Goal: Task Accomplishment & Management: Manage account settings

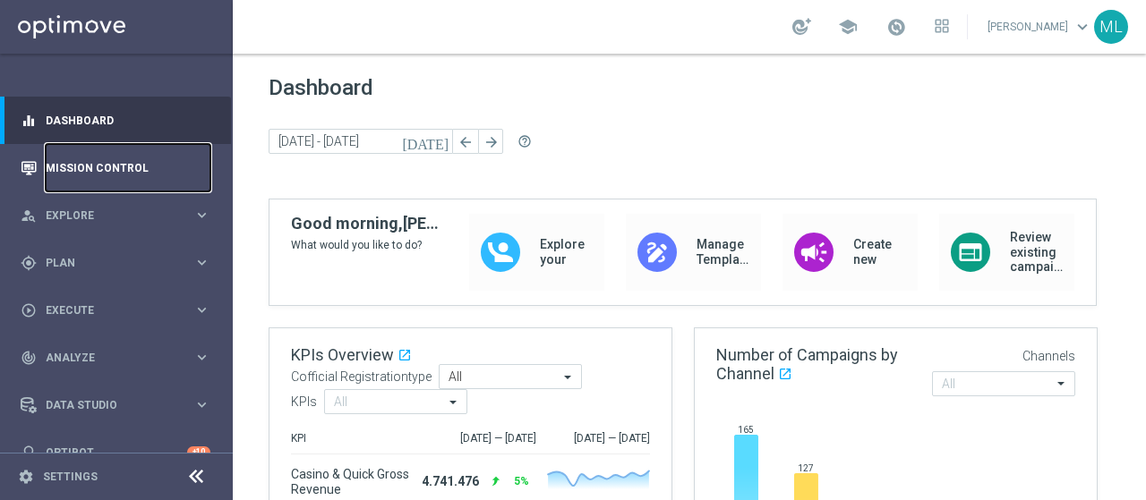
click at [72, 171] on link "Mission Control" at bounding box center [128, 167] width 165 height 47
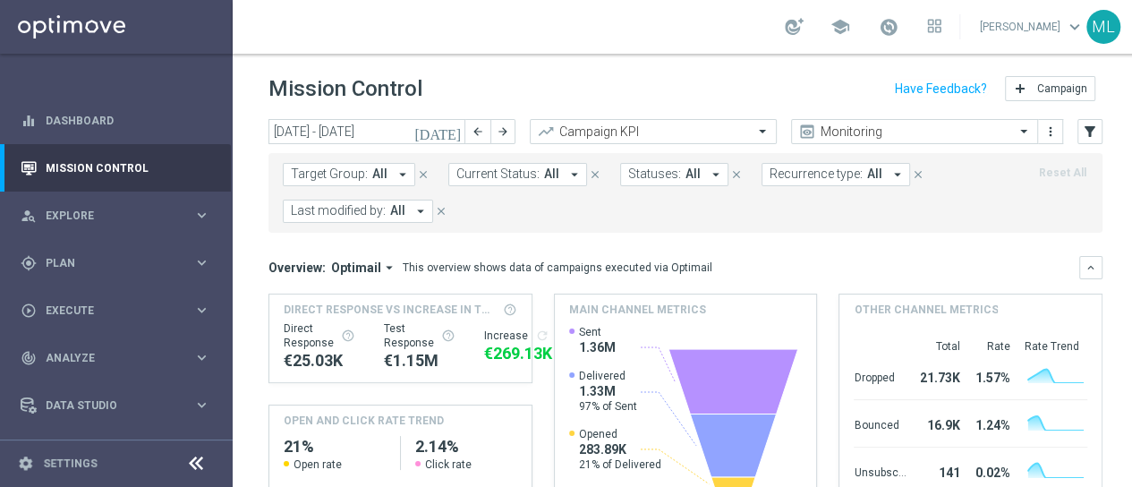
click at [454, 131] on icon "[DATE]" at bounding box center [438, 132] width 48 height 16
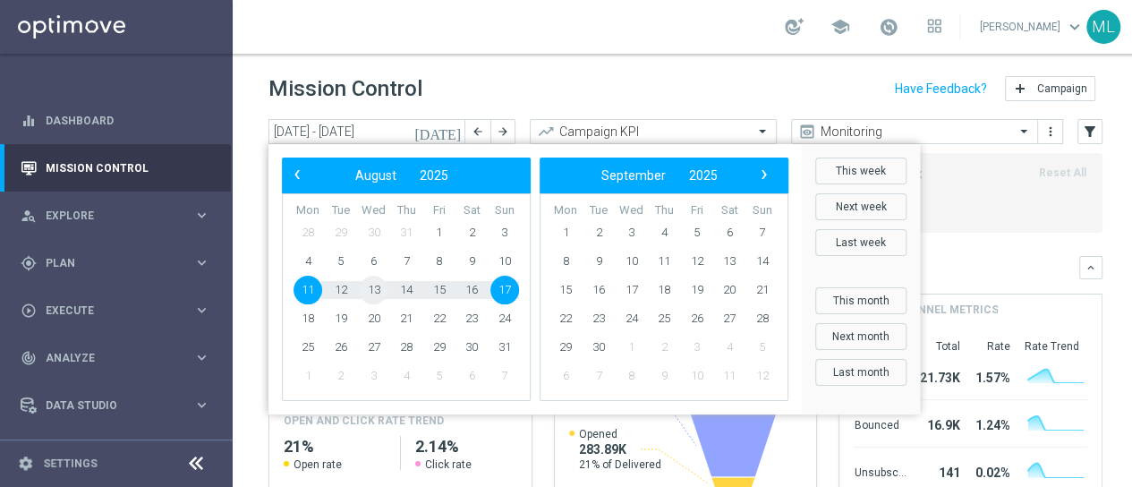
click at [367, 289] on span "13" at bounding box center [373, 290] width 29 height 29
click at [371, 289] on span "13" at bounding box center [373, 290] width 29 height 29
type input "13 Aug 2025 - 13 Aug 2025"
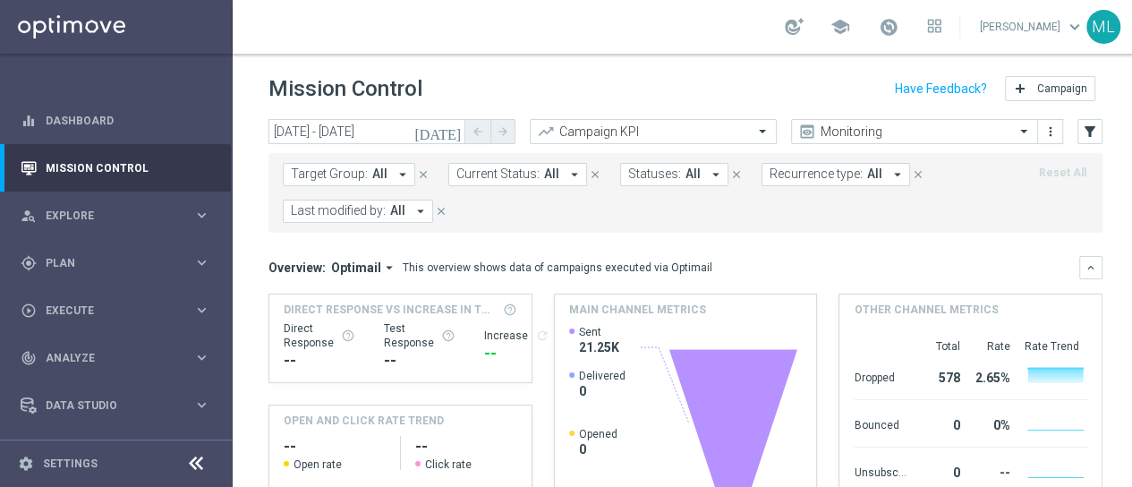
click at [426, 207] on icon "arrow_drop_down" at bounding box center [421, 211] width 16 height 16
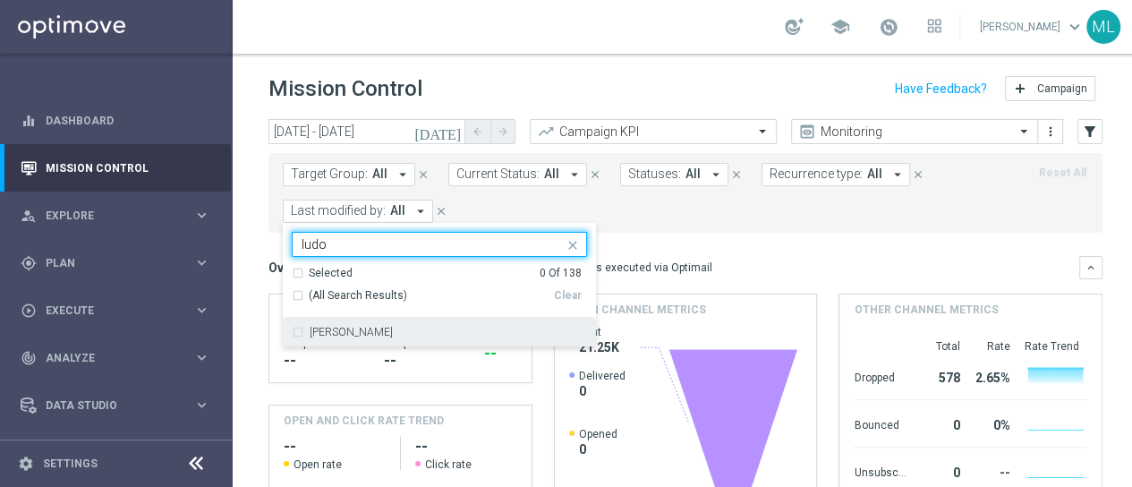
click at [297, 332] on div "[PERSON_NAME]" at bounding box center [439, 332] width 295 height 29
type input "ludo"
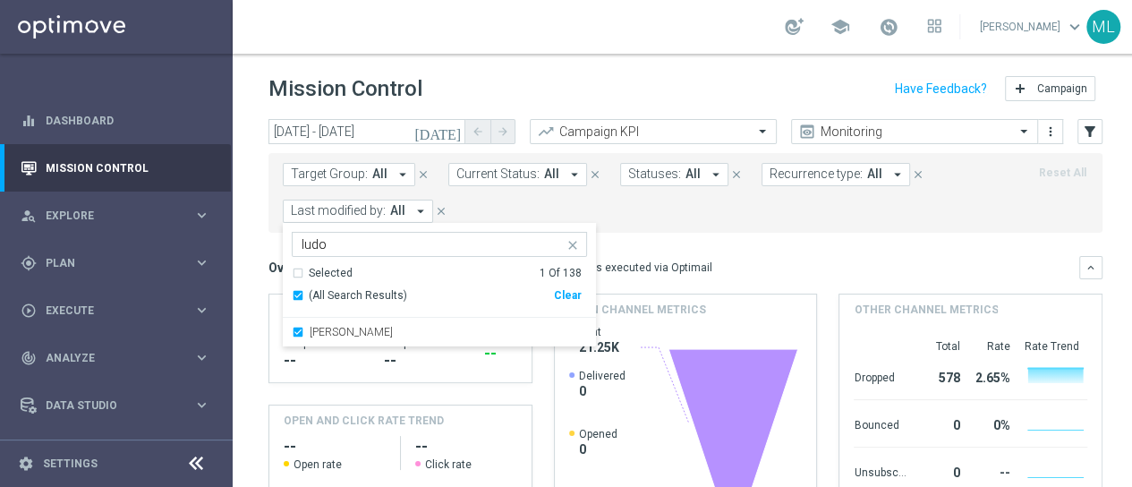
click at [741, 223] on div "Target Group: All arrow_drop_down close Current Status: All arrow_drop_down clo…" at bounding box center [686, 193] width 834 height 80
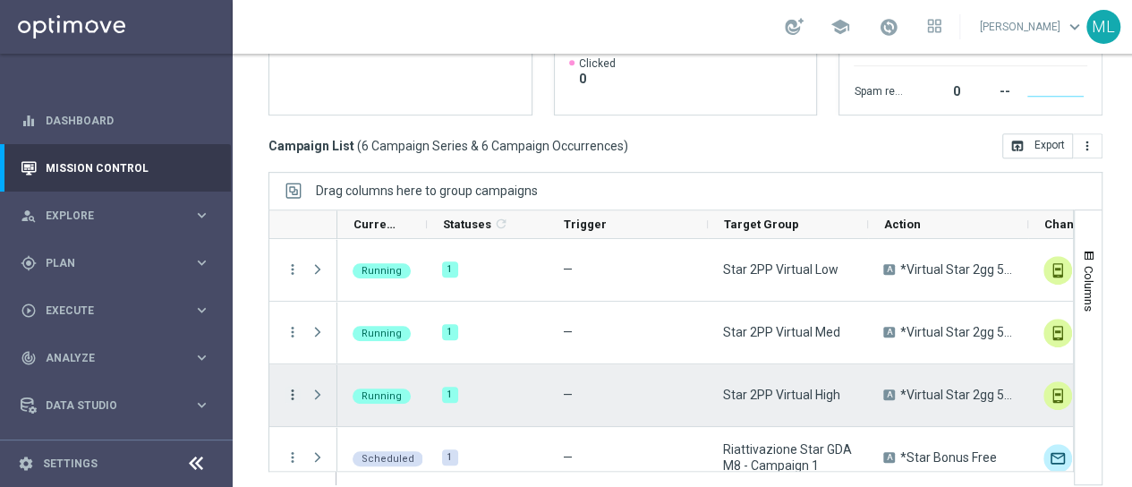
click at [294, 393] on icon "more_vert" at bounding box center [293, 395] width 16 height 16
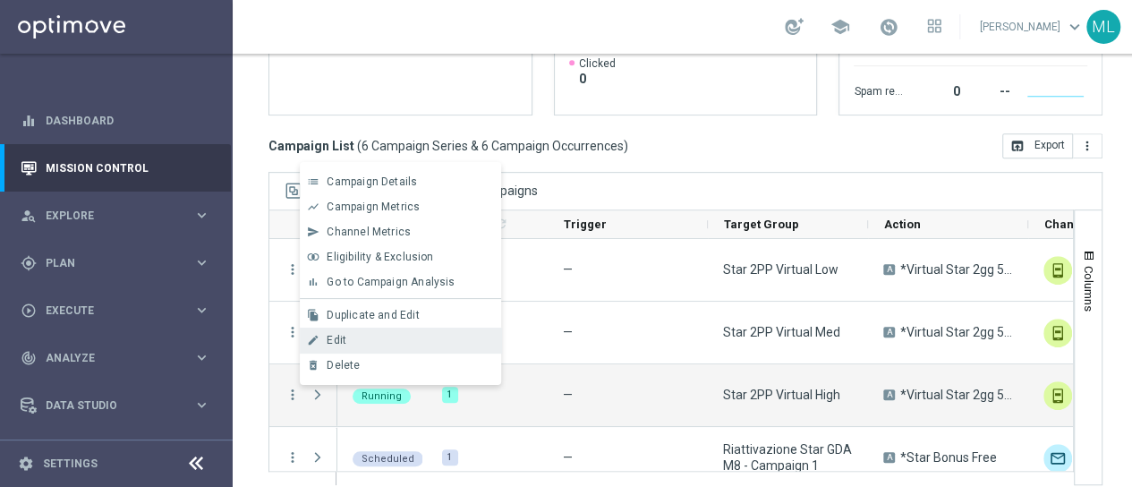
click at [339, 343] on span "Edit" at bounding box center [337, 340] width 20 height 13
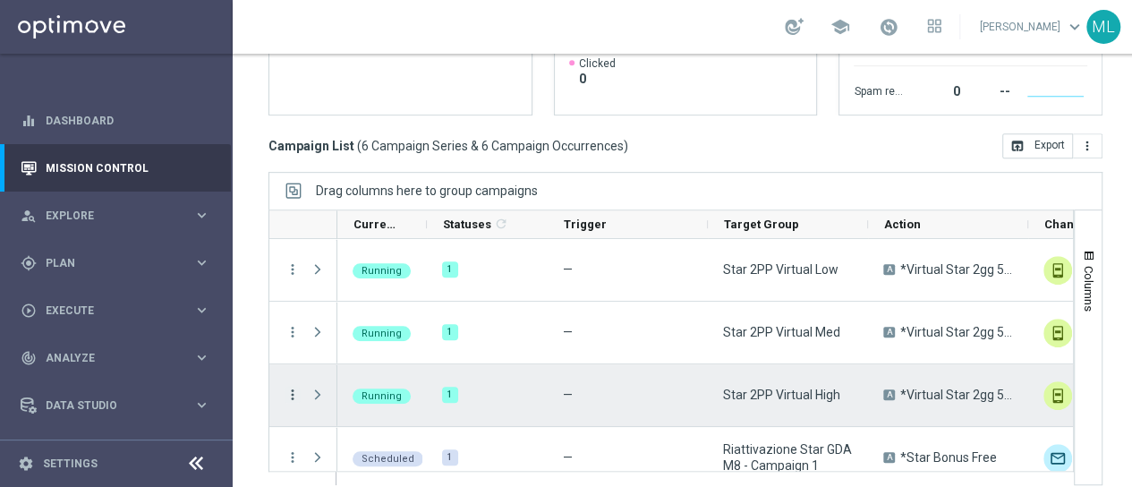
click at [291, 394] on icon "more_vert" at bounding box center [293, 395] width 16 height 16
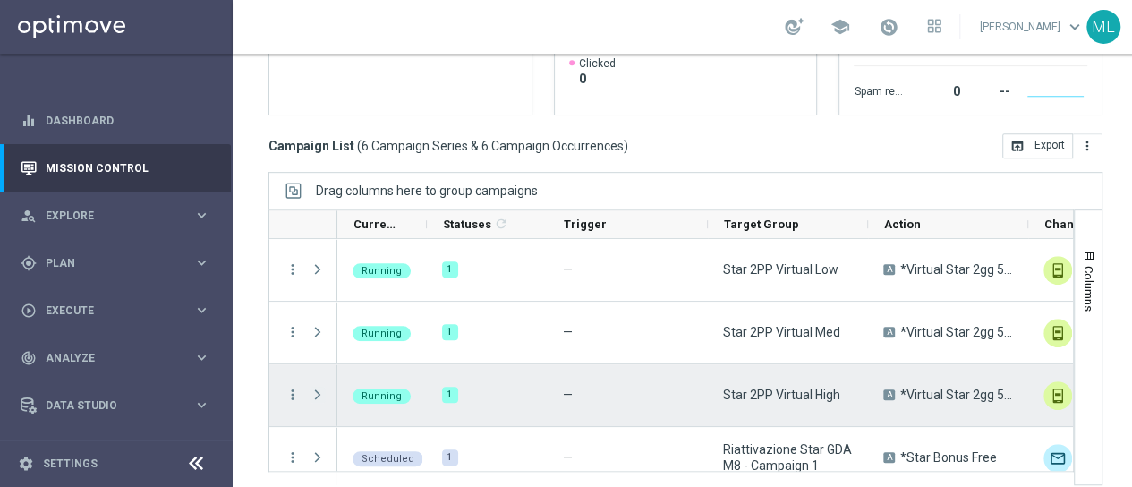
click at [318, 392] on span "Press SPACE to select this row." at bounding box center [318, 395] width 16 height 14
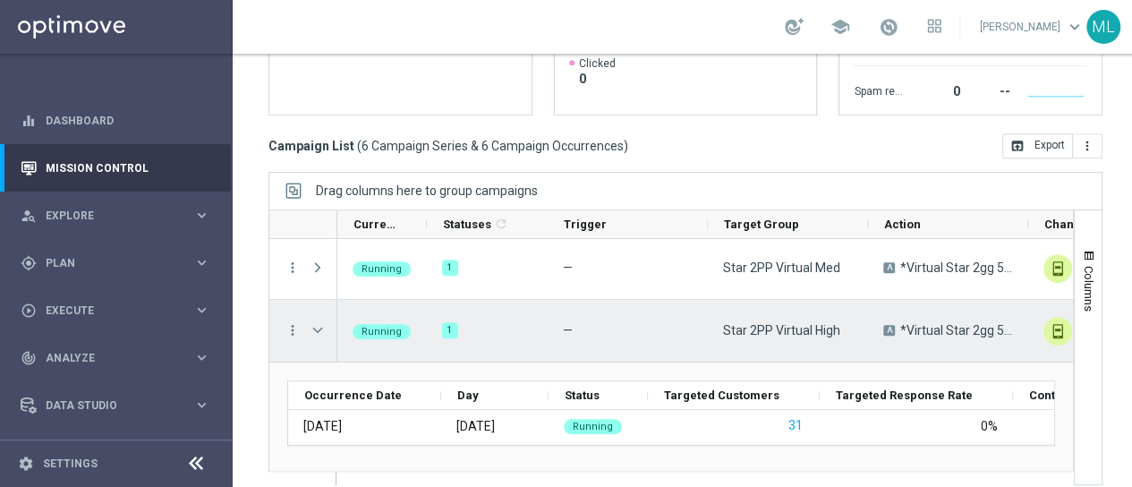
scroll to position [90, 0]
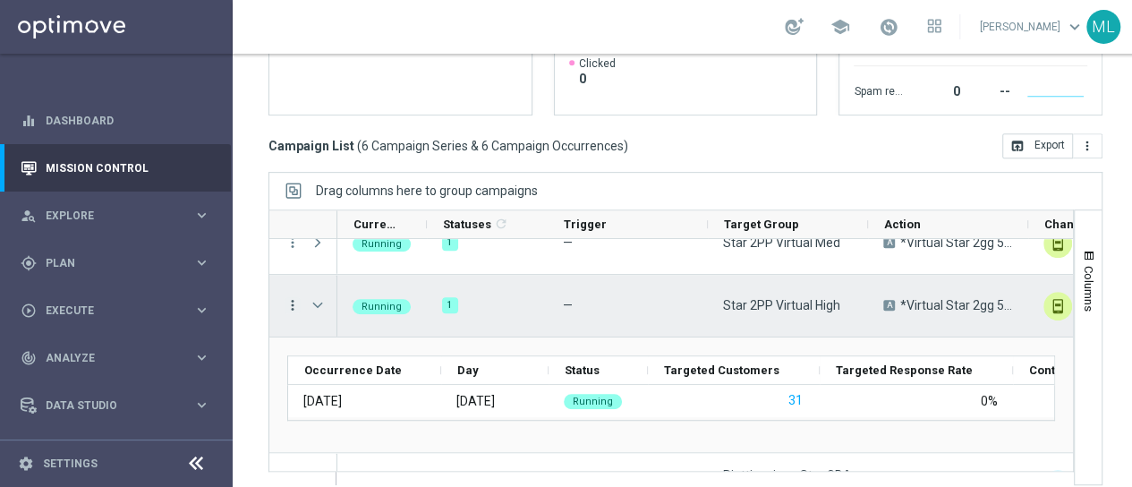
click at [291, 305] on icon "more_vert" at bounding box center [293, 305] width 16 height 16
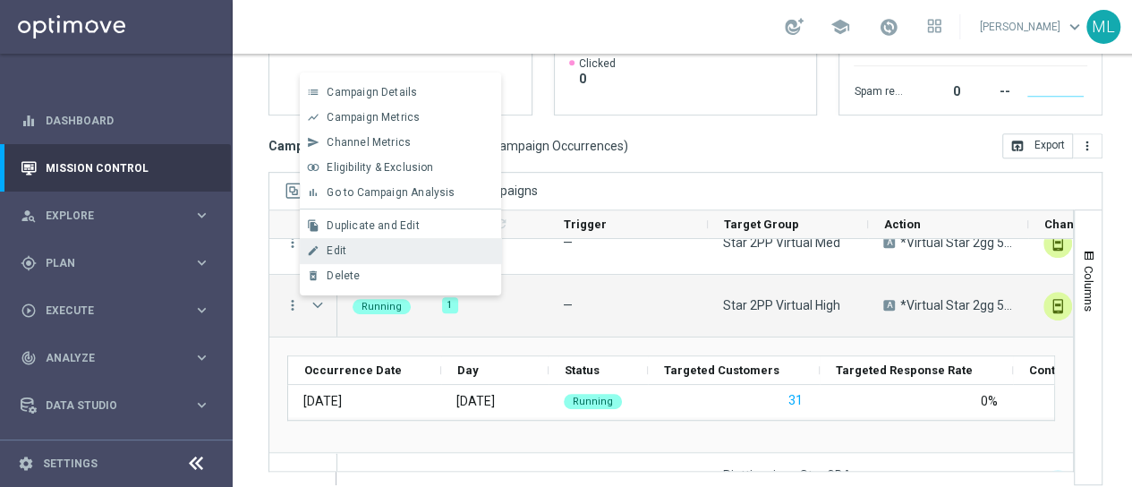
click at [333, 247] on span "Edit" at bounding box center [337, 250] width 20 height 13
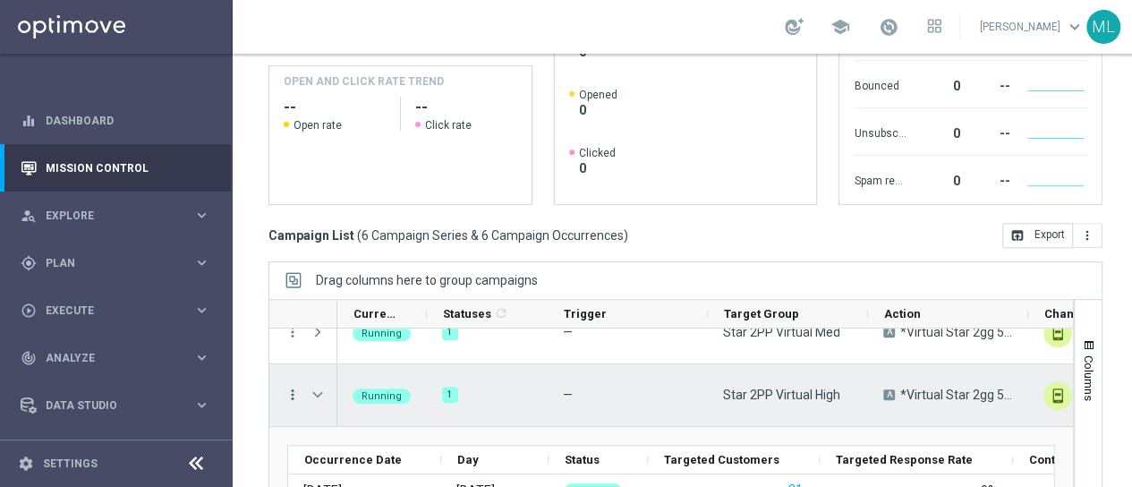
click at [295, 390] on icon "more_vert" at bounding box center [293, 395] width 16 height 16
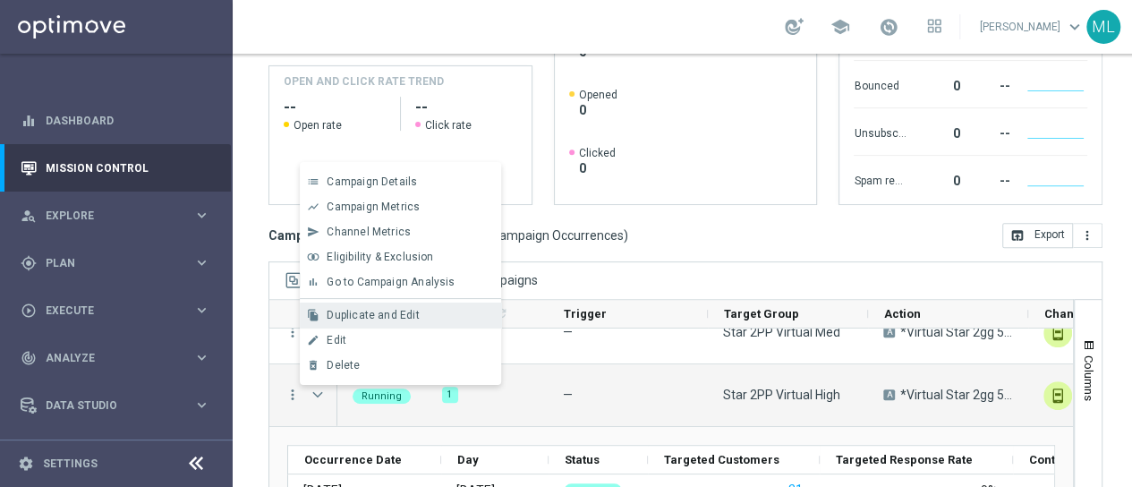
click at [359, 317] on span "Duplicate and Edit" at bounding box center [373, 315] width 92 height 13
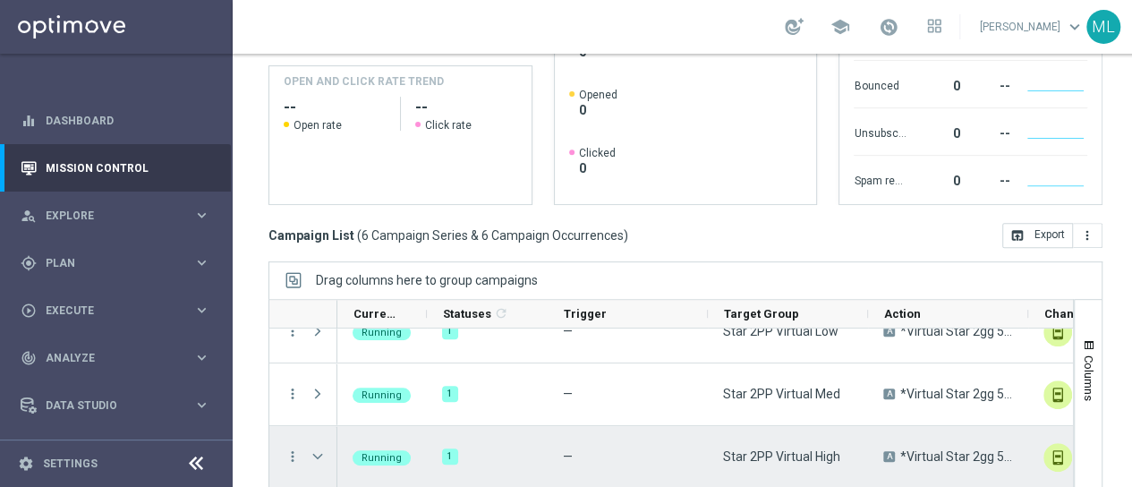
scroll to position [0, 0]
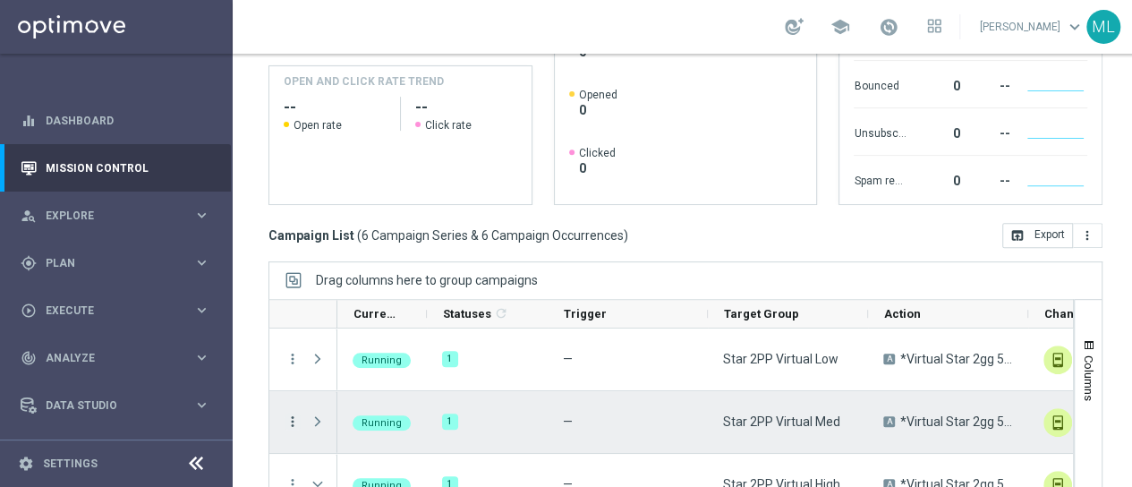
click at [294, 420] on icon "more_vert" at bounding box center [293, 422] width 16 height 16
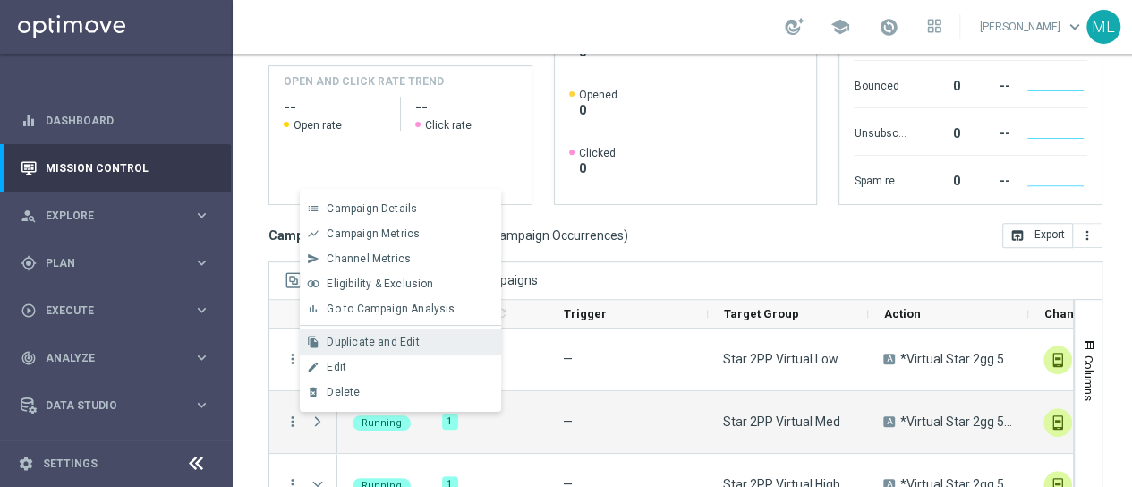
click at [369, 337] on span "Duplicate and Edit" at bounding box center [373, 342] width 92 height 13
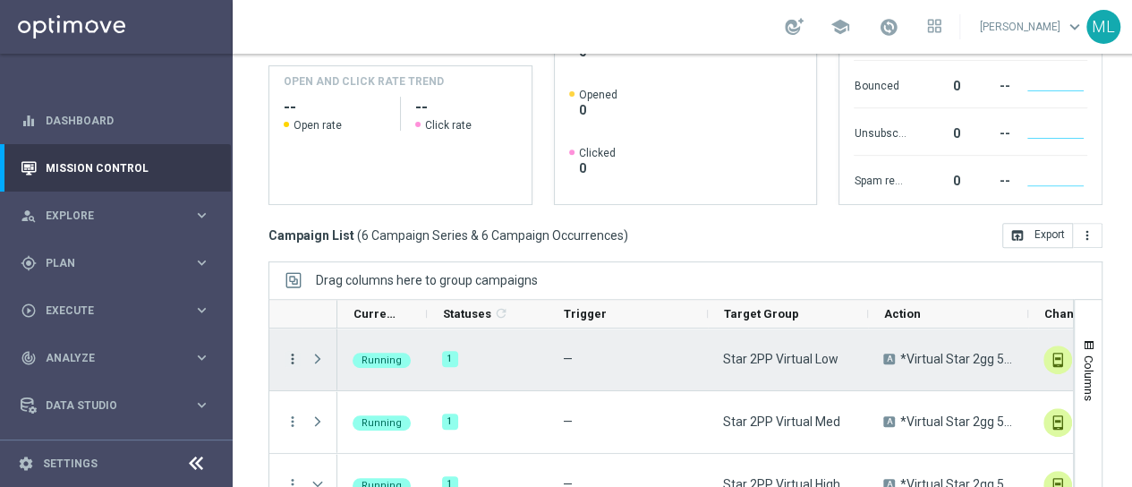
click at [294, 351] on icon "more_vert" at bounding box center [293, 359] width 16 height 16
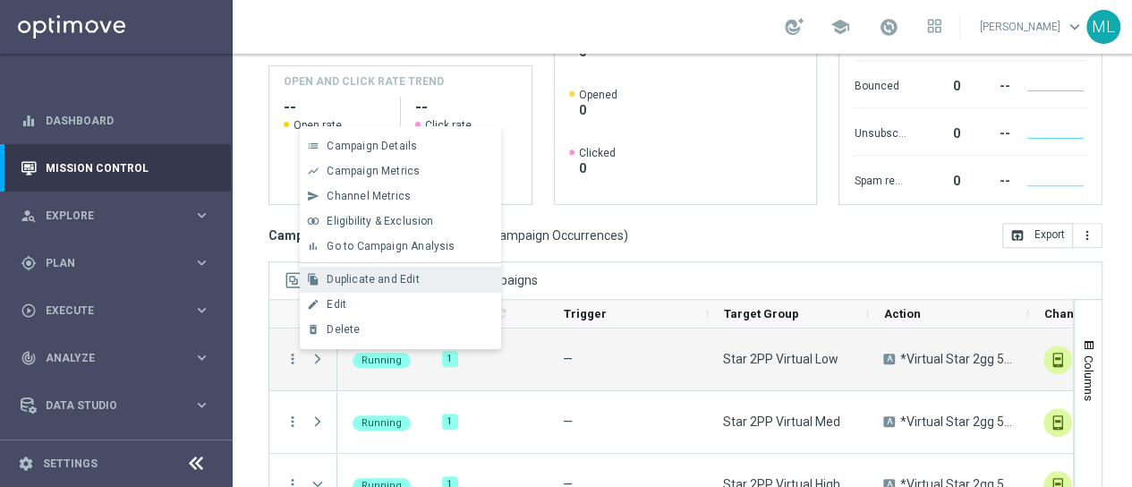
click at [352, 276] on span "Duplicate and Edit" at bounding box center [373, 279] width 92 height 13
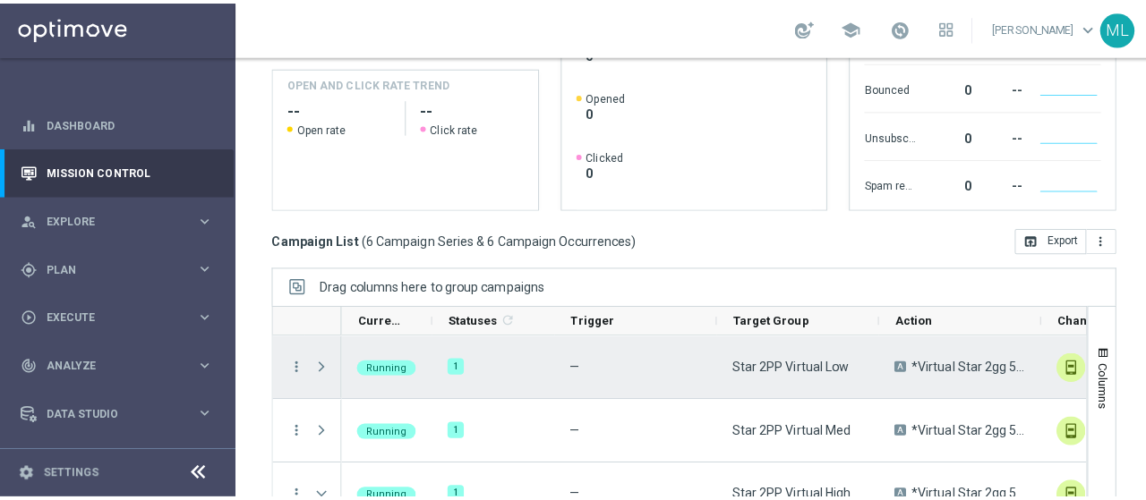
scroll to position [90, 0]
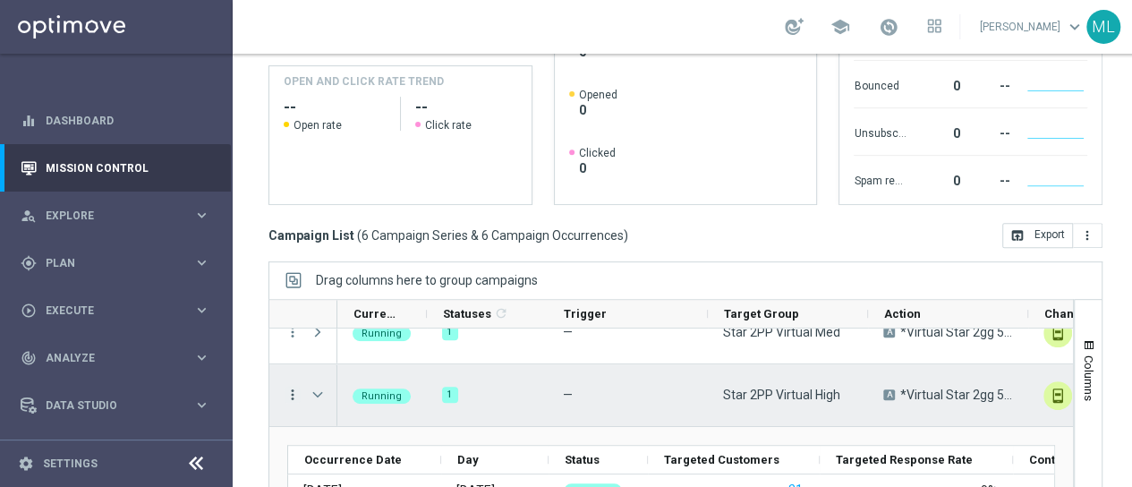
click at [289, 393] on icon "more_vert" at bounding box center [293, 395] width 16 height 16
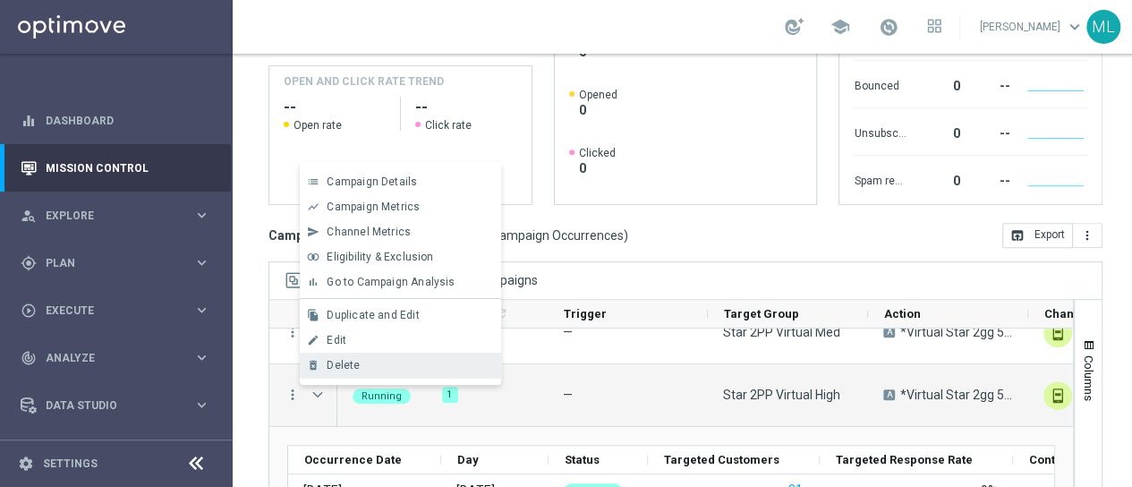
click at [347, 361] on span "Delete" at bounding box center [343, 365] width 33 height 13
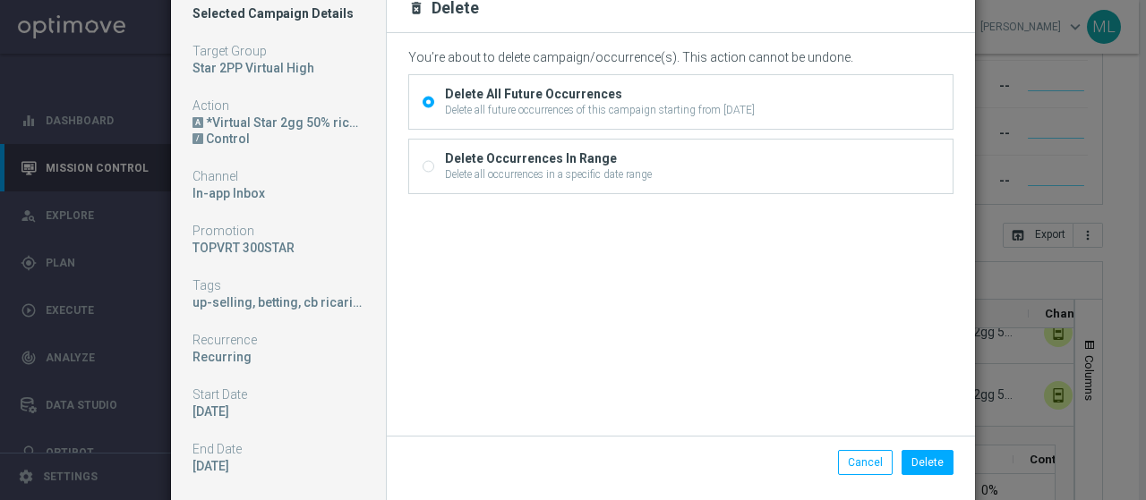
click at [422, 164] on input "Delete Occurrences In Range Delete all occurrences in a specific date range" at bounding box center [428, 169] width 12 height 12
radio input "true"
radio input "false"
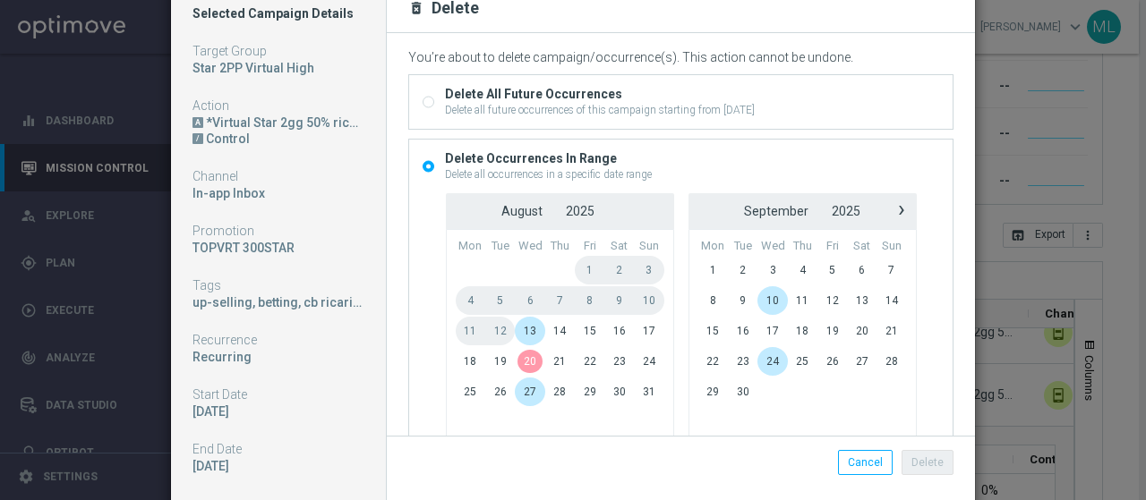
click at [515, 362] on span "20" at bounding box center [530, 361] width 30 height 29
click at [891, 209] on span "›" at bounding box center [901, 210] width 23 height 23
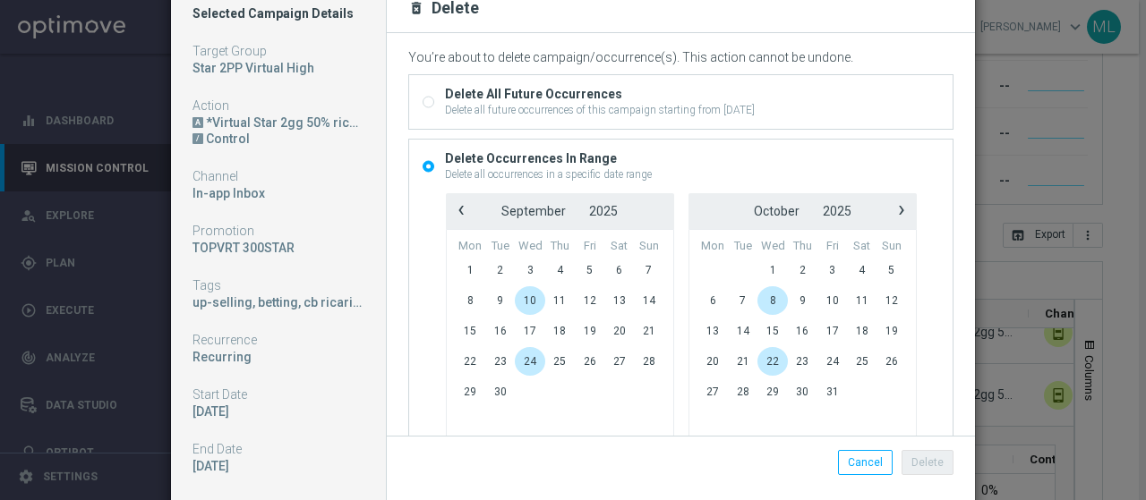
click at [891, 209] on span "›" at bounding box center [901, 210] width 23 height 23
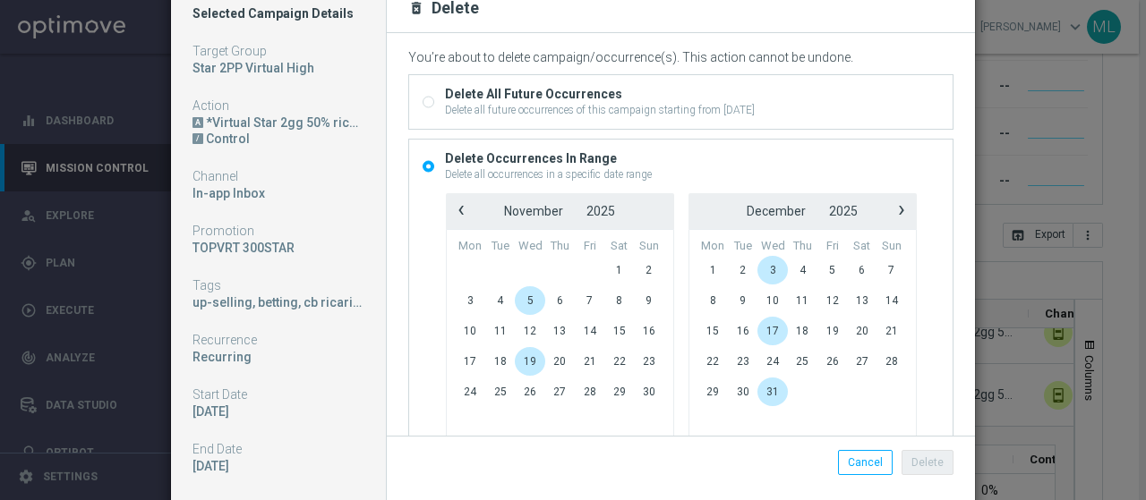
click at [891, 209] on span "›" at bounding box center [901, 210] width 23 height 23
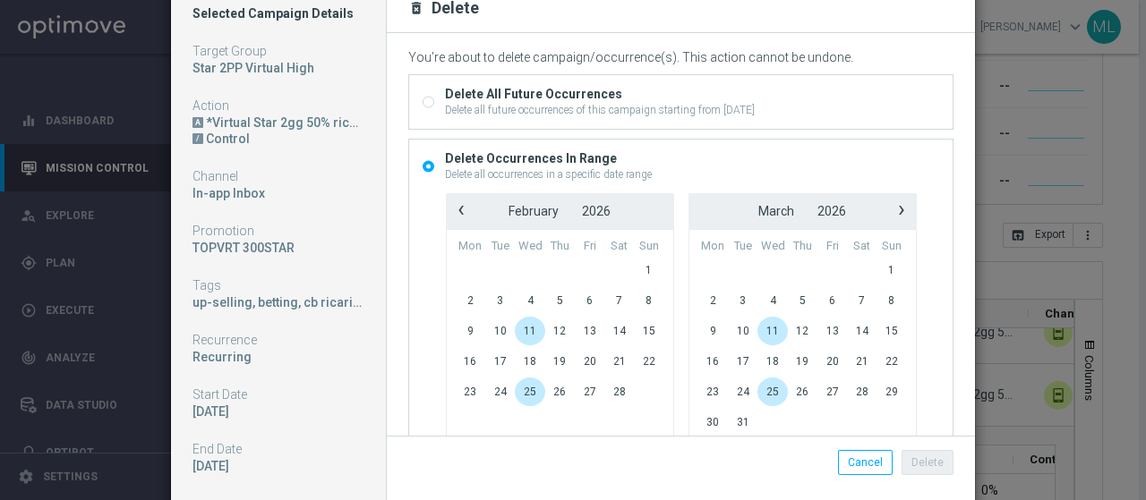
click at [891, 209] on span "›" at bounding box center [901, 210] width 23 height 23
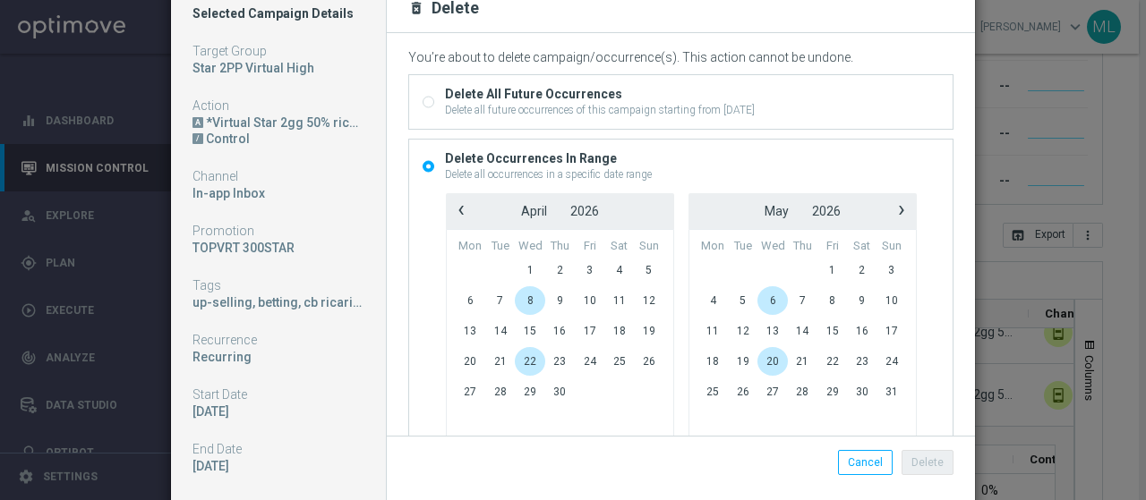
click at [891, 209] on span "›" at bounding box center [901, 210] width 23 height 23
click at [761, 302] on span "10" at bounding box center [772, 300] width 30 height 29
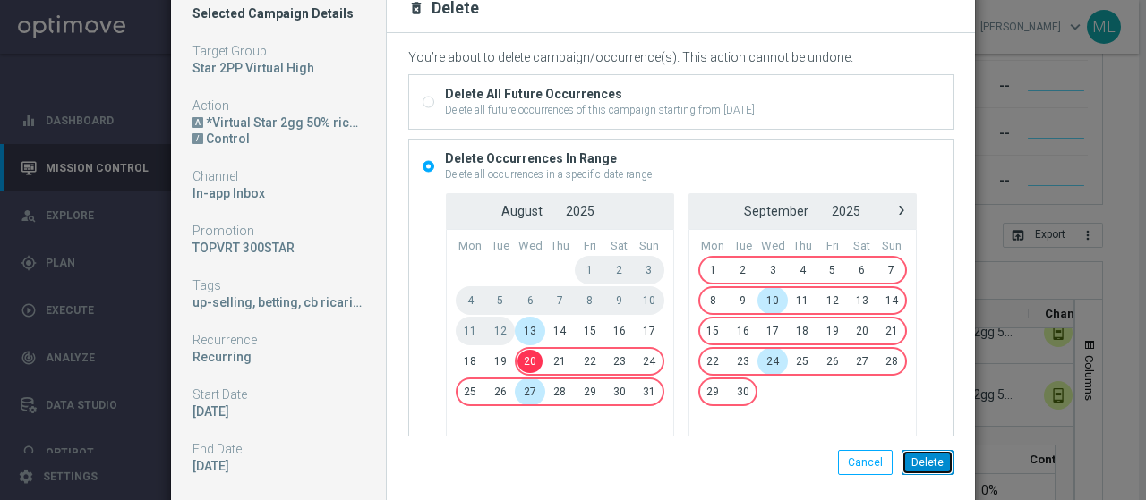
click at [918, 456] on button "Delete" at bounding box center [927, 462] width 52 height 25
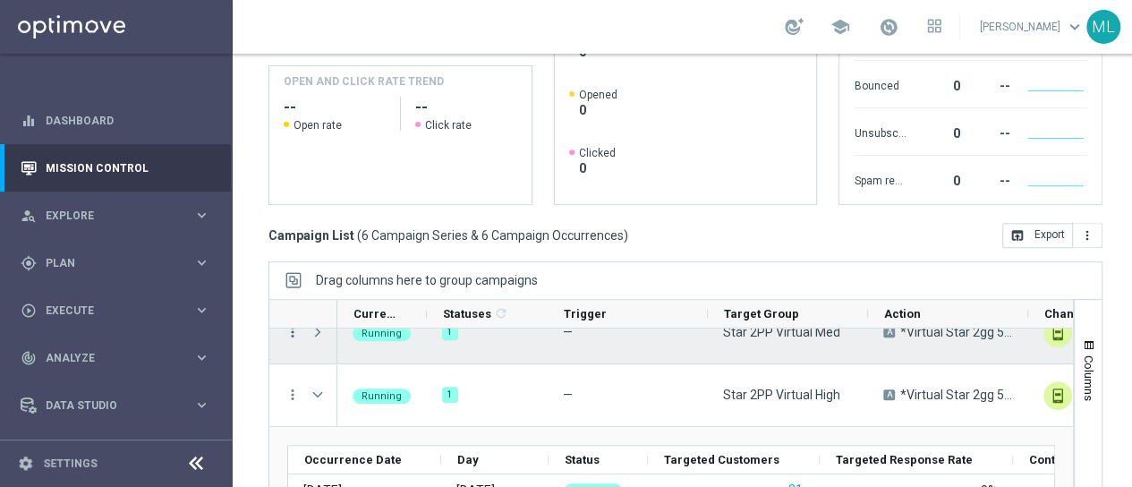
click at [293, 328] on icon "more_vert" at bounding box center [293, 332] width 16 height 16
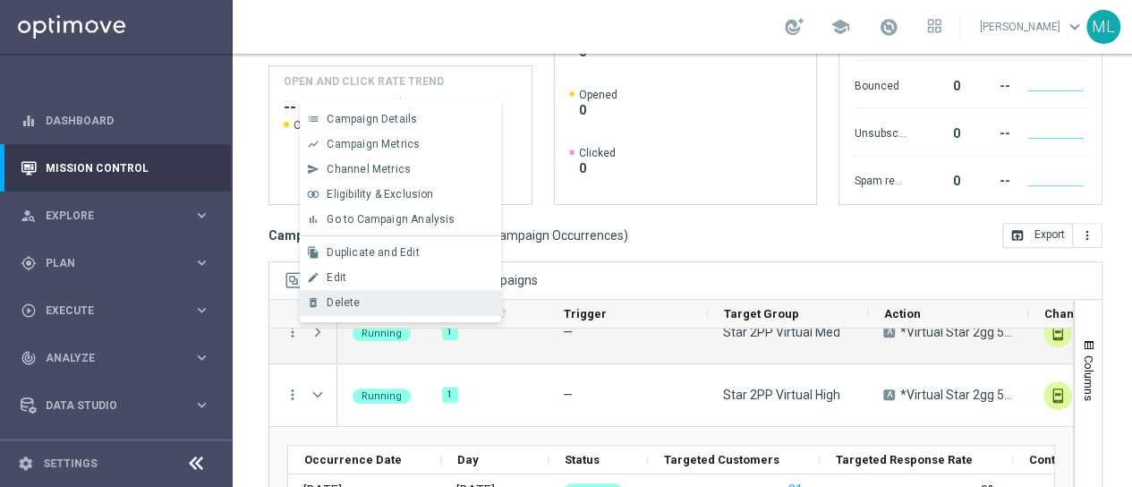
click at [340, 302] on span "Delete" at bounding box center [343, 302] width 33 height 13
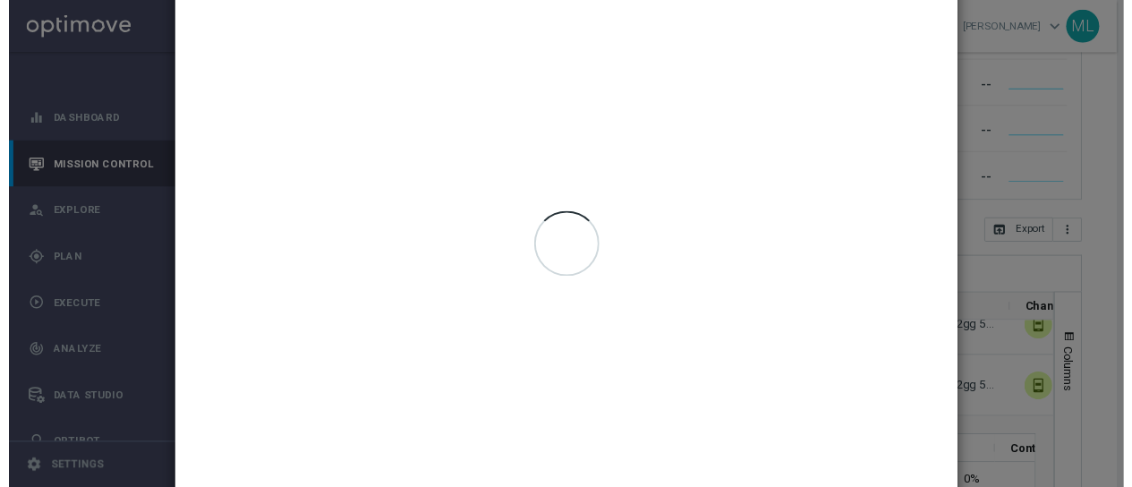
scroll to position [85, 0]
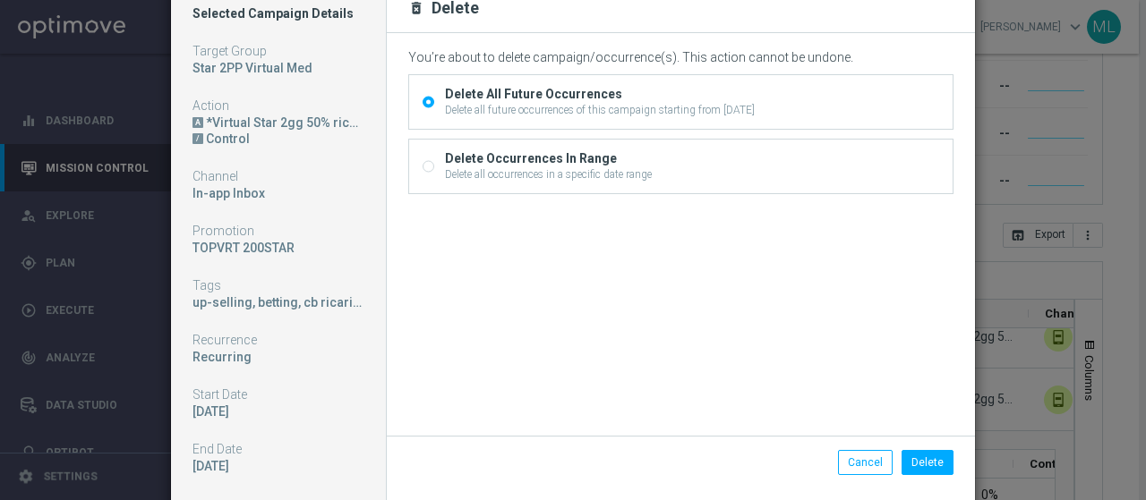
click at [422, 167] on input "Delete Occurrences In Range Delete all occurrences in a specific date range" at bounding box center [428, 169] width 12 height 12
radio input "true"
radio input "false"
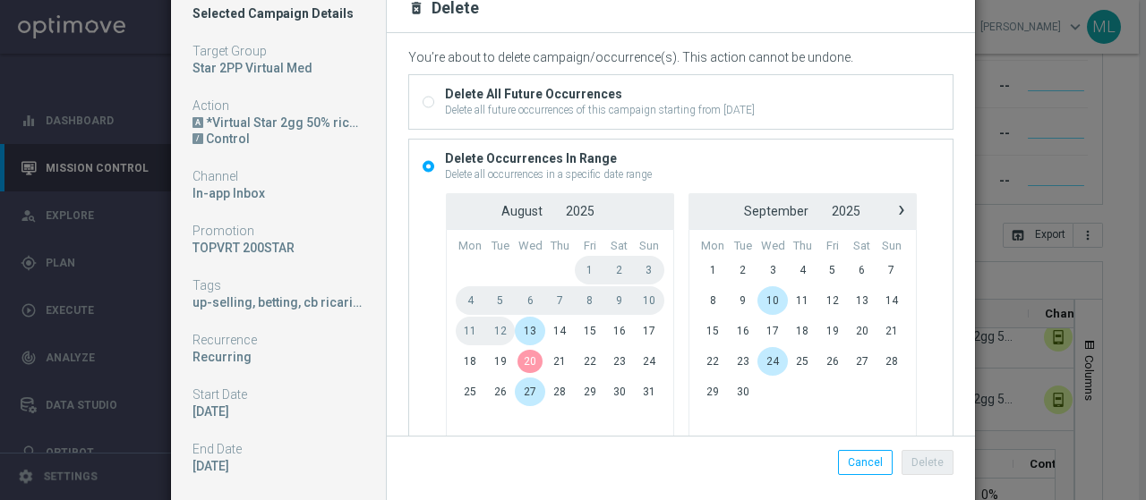
click at [515, 359] on span "20" at bounding box center [530, 361] width 30 height 29
click at [891, 203] on span "›" at bounding box center [901, 210] width 23 height 23
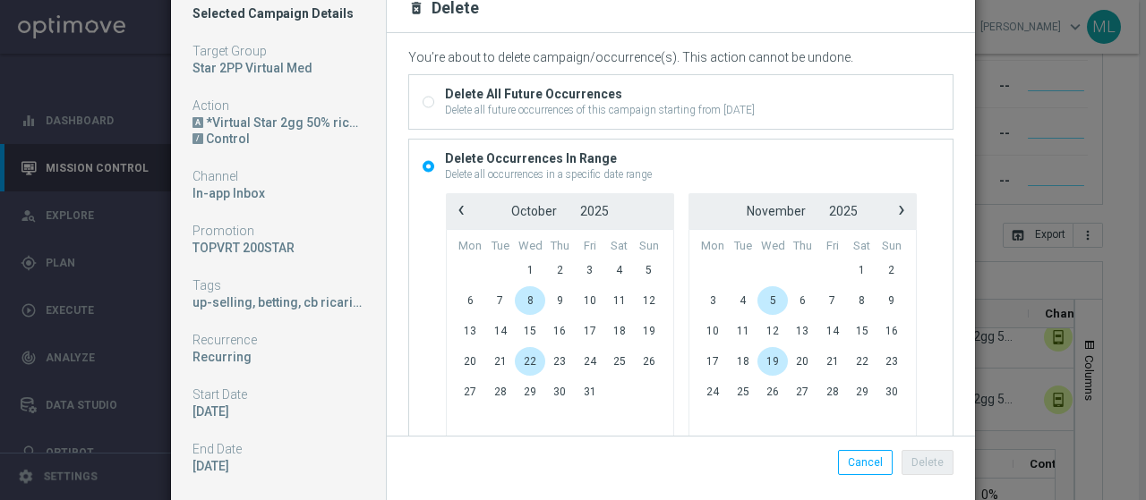
click at [891, 203] on span "›" at bounding box center [901, 210] width 23 height 23
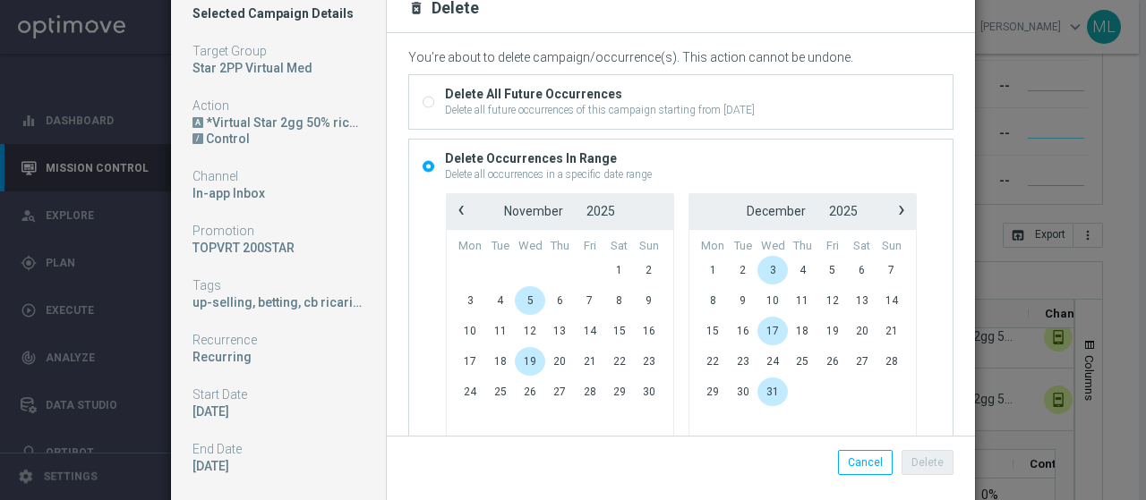
click at [891, 203] on span "›" at bounding box center [901, 210] width 23 height 23
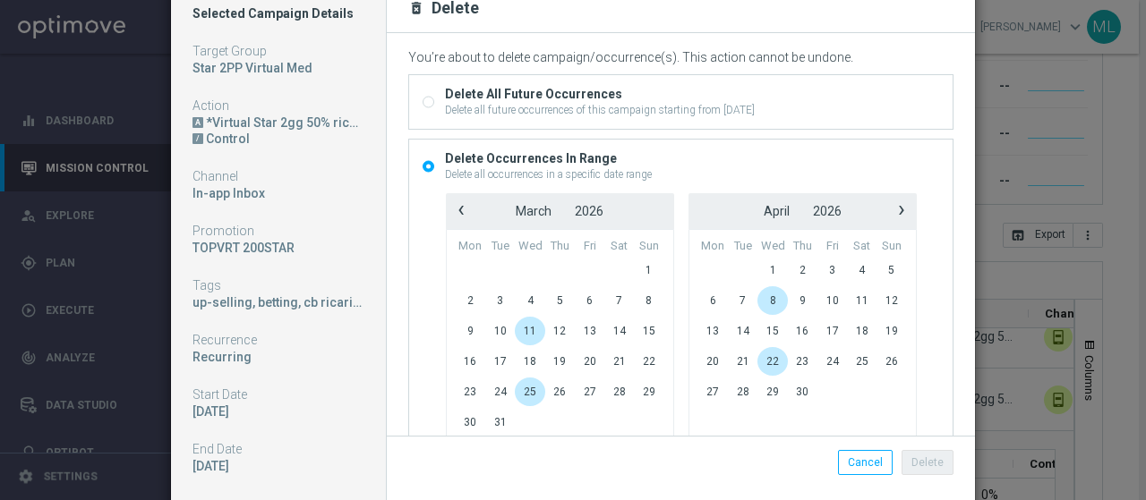
click at [891, 203] on span "›" at bounding box center [901, 210] width 23 height 23
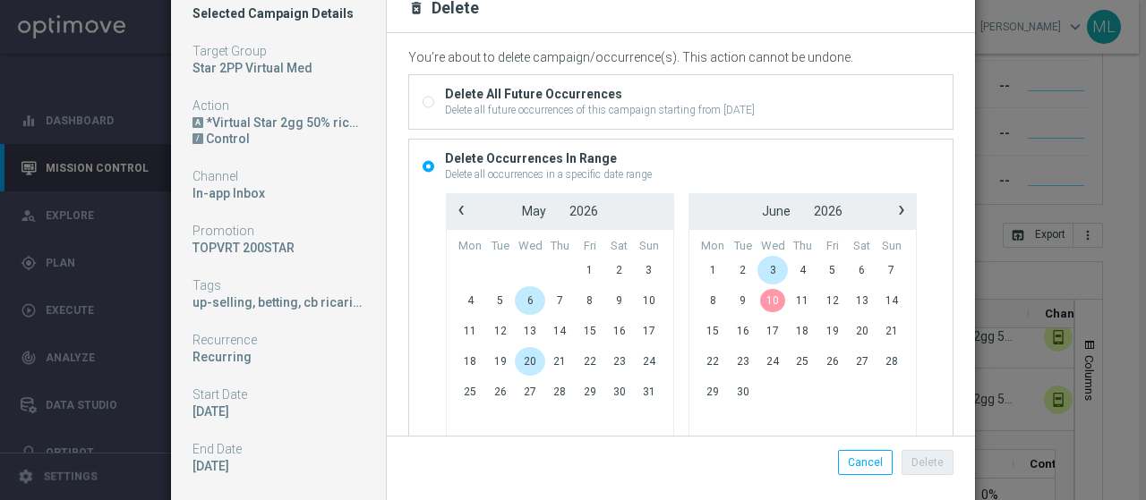
click at [764, 300] on span "10" at bounding box center [772, 300] width 30 height 29
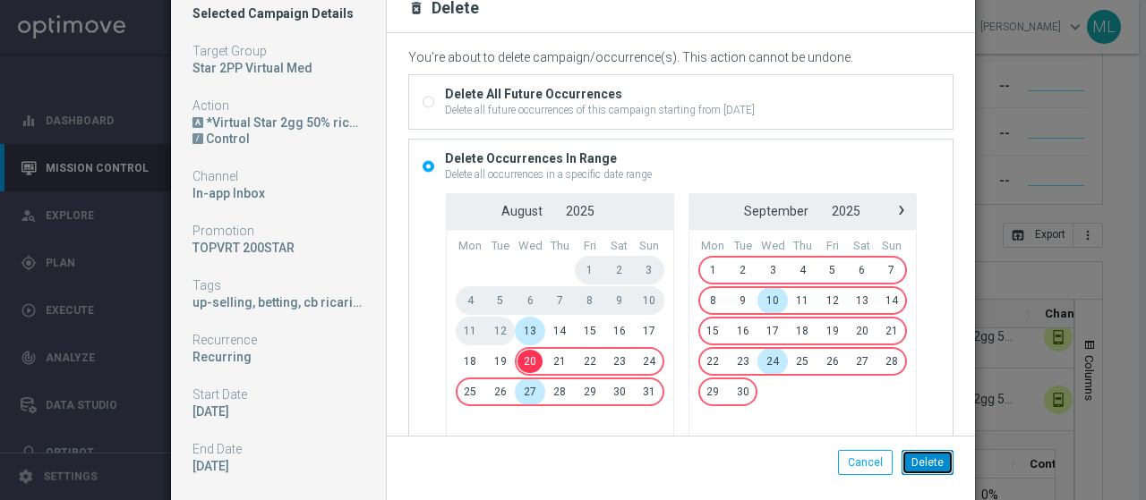
click at [925, 461] on button "Delete" at bounding box center [927, 462] width 52 height 25
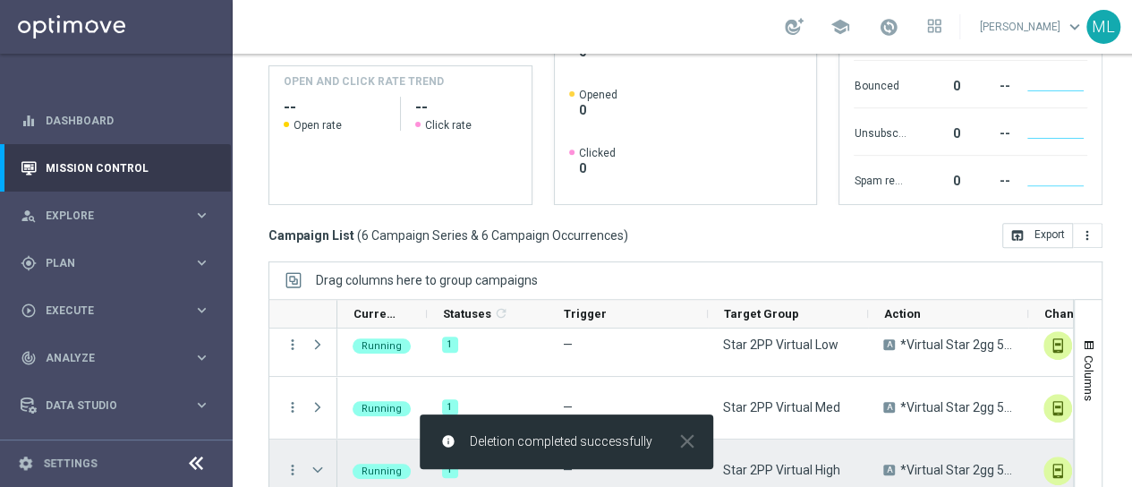
scroll to position [0, 0]
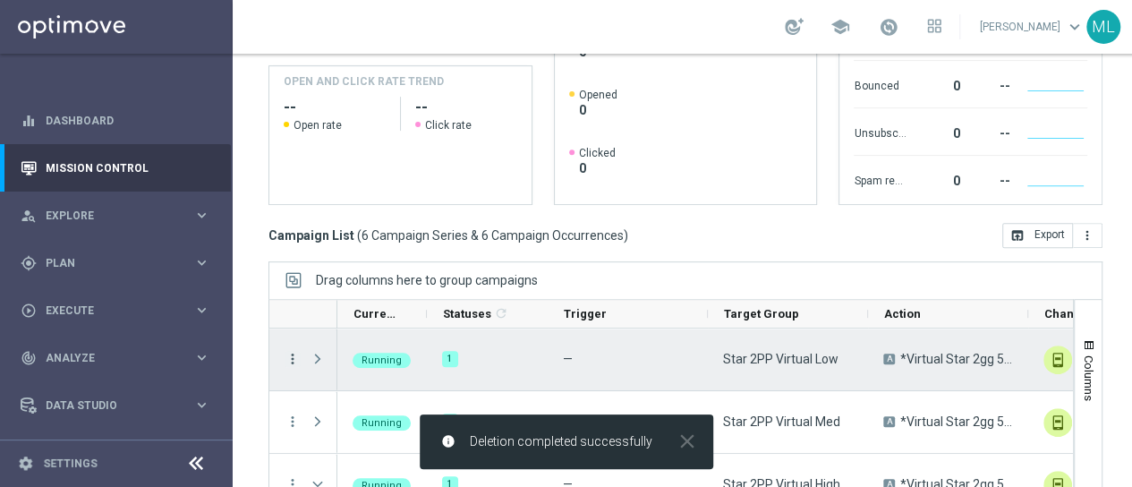
click at [294, 358] on icon "more_vert" at bounding box center [293, 359] width 16 height 16
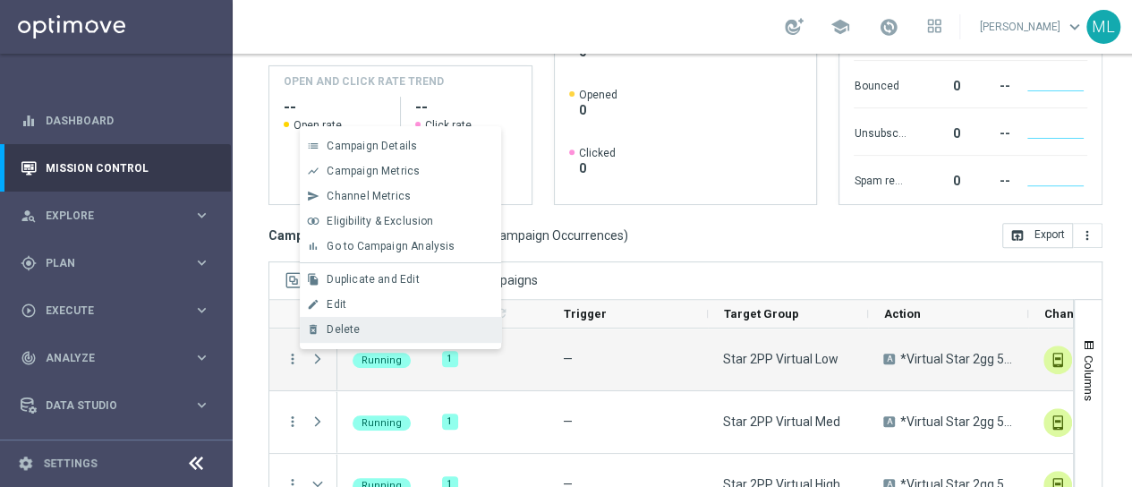
click at [340, 323] on span "Delete" at bounding box center [343, 329] width 33 height 13
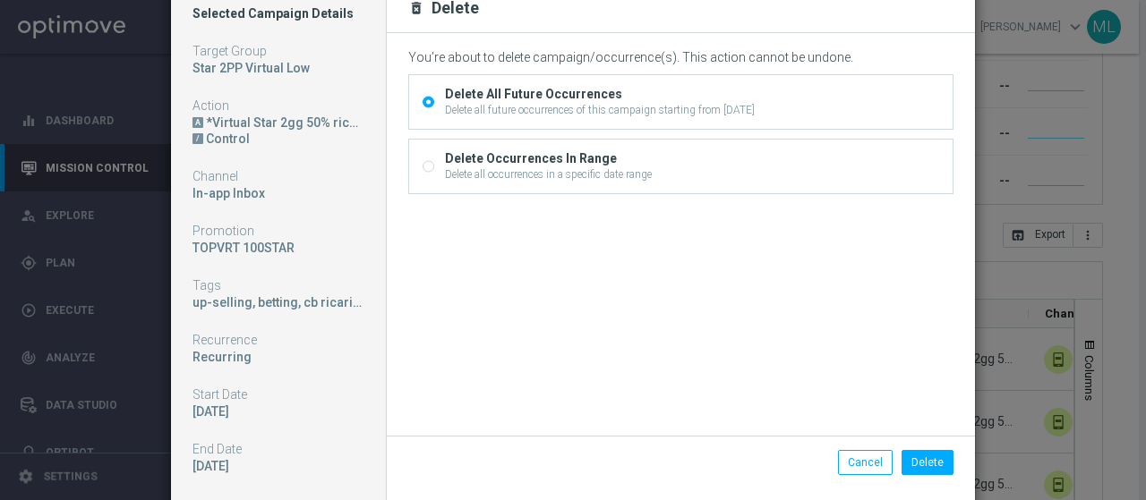
click at [422, 163] on input "Delete Occurrences In Range Delete all occurrences in a specific date range" at bounding box center [428, 169] width 12 height 12
radio input "true"
radio input "false"
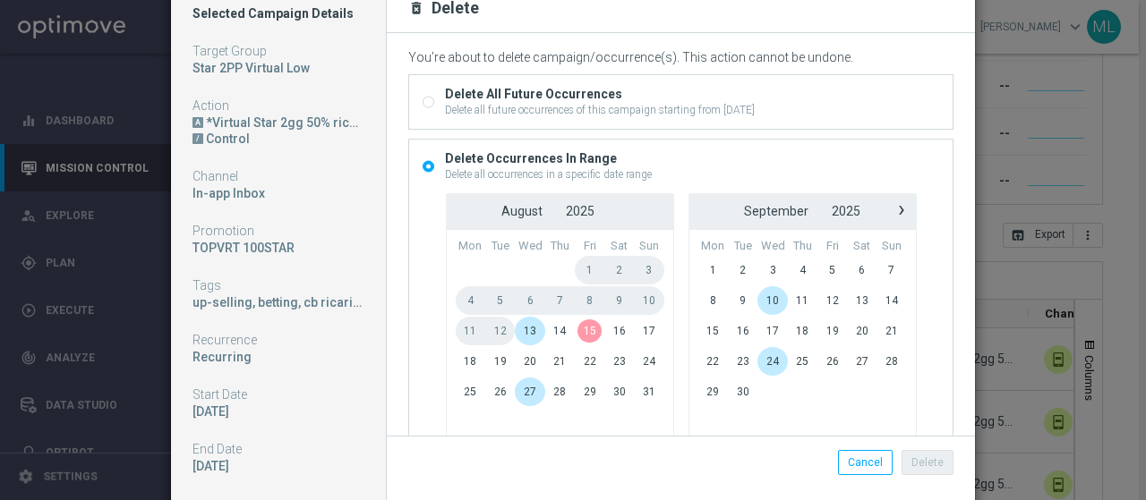
click at [520, 360] on span "20" at bounding box center [530, 361] width 30 height 29
click at [890, 209] on span "›" at bounding box center [901, 210] width 23 height 23
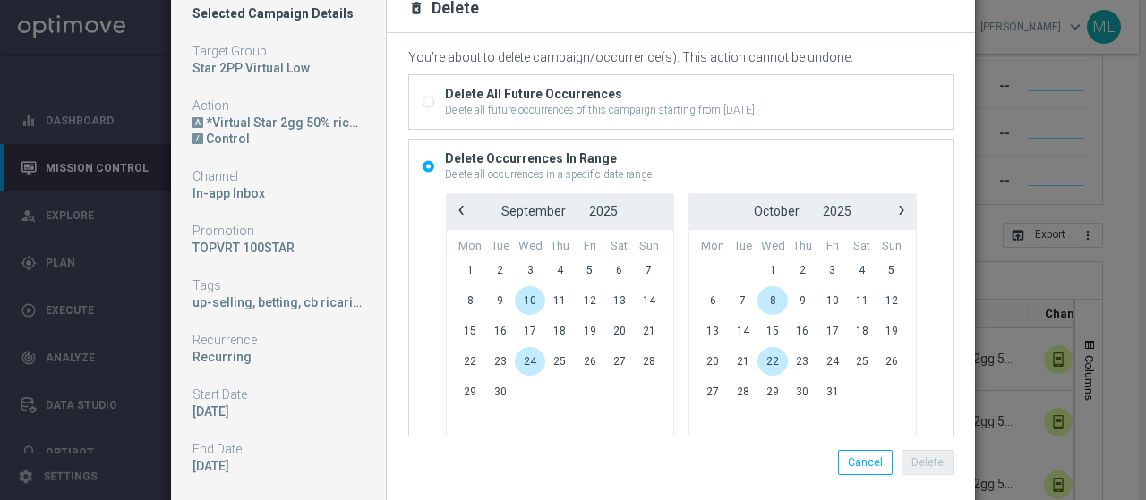
click at [890, 209] on span "›" at bounding box center [901, 210] width 23 height 23
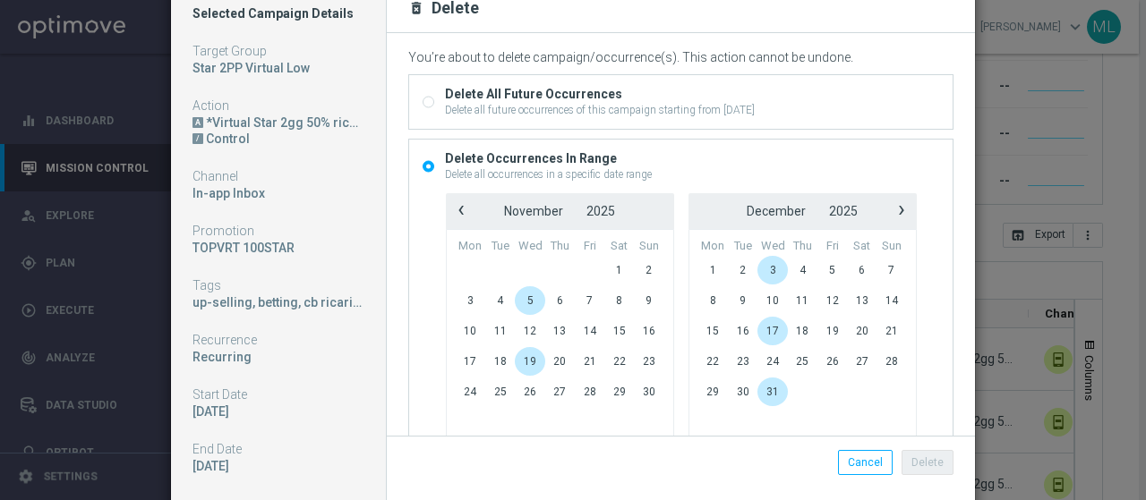
click at [890, 209] on span "›" at bounding box center [901, 210] width 23 height 23
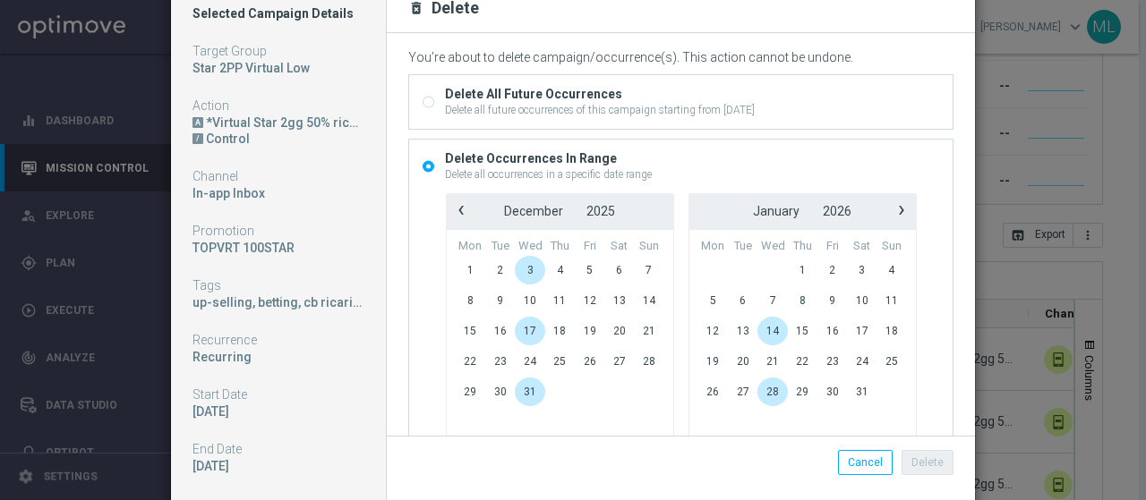
click at [890, 209] on span "›" at bounding box center [901, 210] width 23 height 23
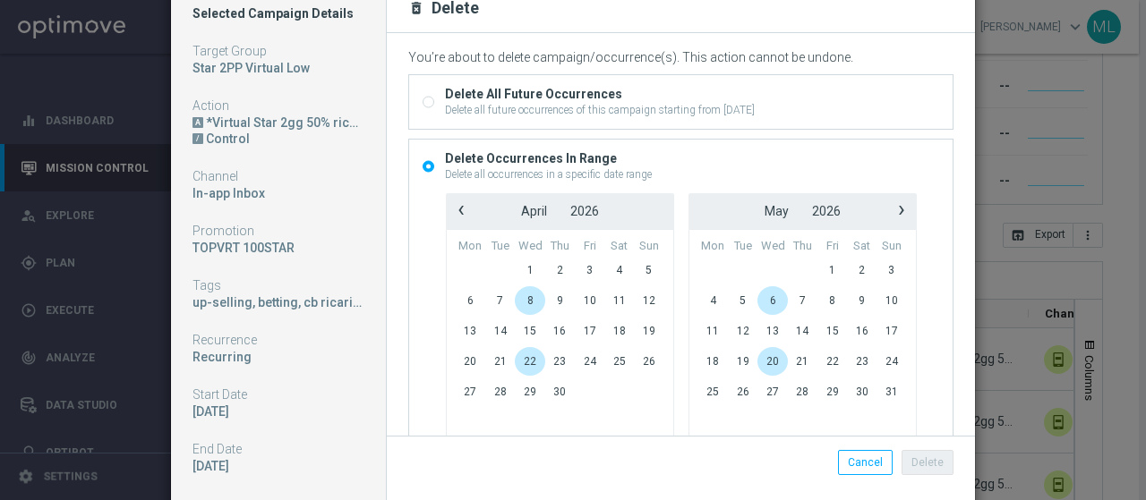
click at [890, 209] on span "›" at bounding box center [901, 210] width 23 height 23
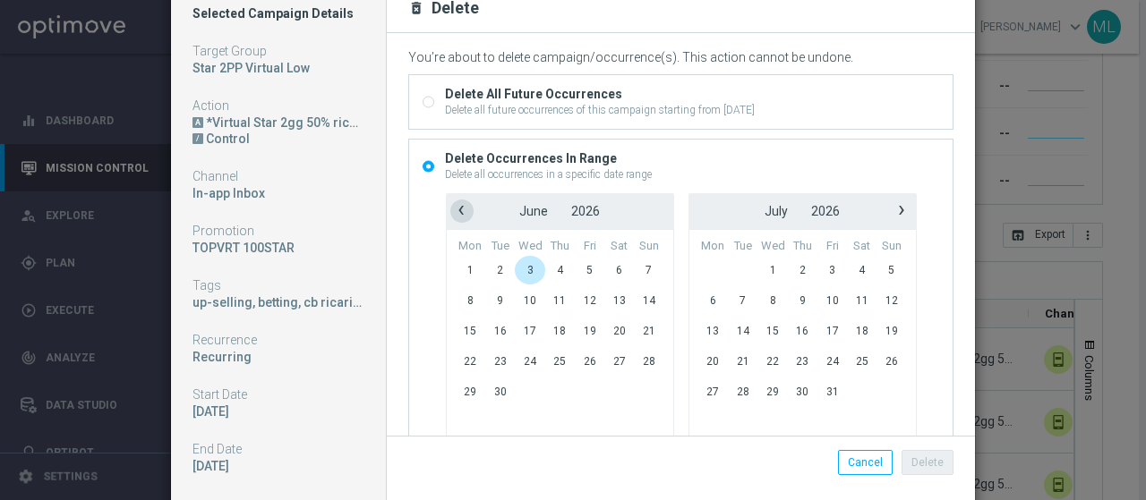
click at [449, 210] on span "‹" at bounding box center [460, 210] width 23 height 23
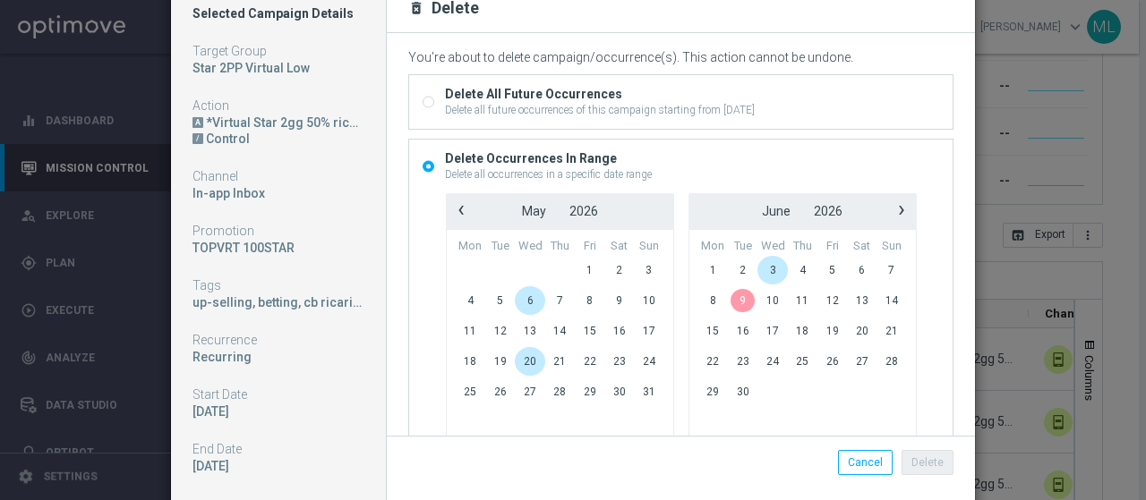
click at [768, 294] on span "10" at bounding box center [772, 300] width 30 height 29
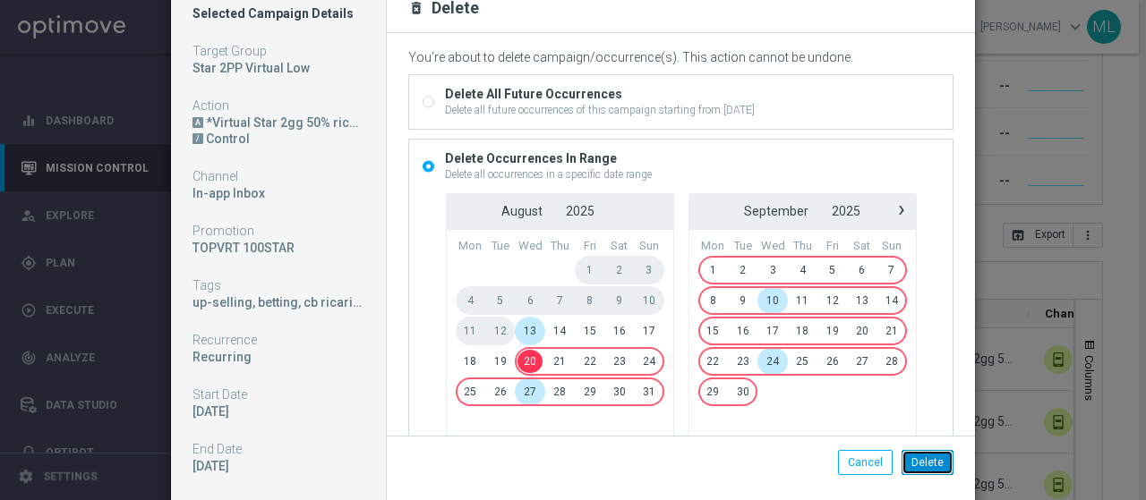
click at [929, 463] on button "Delete" at bounding box center [927, 462] width 52 height 25
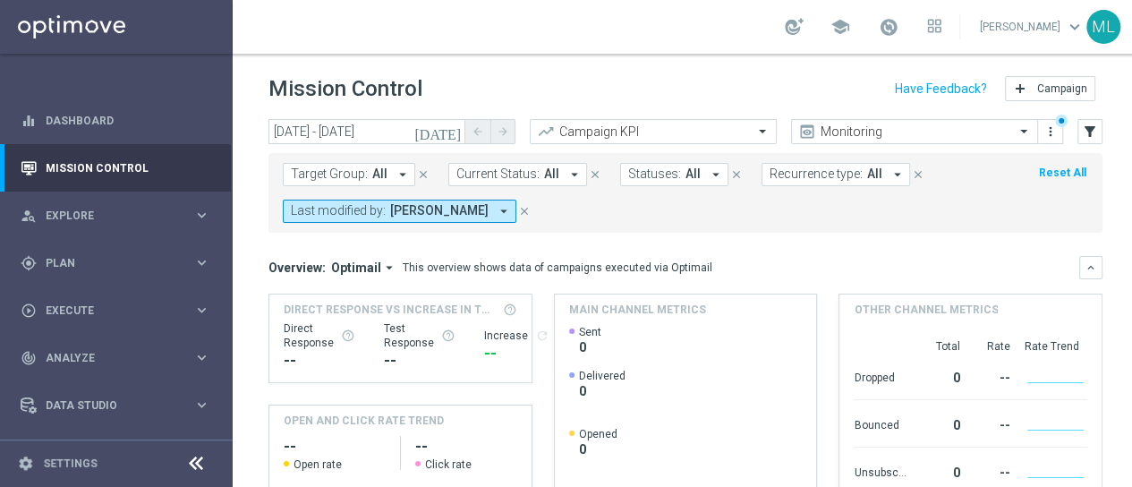
click at [449, 130] on icon "[DATE]" at bounding box center [438, 132] width 48 height 16
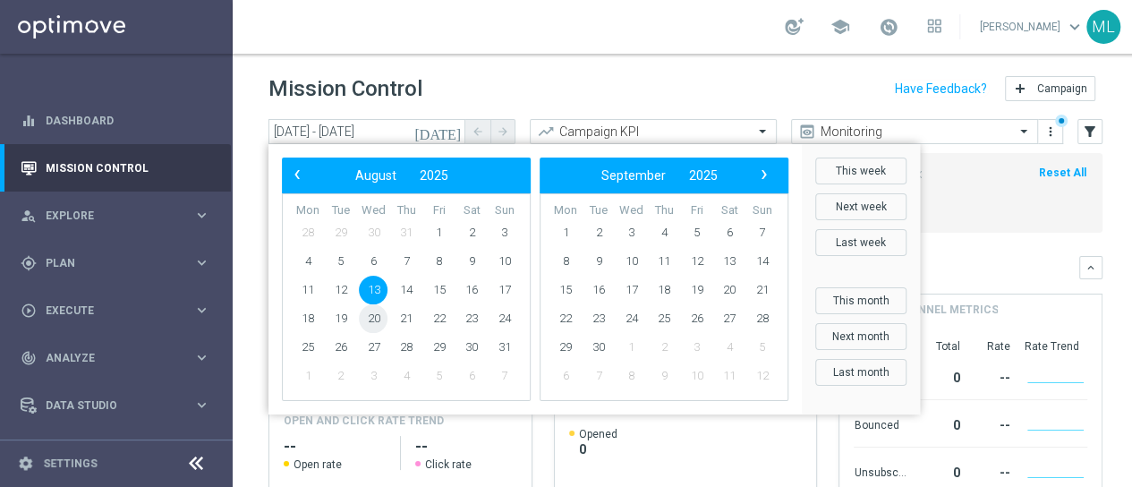
click at [378, 318] on span "20" at bounding box center [373, 318] width 29 height 29
type input "[DATE] - [DATE]"
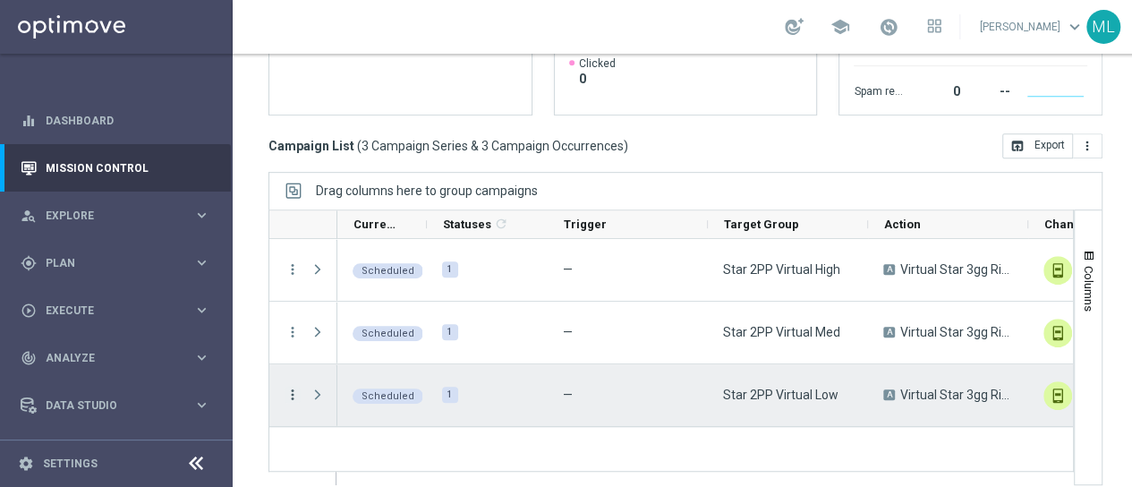
click at [294, 390] on icon "more_vert" at bounding box center [293, 395] width 16 height 16
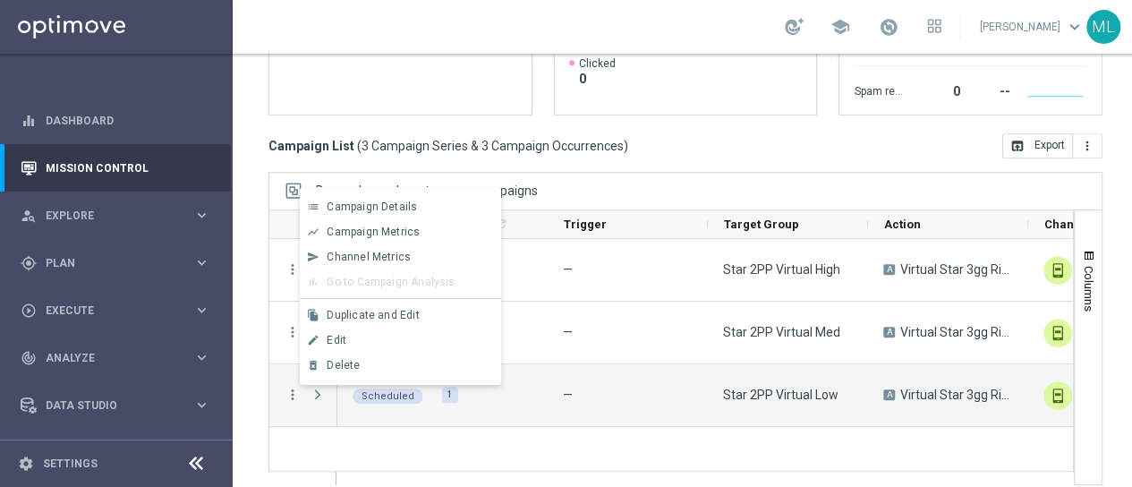
click at [714, 155] on div "Campaign List ( 3 Campaign Series & 3 Campaign Occurrences ) open_in_browser Ex…" at bounding box center [686, 145] width 834 height 25
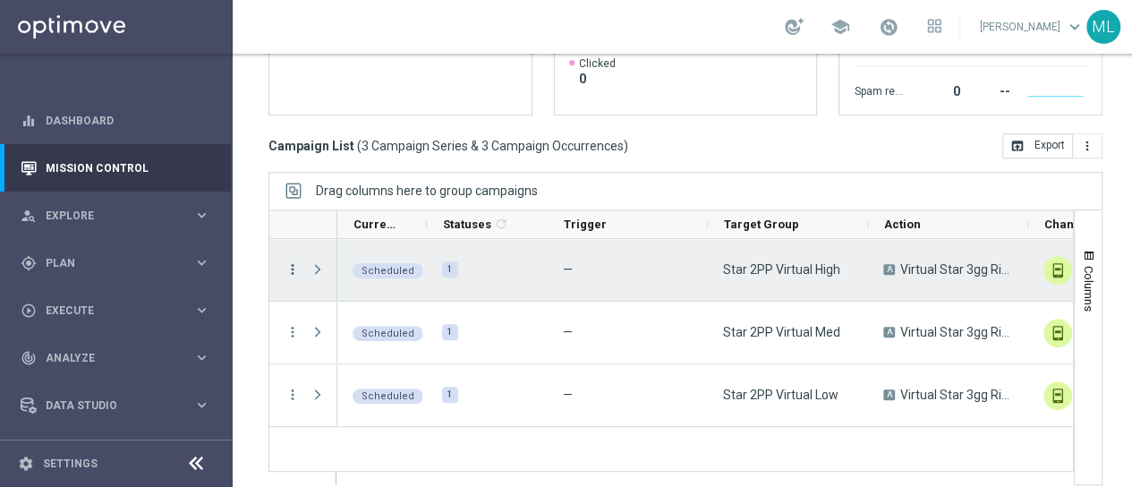
click at [290, 268] on icon "more_vert" at bounding box center [293, 269] width 16 height 16
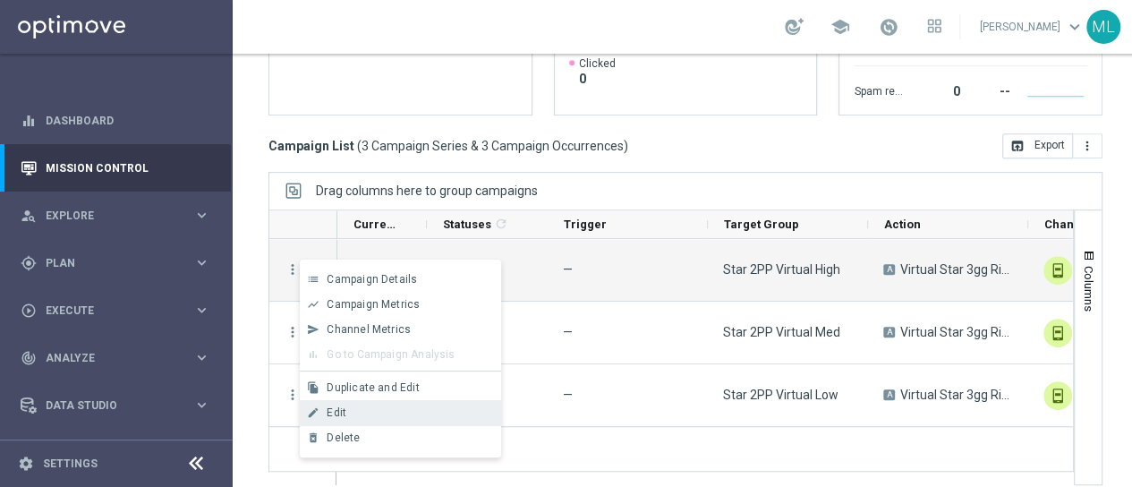
click at [340, 409] on span "Edit" at bounding box center [337, 412] width 20 height 13
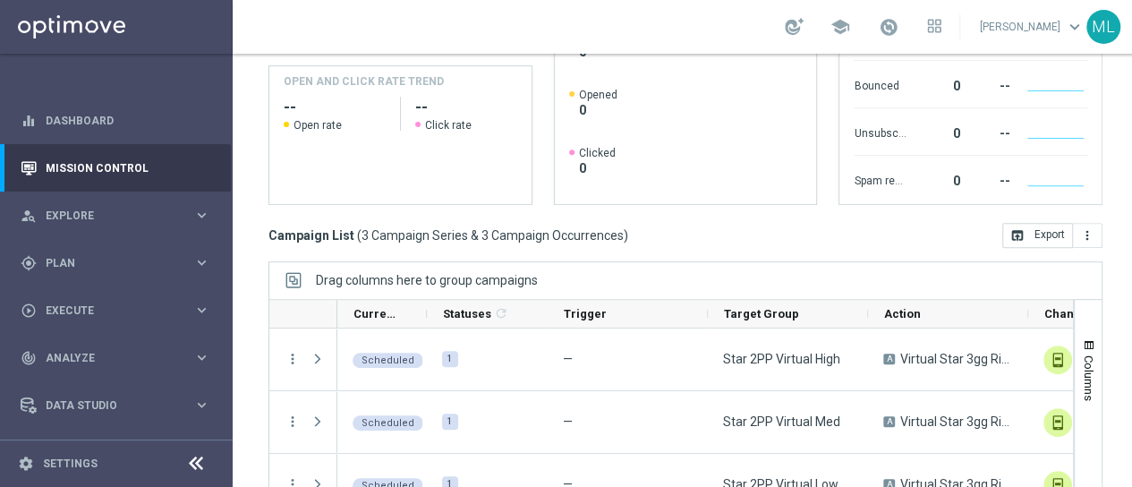
scroll to position [429, 0]
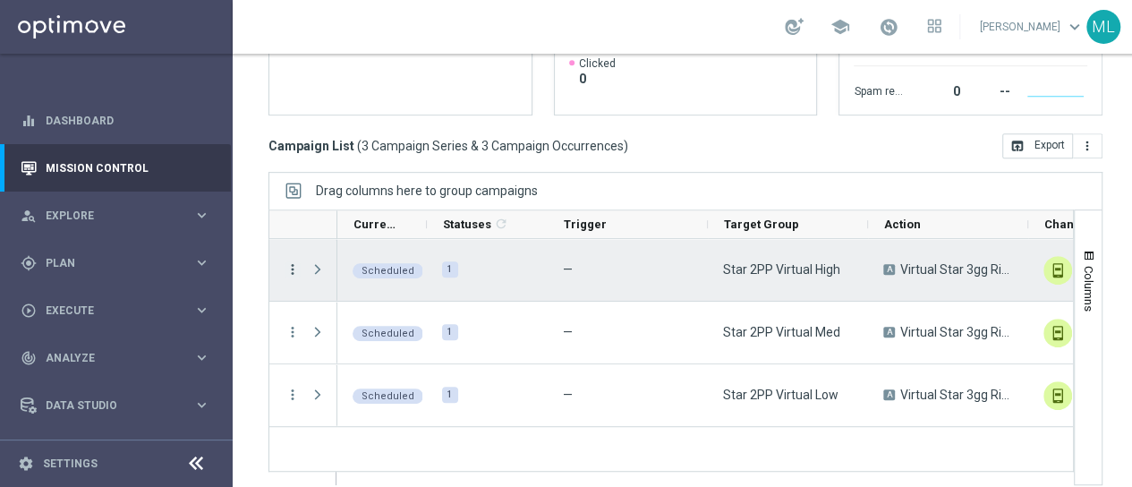
click at [289, 269] on icon "more_vert" at bounding box center [293, 269] width 16 height 16
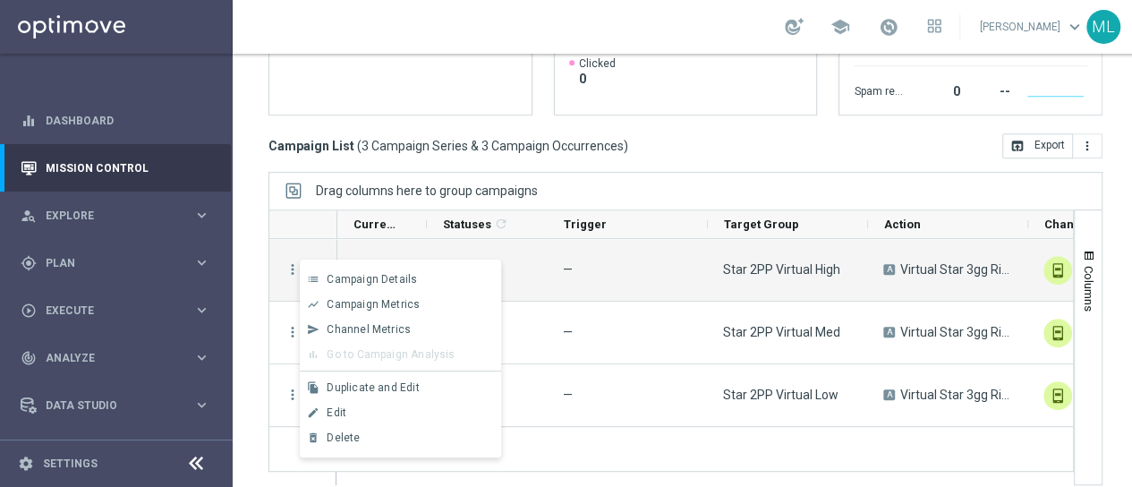
click at [639, 183] on div "Drag columns here to group campaigns" at bounding box center [686, 191] width 834 height 38
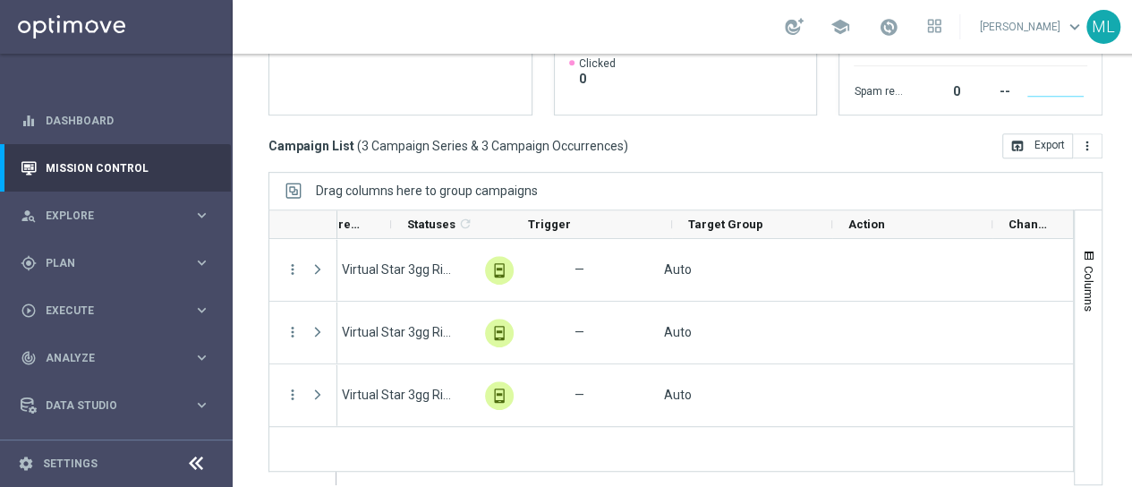
scroll to position [0, 0]
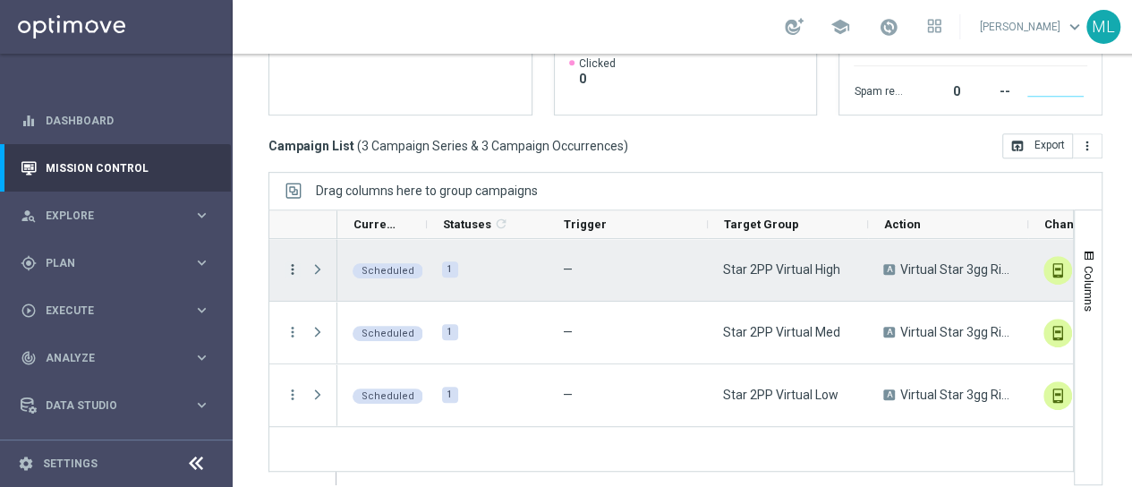
click at [291, 264] on icon "more_vert" at bounding box center [293, 269] width 16 height 16
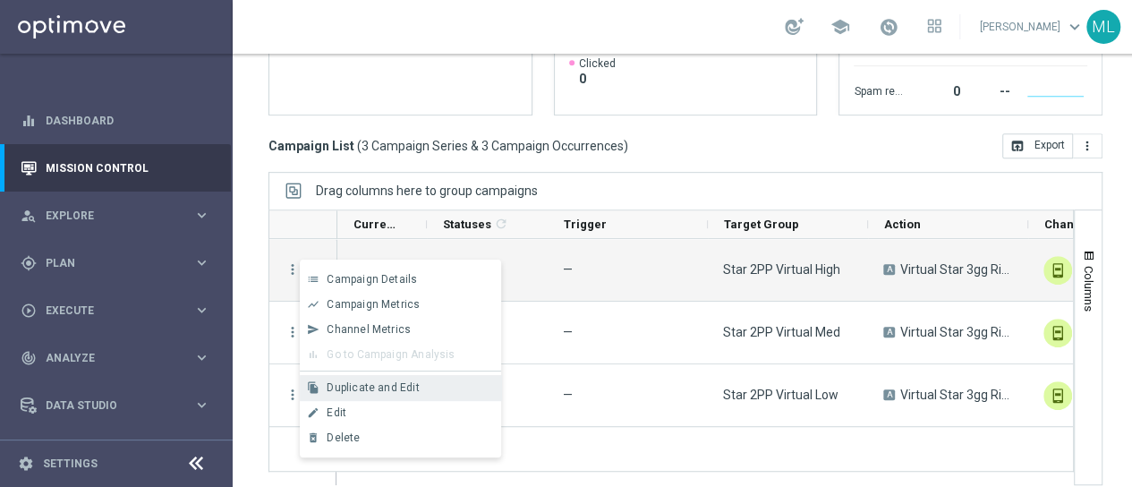
click at [371, 386] on span "Duplicate and Edit" at bounding box center [373, 387] width 92 height 13
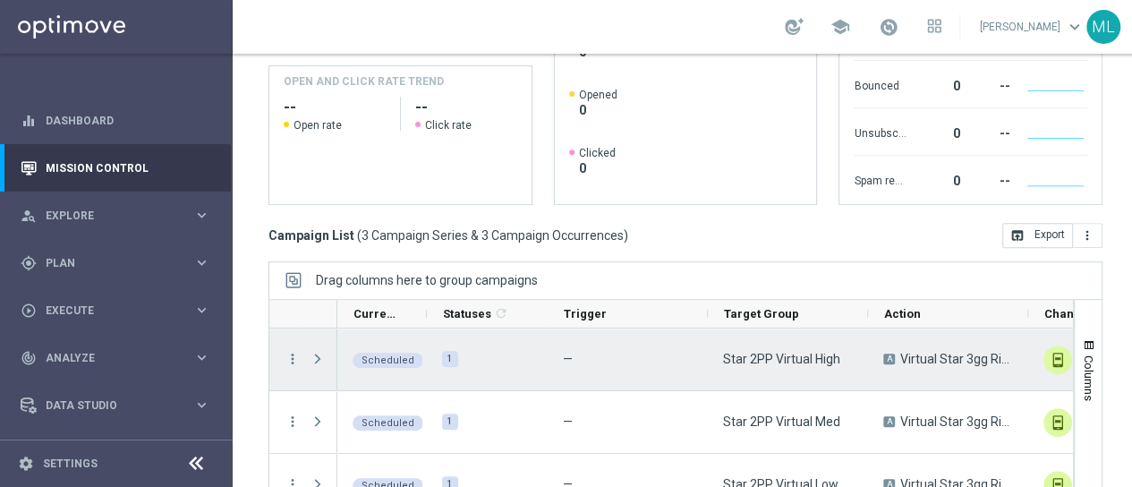
scroll to position [429, 0]
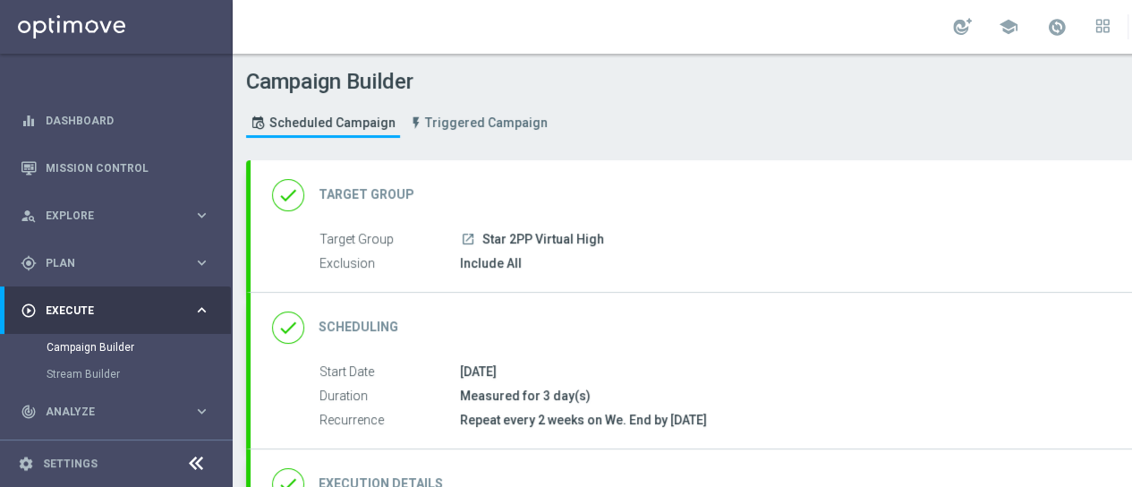
click at [387, 194] on h2 "Target Group" at bounding box center [367, 194] width 96 height 17
click at [628, 135] on div "Campaign Builder Scheduled Campaign Triggered Campaign Status: Running" at bounding box center [770, 105] width 1074 height 82
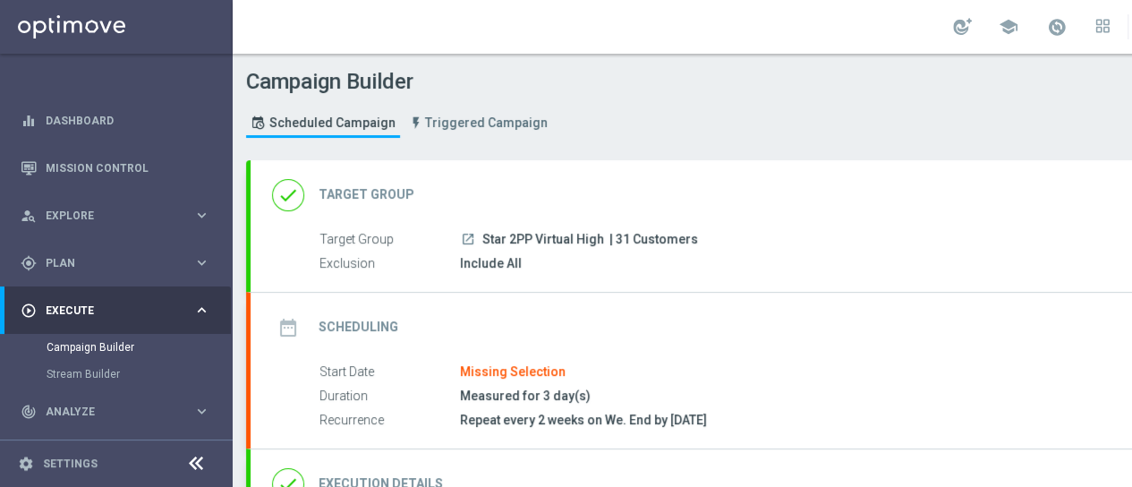
click at [388, 189] on h2 "Target Group" at bounding box center [367, 194] width 96 height 17
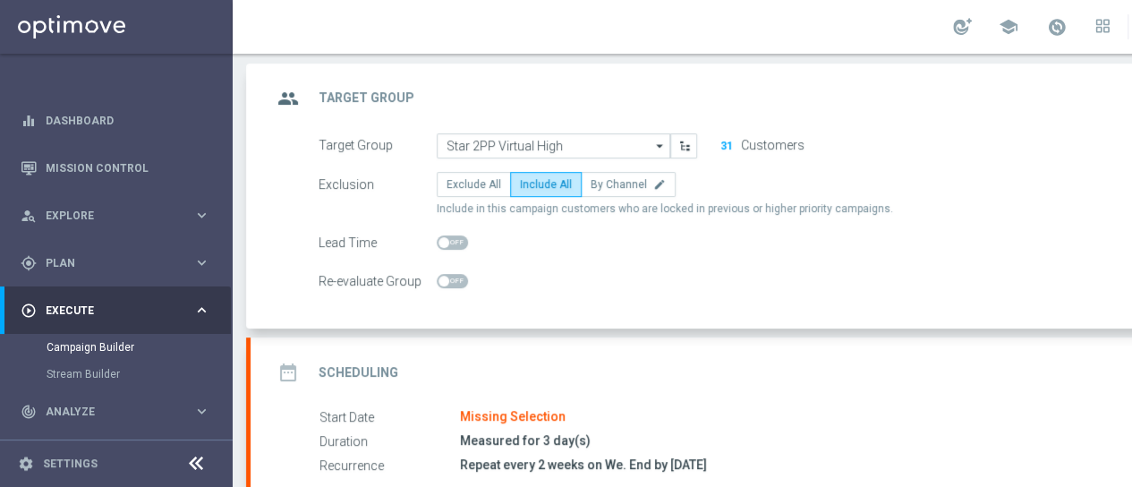
scroll to position [90, 0]
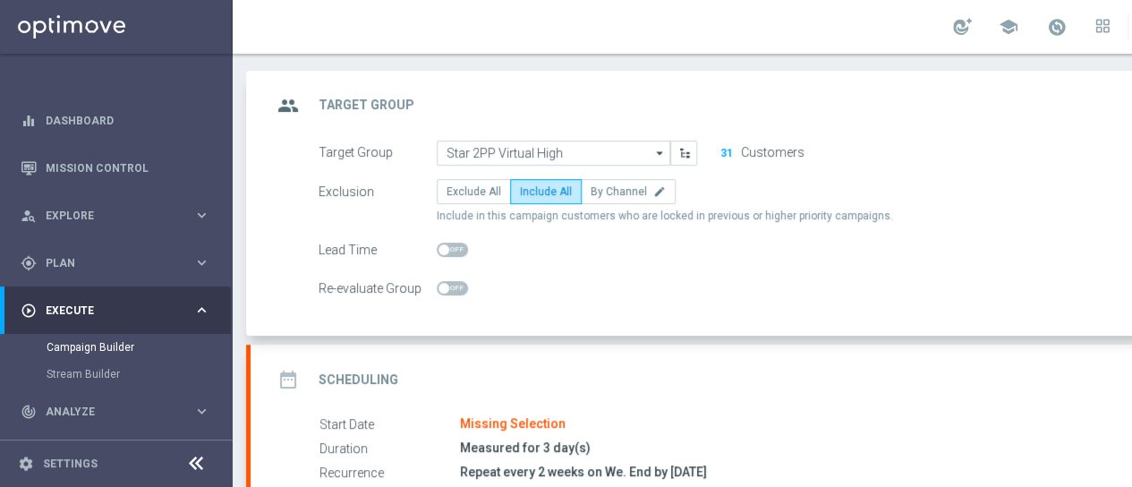
click at [658, 149] on icon "arrow_drop_down" at bounding box center [661, 152] width 18 height 23
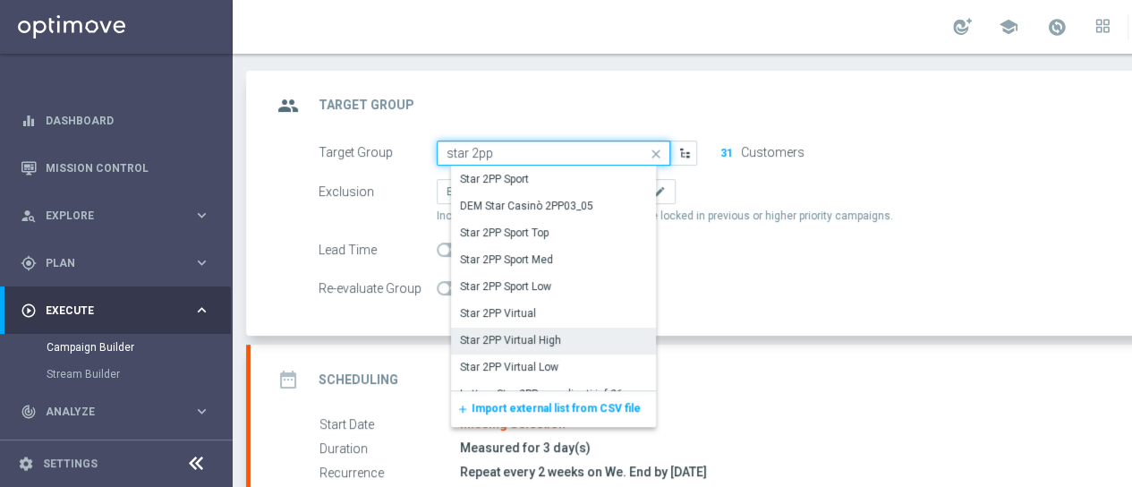
drag, startPoint x: 462, startPoint y: 146, endPoint x: 418, endPoint y: 146, distance: 43.9
click at [418, 146] on div "Target Group star 2pp Star 2PP Virtual High close Show Selected 0 of NaN Star 2…" at bounding box center [507, 153] width 405 height 25
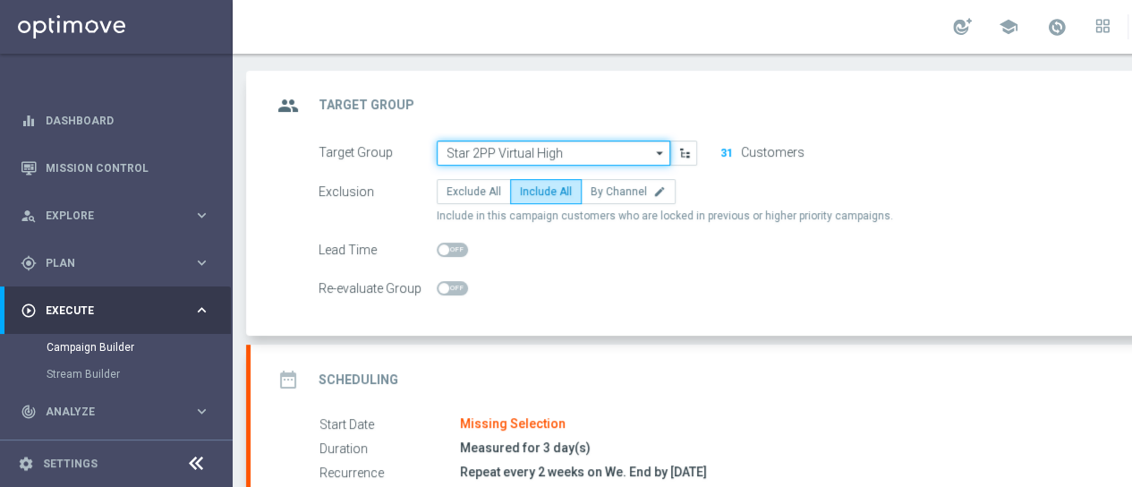
type input "Star 2PP Virtual High"
drag, startPoint x: 566, startPoint y: 150, endPoint x: 440, endPoint y: 151, distance: 125.3
click at [440, 151] on input "Star 2PP Virtual High" at bounding box center [554, 153] width 234 height 25
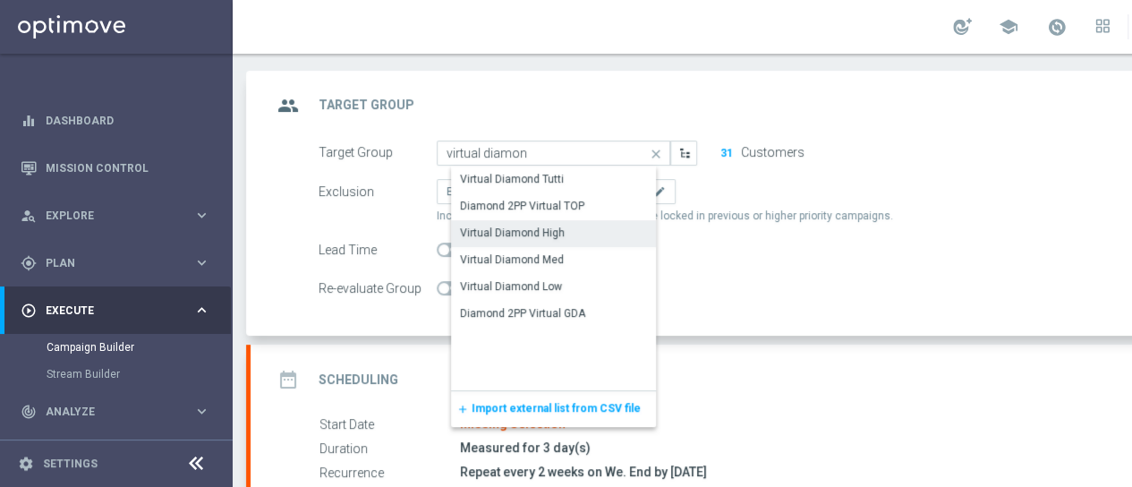
click at [514, 231] on div "Virtual Diamond High" at bounding box center [512, 233] width 105 height 16
type input "Virtual Diamond High"
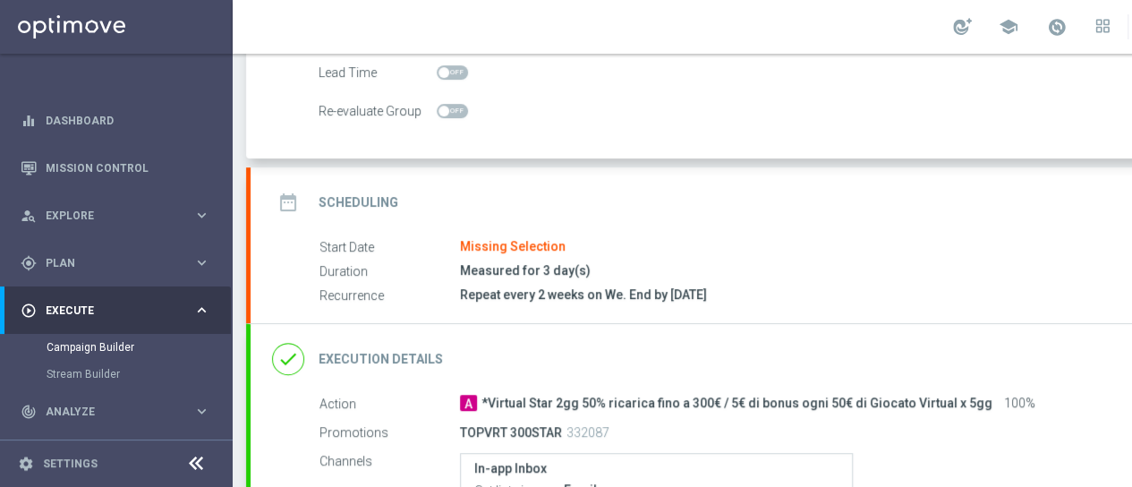
scroll to position [269, 0]
click at [382, 198] on h2 "Scheduling" at bounding box center [359, 200] width 80 height 17
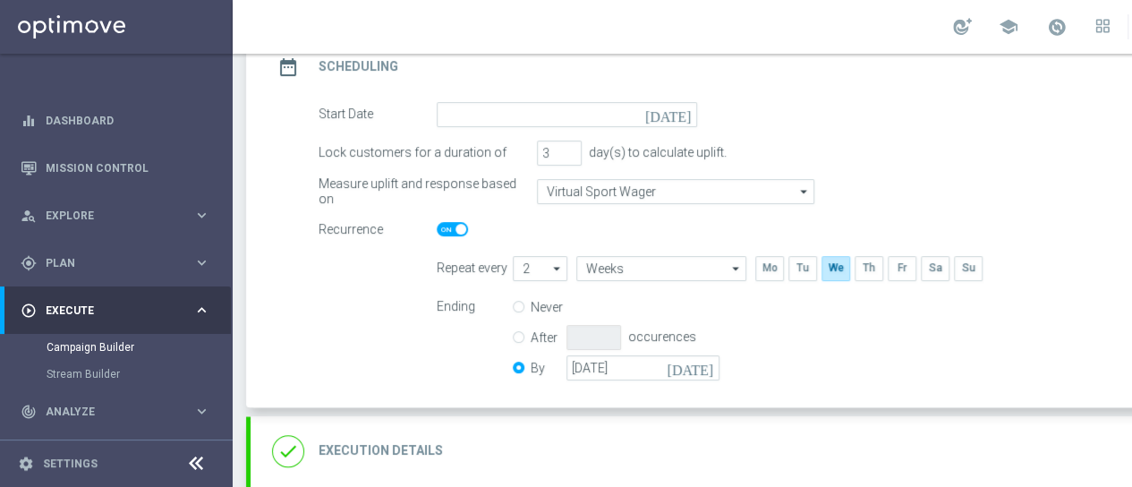
click at [684, 108] on icon "[DATE]" at bounding box center [671, 112] width 53 height 20
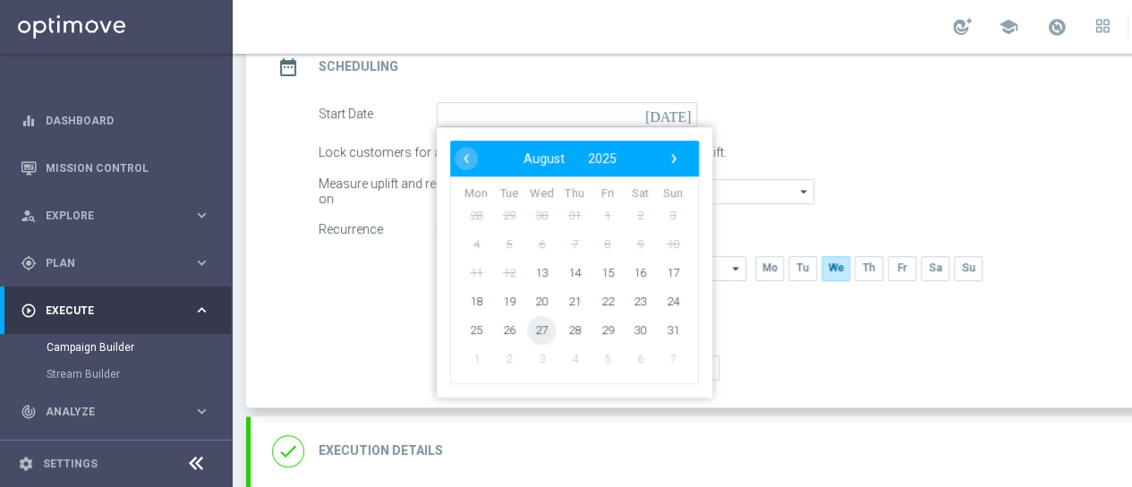
click at [544, 330] on span "27" at bounding box center [541, 329] width 29 height 29
type input "[DATE]"
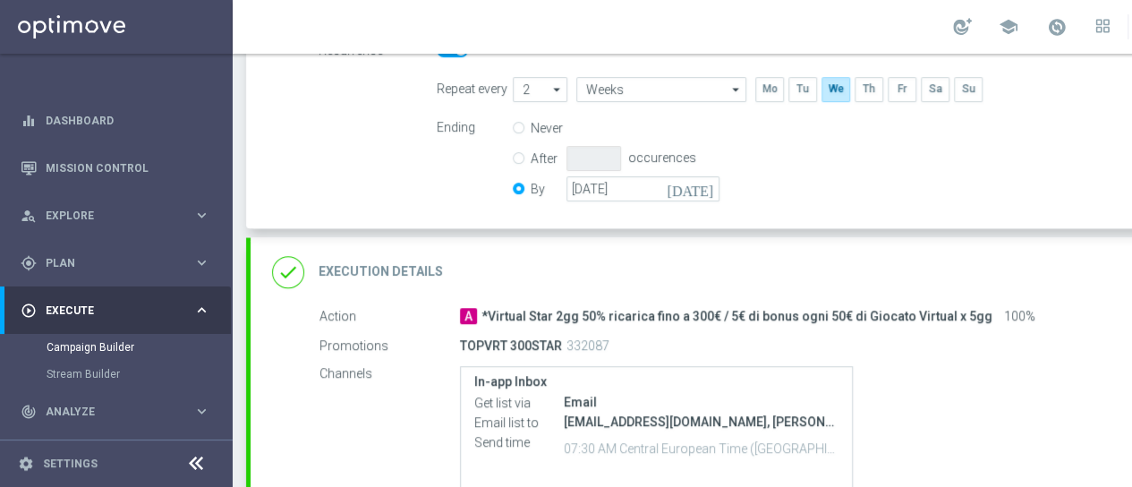
scroll to position [537, 0]
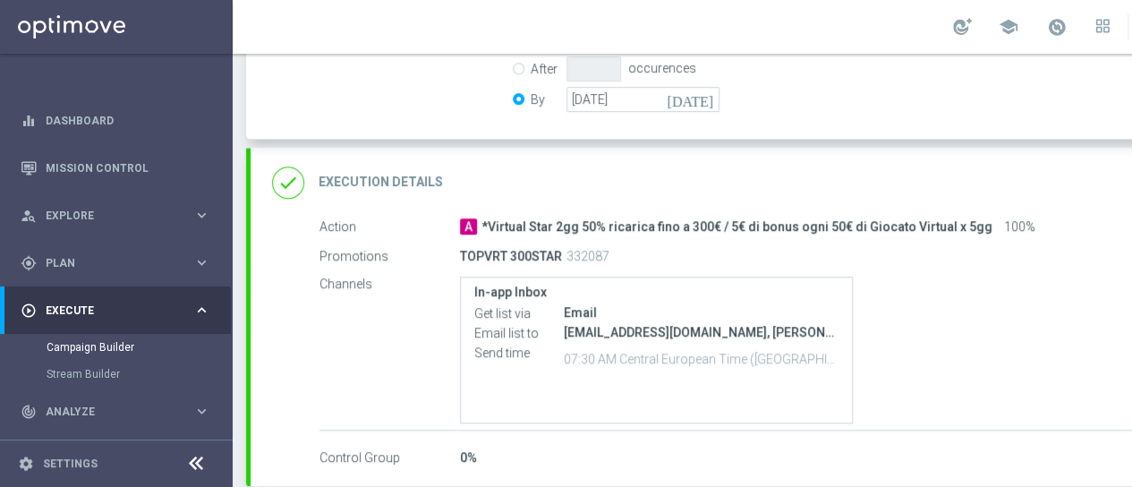
click at [412, 181] on h2 "Execution Details" at bounding box center [381, 182] width 124 height 17
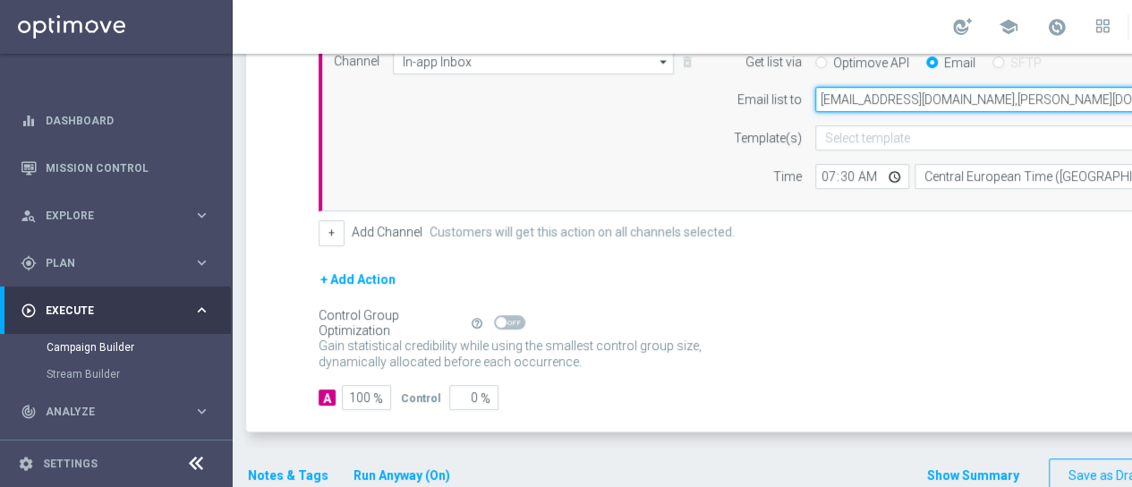
drag, startPoint x: 822, startPoint y: 98, endPoint x: 946, endPoint y: 99, distance: 124.4
click at [946, 99] on input "[EMAIL_ADDRESS][DOMAIN_NAME],[PERSON_NAME][DOMAIN_NAME][EMAIL_ADDRESS][PERSON_N…" at bounding box center [1029, 99] width 428 height 25
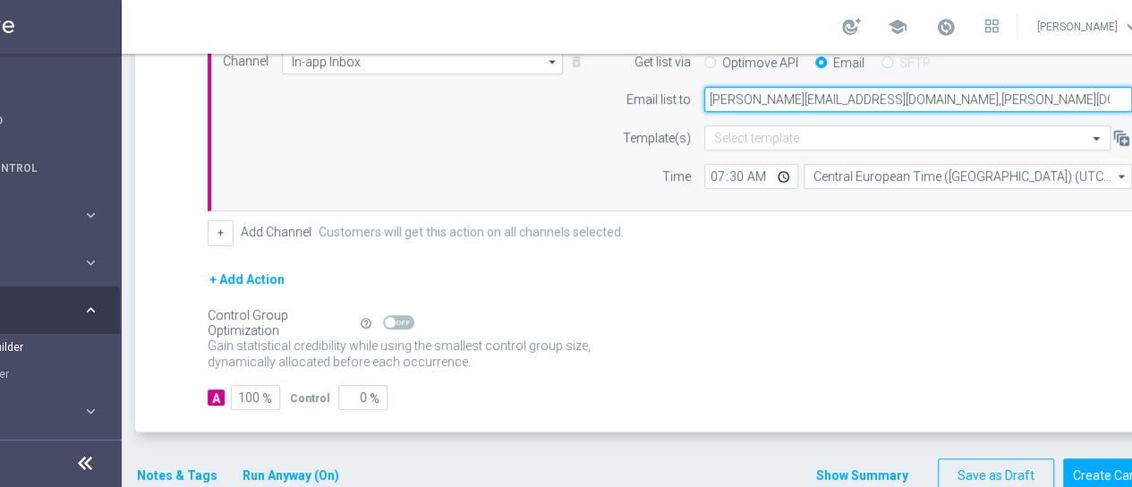
drag, startPoint x: 707, startPoint y: 98, endPoint x: 873, endPoint y: 98, distance: 165.6
click at [873, 98] on input "[PERSON_NAME][EMAIL_ADDRESS][DOMAIN_NAME],[PERSON_NAME][DOMAIN_NAME][EMAIL_ADDR…" at bounding box center [918, 99] width 428 height 25
type input "[PERSON_NAME][EMAIL_ADDRESS][DOMAIN_NAME],[PERSON_NAME][DOMAIN_NAME][EMAIL_ADDR…"
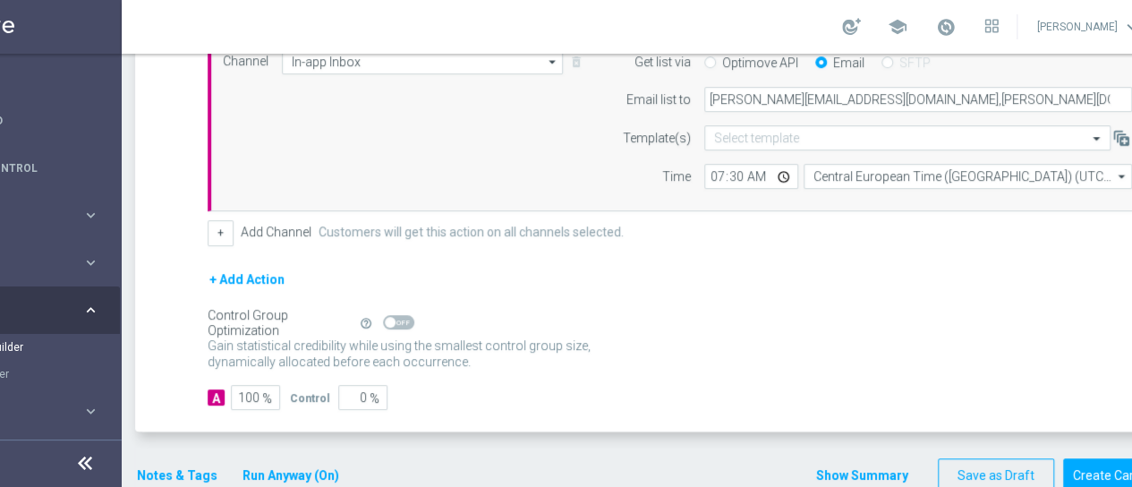
click at [827, 271] on div "+ Add Action" at bounding box center [681, 291] width 947 height 45
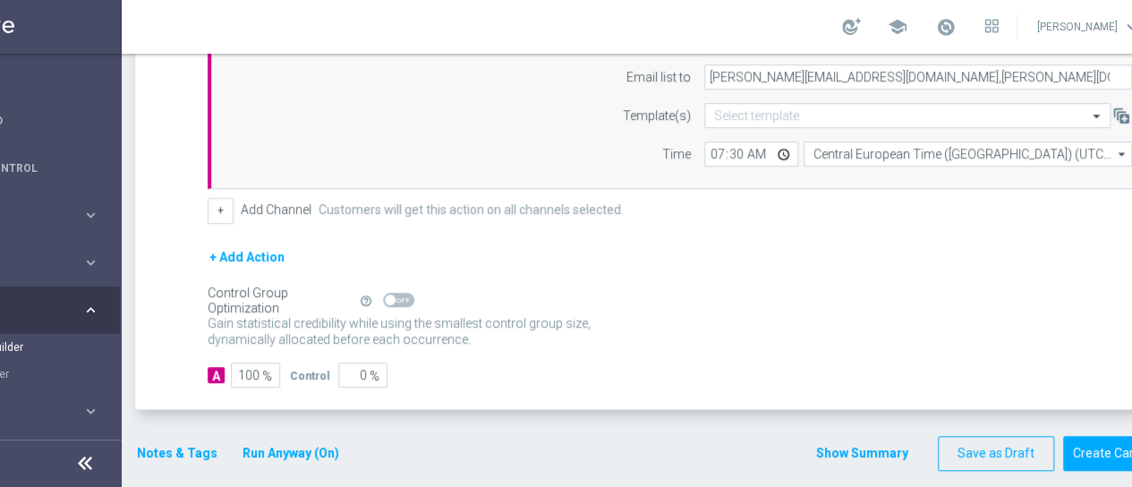
scroll to position [0, 188]
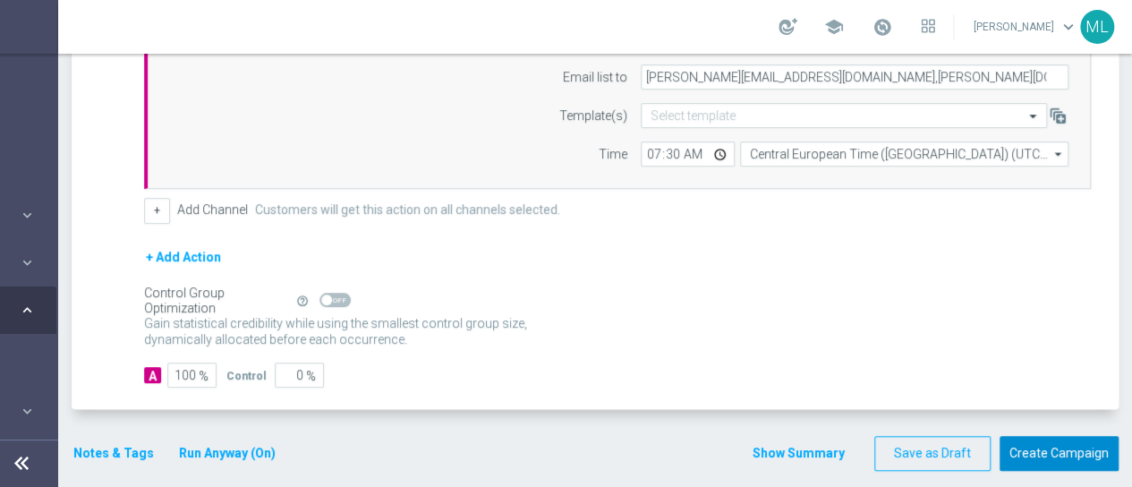
click at [1044, 448] on button "Create Campaign" at bounding box center [1059, 453] width 119 height 35
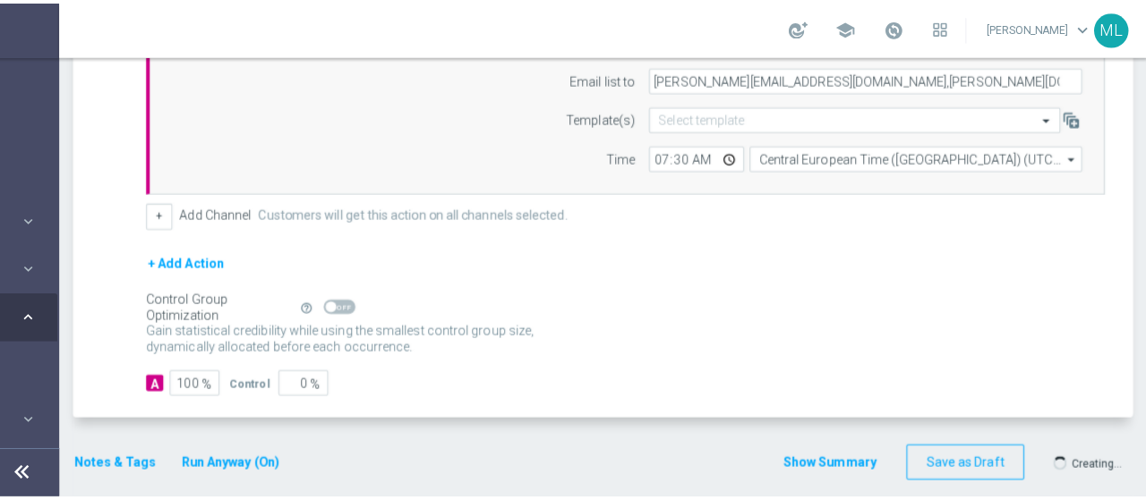
scroll to position [0, 175]
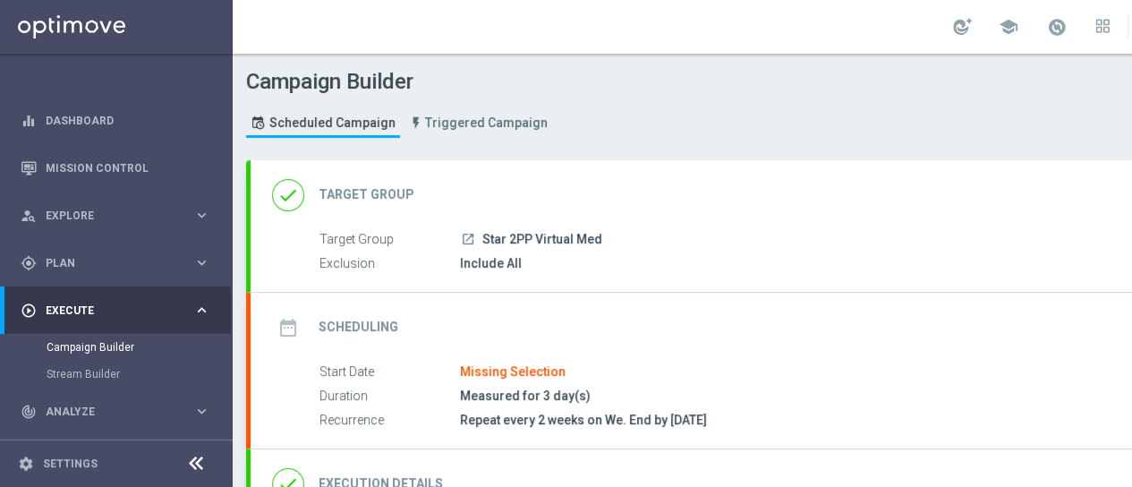
click at [375, 186] on h2 "Target Group" at bounding box center [367, 194] width 96 height 17
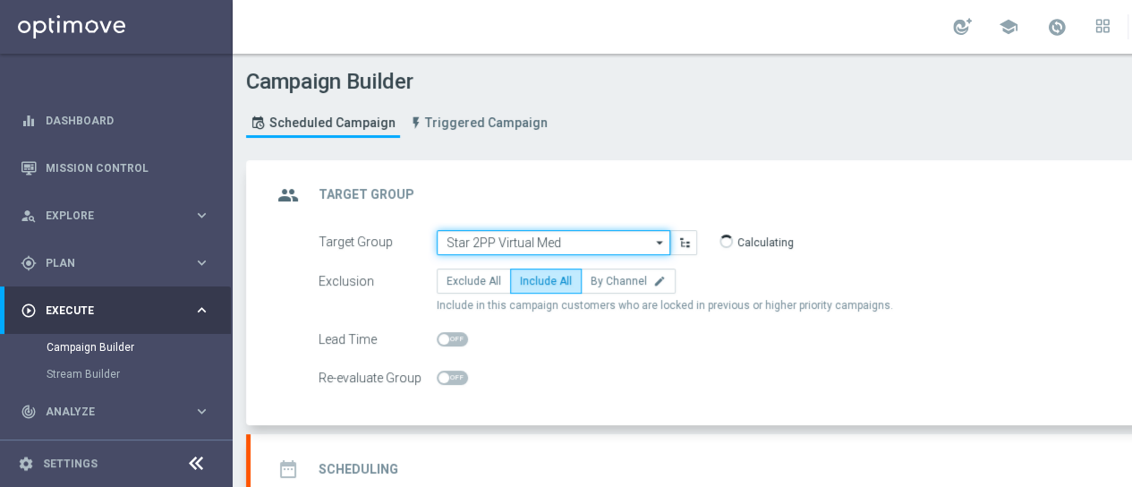
click at [530, 237] on input "Star 2PP Virtual Med" at bounding box center [554, 242] width 234 height 25
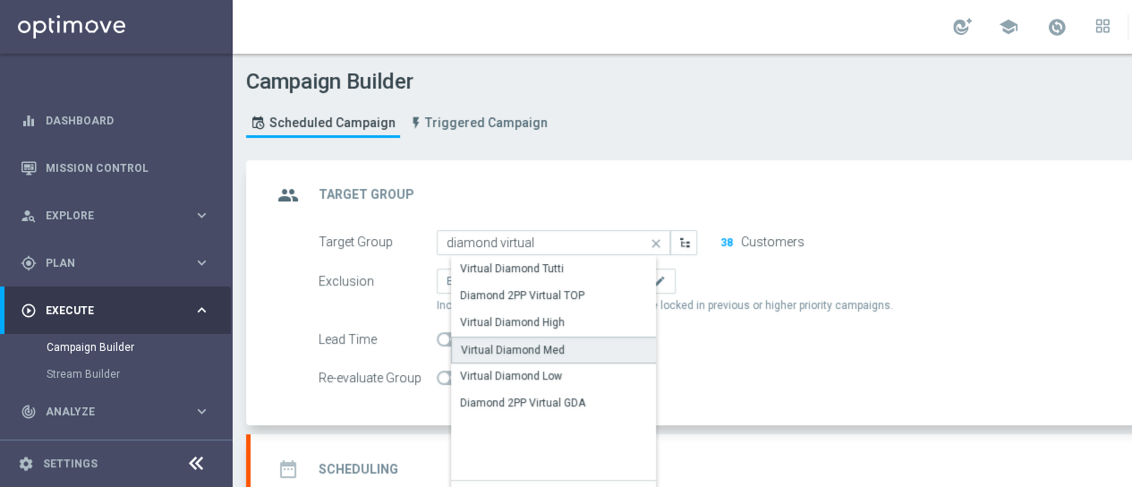
click at [535, 352] on div "Virtual Diamond Med" at bounding box center [513, 350] width 104 height 16
type input "Virtual Diamond Med"
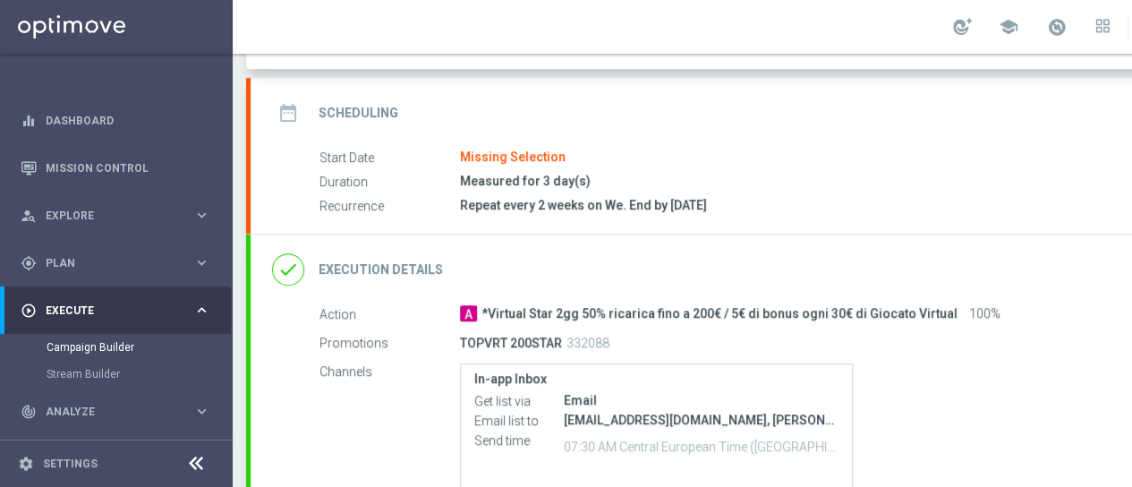
scroll to position [358, 0]
click at [390, 105] on h2 "Scheduling" at bounding box center [359, 111] width 80 height 17
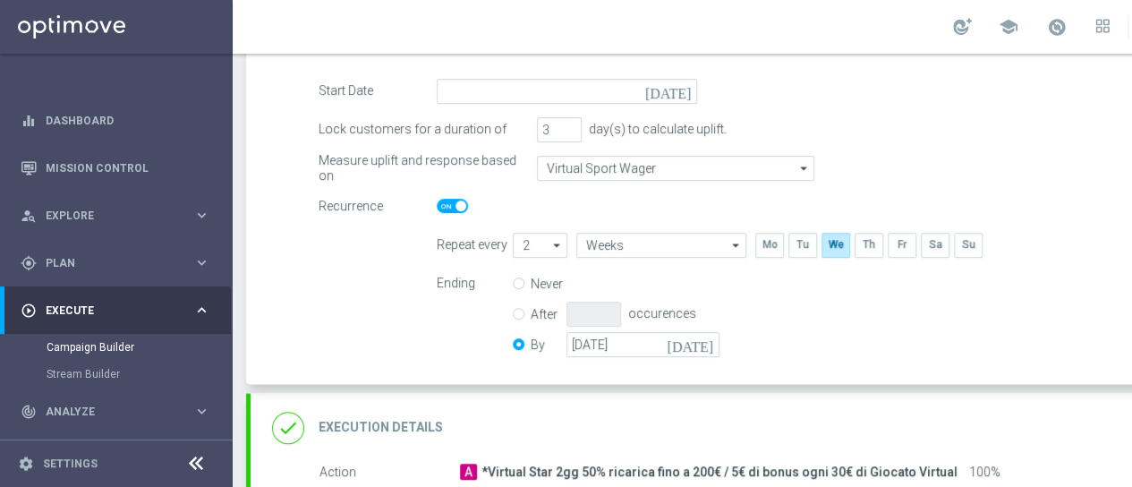
scroll to position [179, 0]
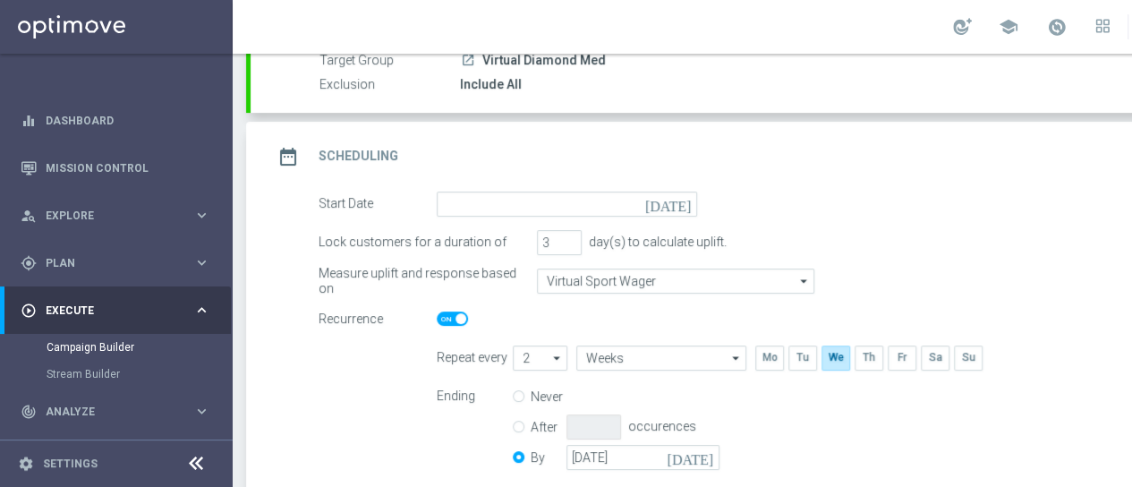
click at [687, 205] on icon "[DATE]" at bounding box center [671, 202] width 53 height 20
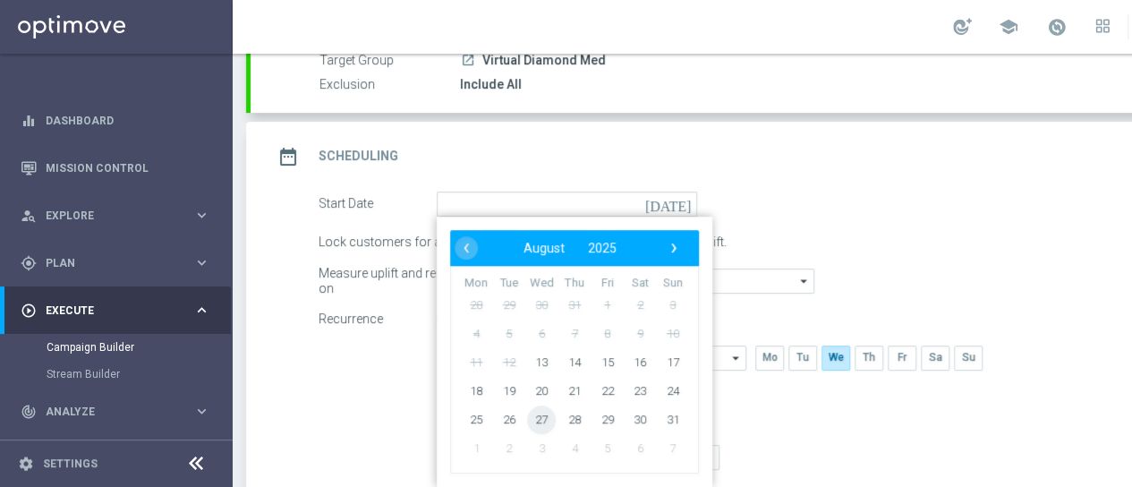
click at [538, 414] on span "27" at bounding box center [541, 419] width 29 height 29
type input "[DATE]"
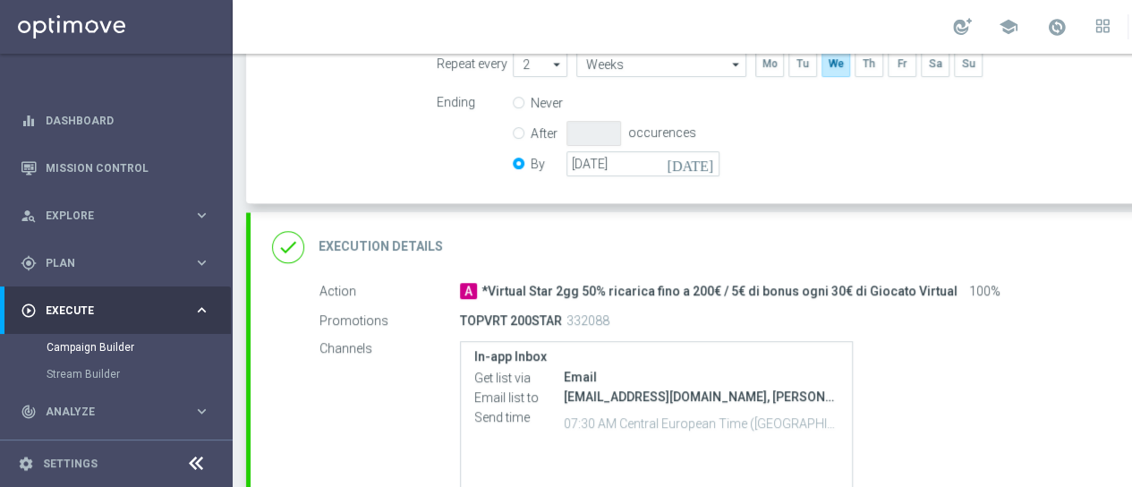
scroll to position [616, 0]
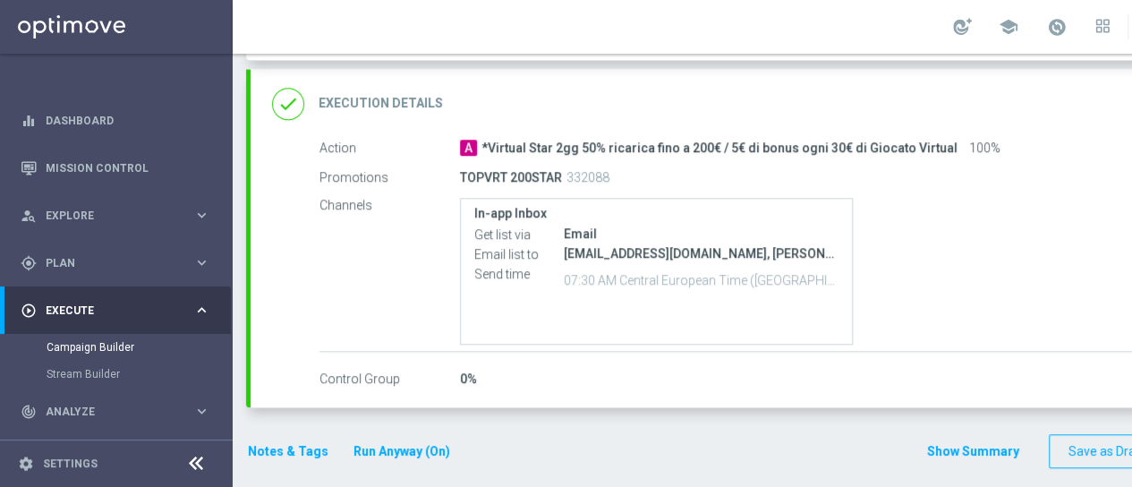
click at [375, 111] on div "done Execution Details" at bounding box center [357, 104] width 171 height 32
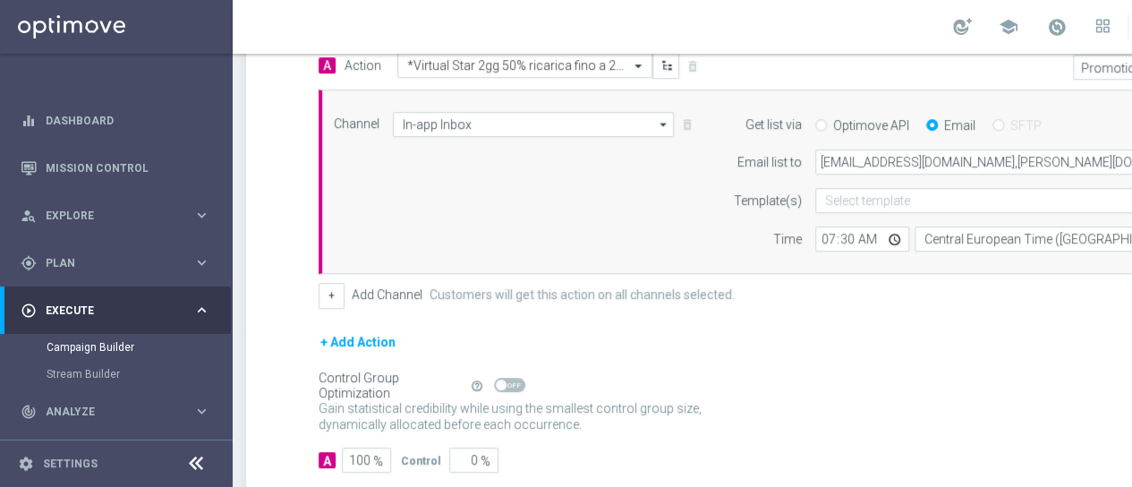
scroll to position [380, 0]
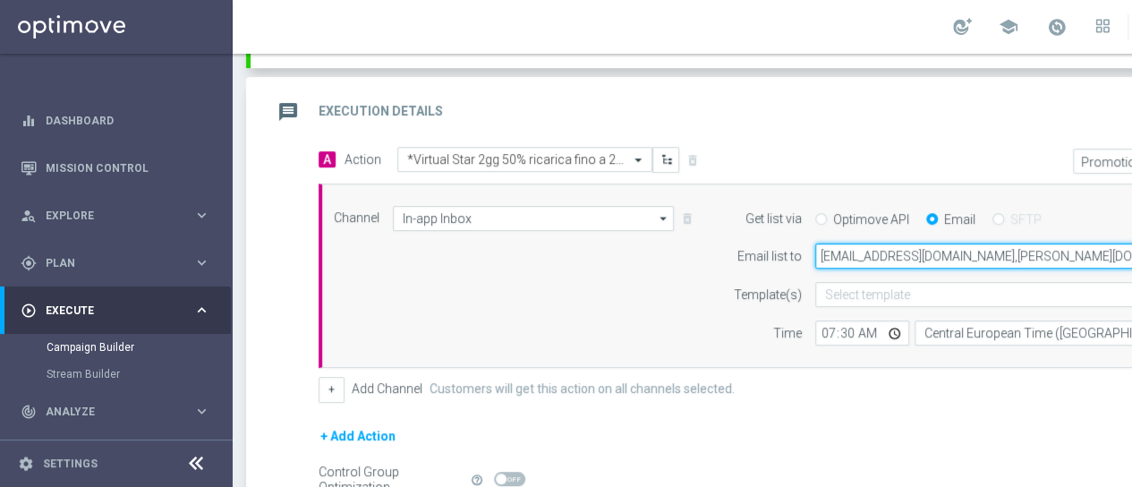
drag, startPoint x: 820, startPoint y: 256, endPoint x: 945, endPoint y: 252, distance: 125.4
click at [945, 252] on input "[EMAIL_ADDRESS][DOMAIN_NAME],[PERSON_NAME][DOMAIN_NAME][EMAIL_ADDRESS][PERSON_N…" at bounding box center [1029, 255] width 428 height 25
paste input "[PERSON_NAME].[PERSON_NAME]@sisal"
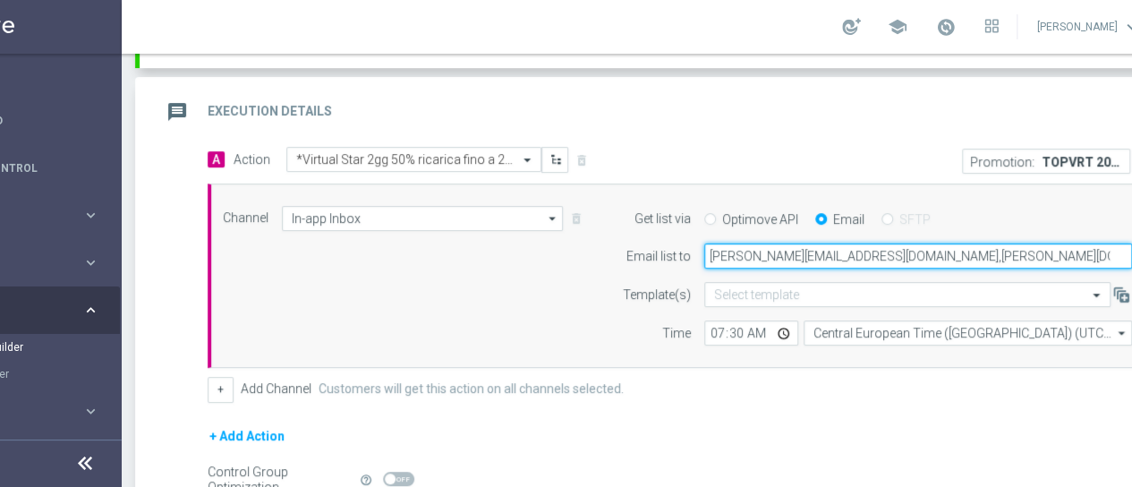
type input "[PERSON_NAME][EMAIL_ADDRESS][DOMAIN_NAME],[PERSON_NAME][DOMAIN_NAME][EMAIL_ADDR…"
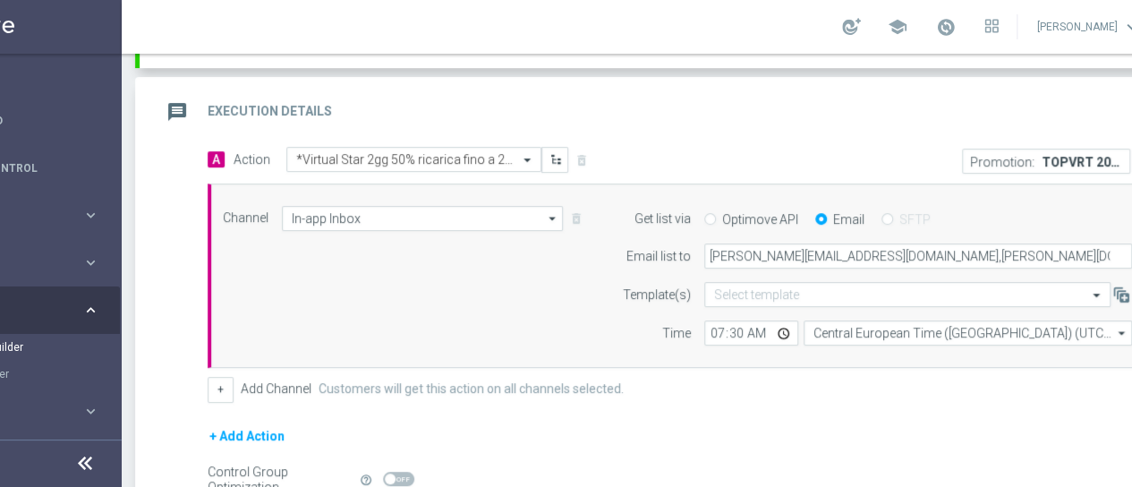
click at [850, 412] on form "A Action Select action *Virtual Star 2gg 50% ricarica fino a 200€ / 5€ di bonus…" at bounding box center [681, 357] width 947 height 420
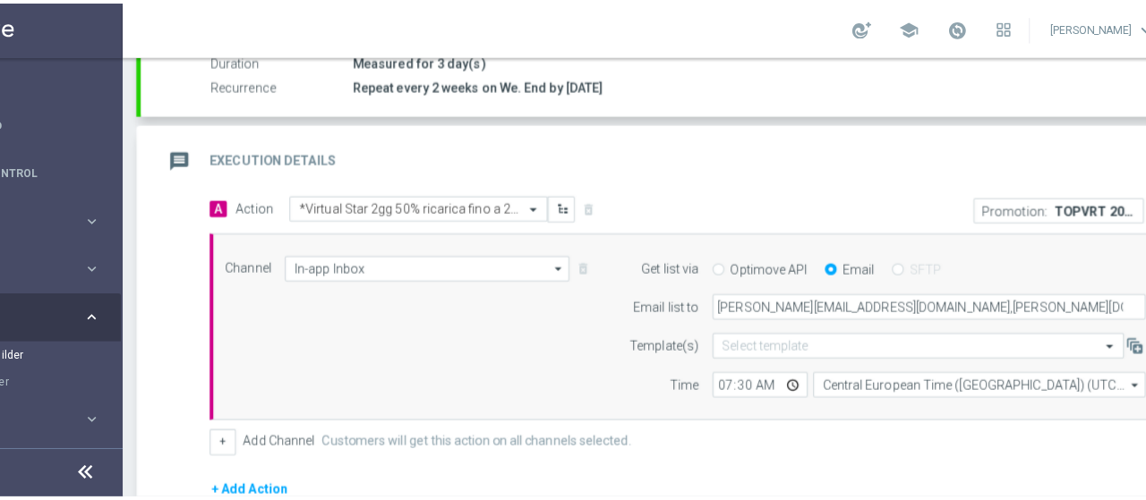
scroll to position [559, 0]
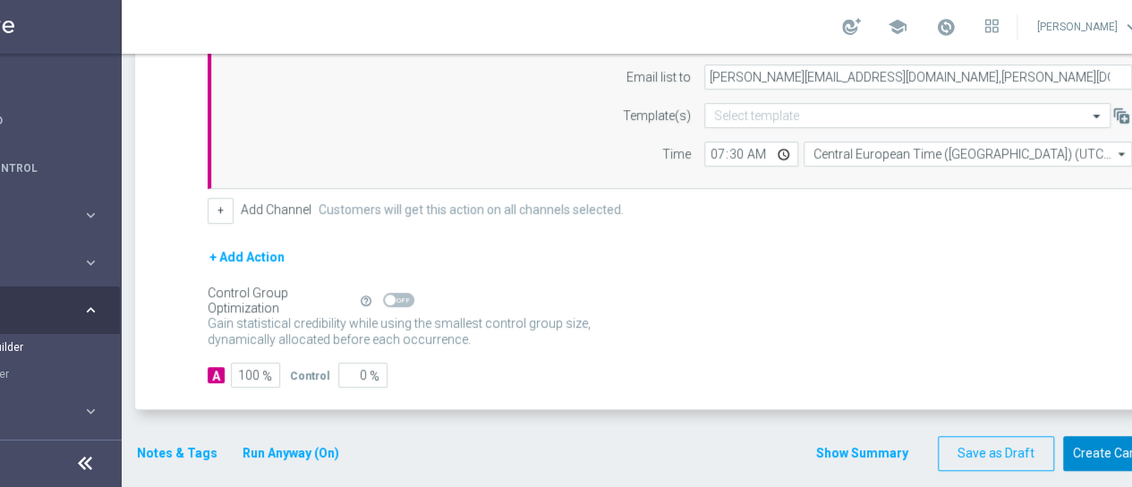
click at [1109, 449] on button "Create Campaign" at bounding box center [1122, 453] width 119 height 35
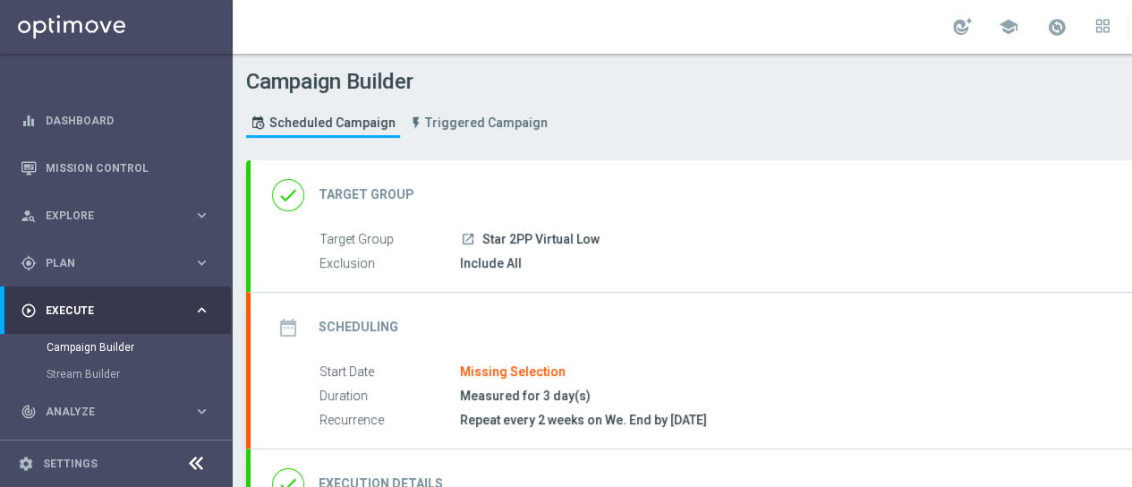
click at [375, 186] on h2 "Target Group" at bounding box center [367, 194] width 96 height 17
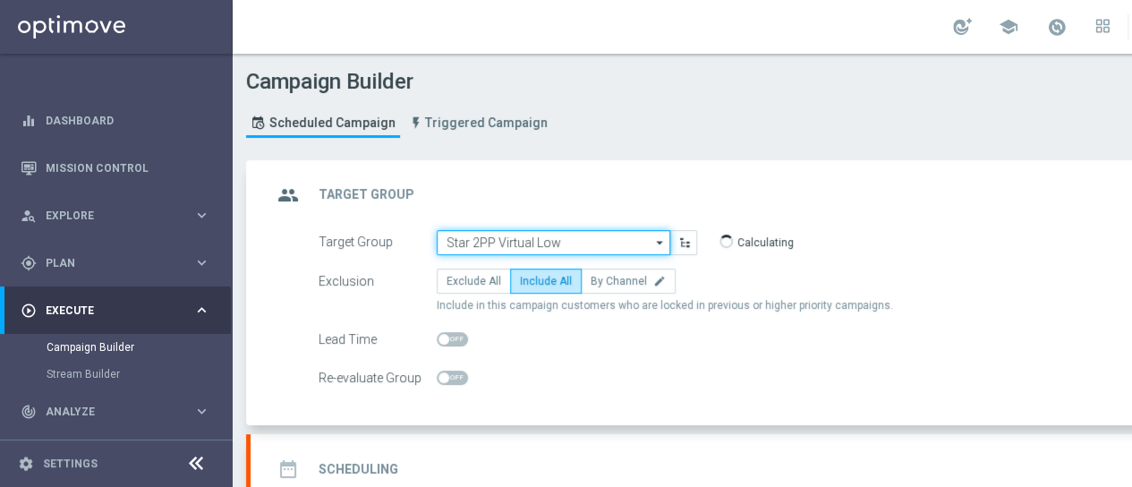
click at [560, 241] on input "Star 2PP Virtual Low" at bounding box center [554, 242] width 234 height 25
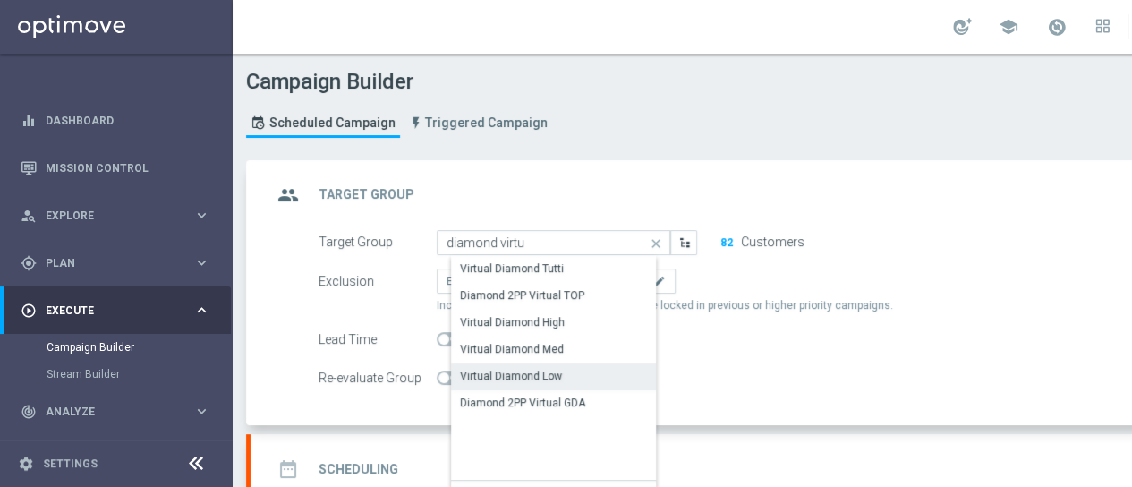
click at [535, 373] on div "Virtual Diamond Low" at bounding box center [511, 376] width 102 height 16
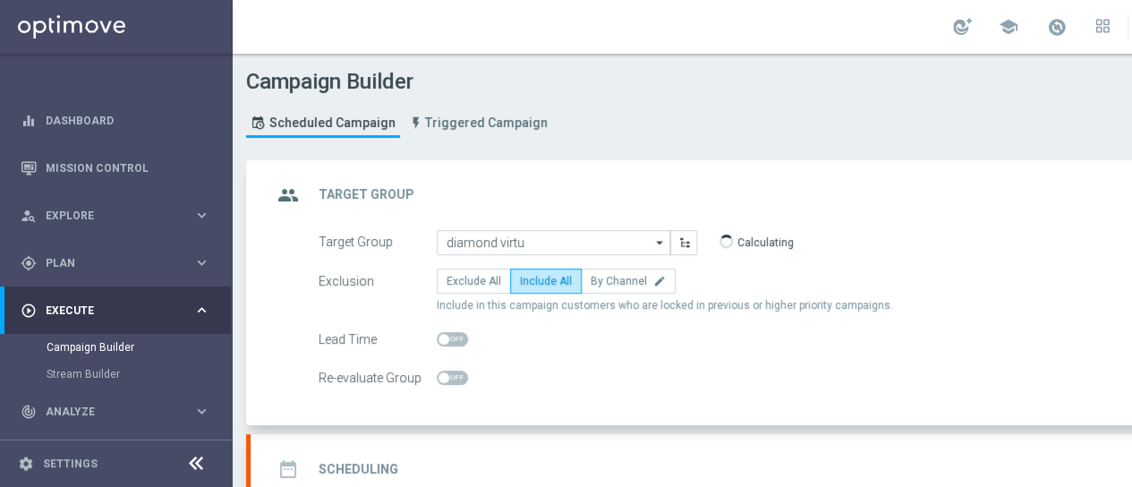
type input "Virtual Diamond Low"
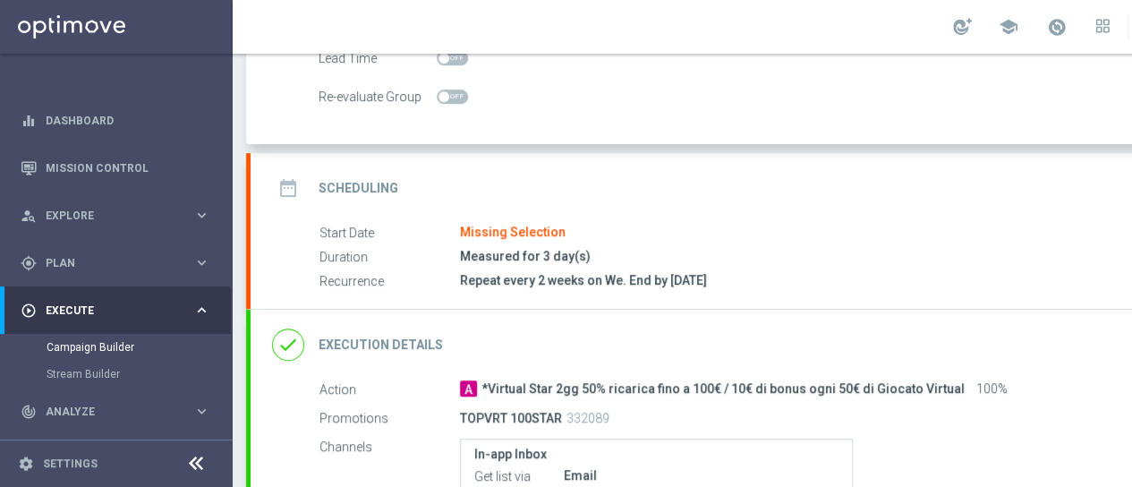
scroll to position [269, 0]
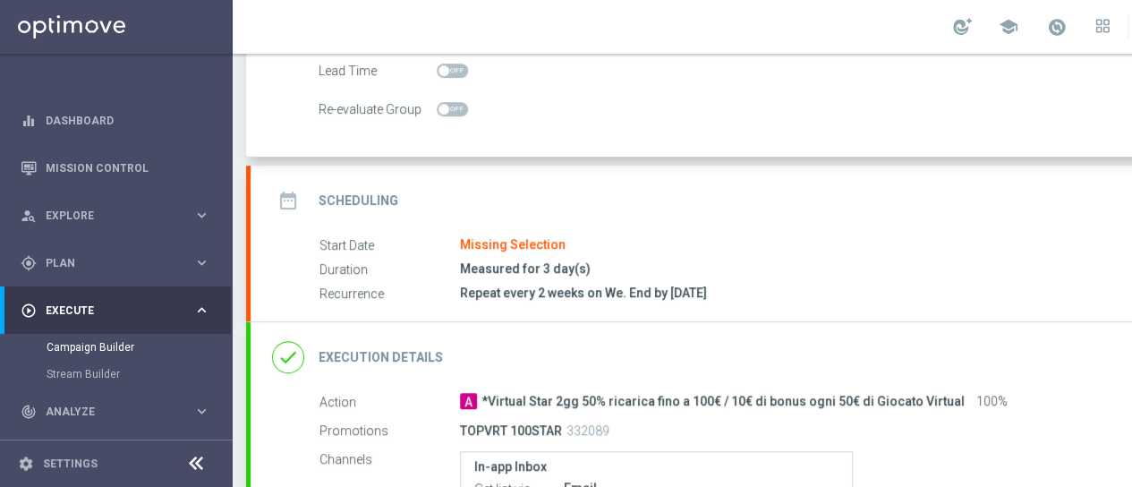
click at [385, 195] on h2 "Scheduling" at bounding box center [359, 200] width 80 height 17
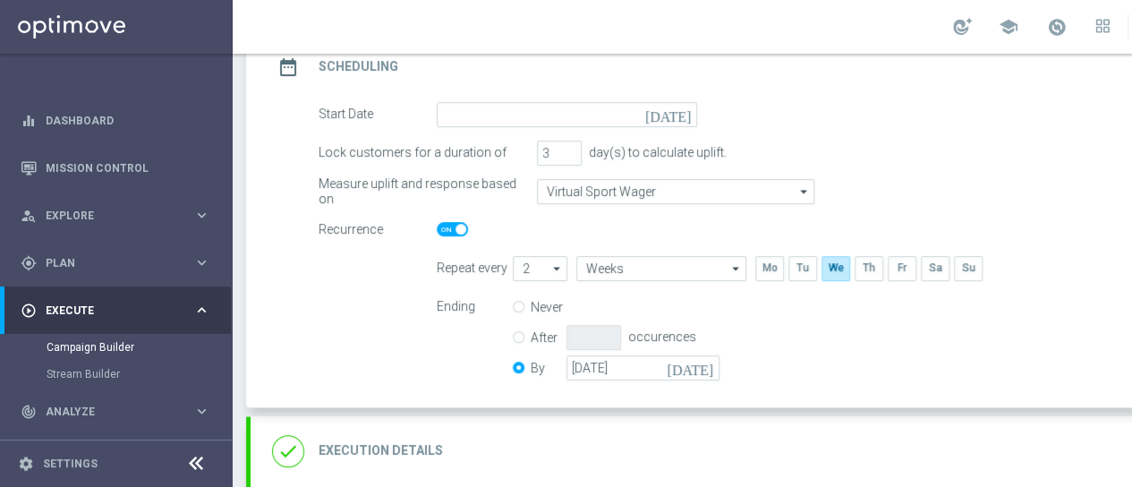
click at [682, 112] on icon "[DATE]" at bounding box center [671, 112] width 53 height 20
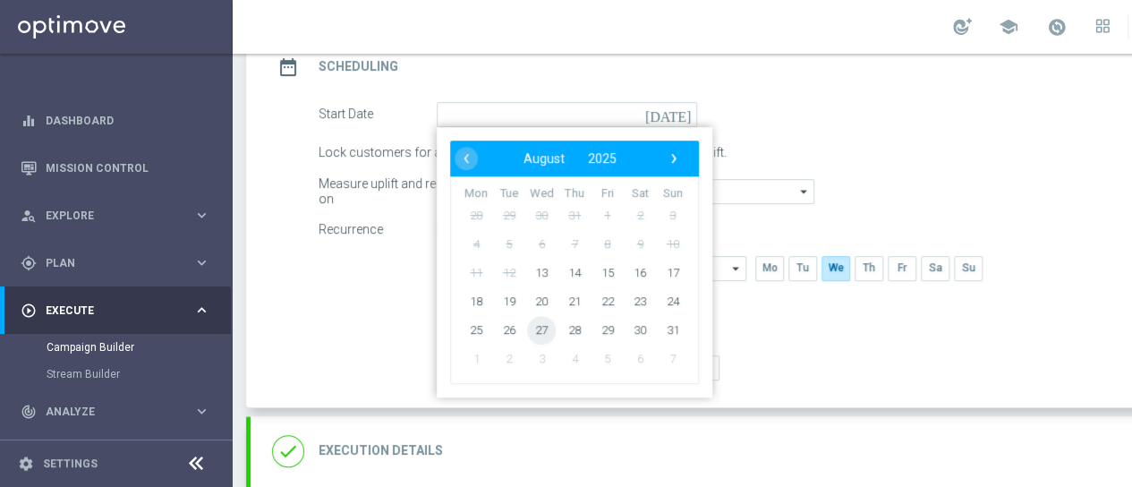
click at [544, 328] on span "27" at bounding box center [541, 329] width 29 height 29
type input "27 Aug 2025"
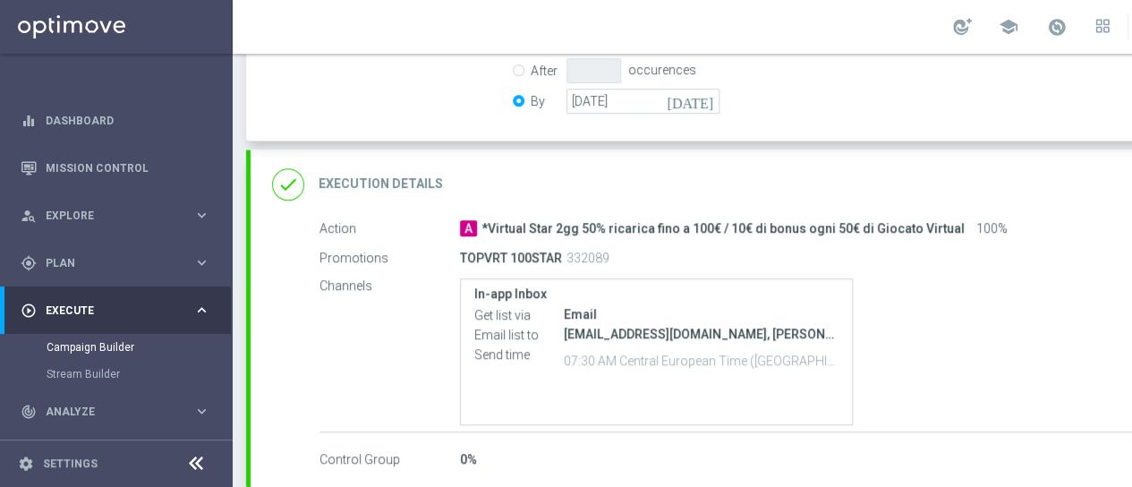
scroll to position [537, 0]
click at [410, 182] on h2 "Execution Details" at bounding box center [381, 182] width 124 height 17
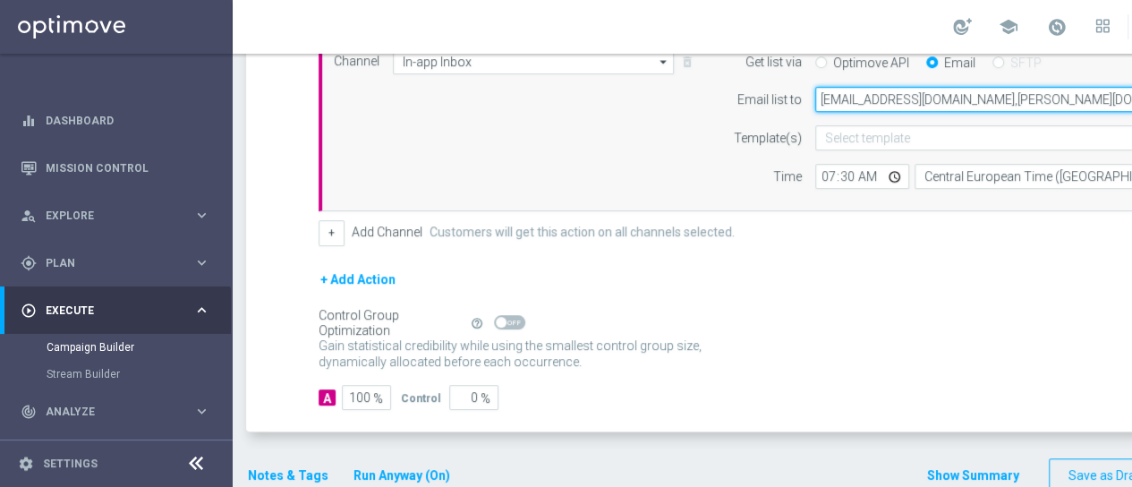
drag, startPoint x: 820, startPoint y: 96, endPoint x: 944, endPoint y: 107, distance: 124.9
click at [944, 107] on input "massiludovici@libero.it,dario.fraccascia@sisal.it,giorgio.dima@sisal.it,marina.…" at bounding box center [1029, 99] width 428 height 25
paste input "miliano.ludovici@sisal"
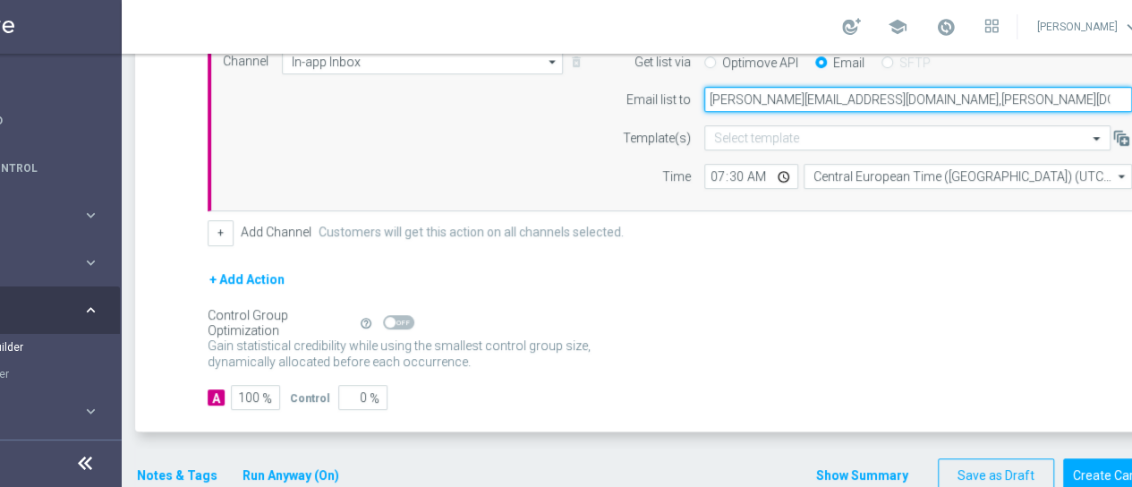
type input "massimiliano.ludovici@sisal.it,dario.fraccascia@sisal.it,giorgio.dima@sisal.it,…"
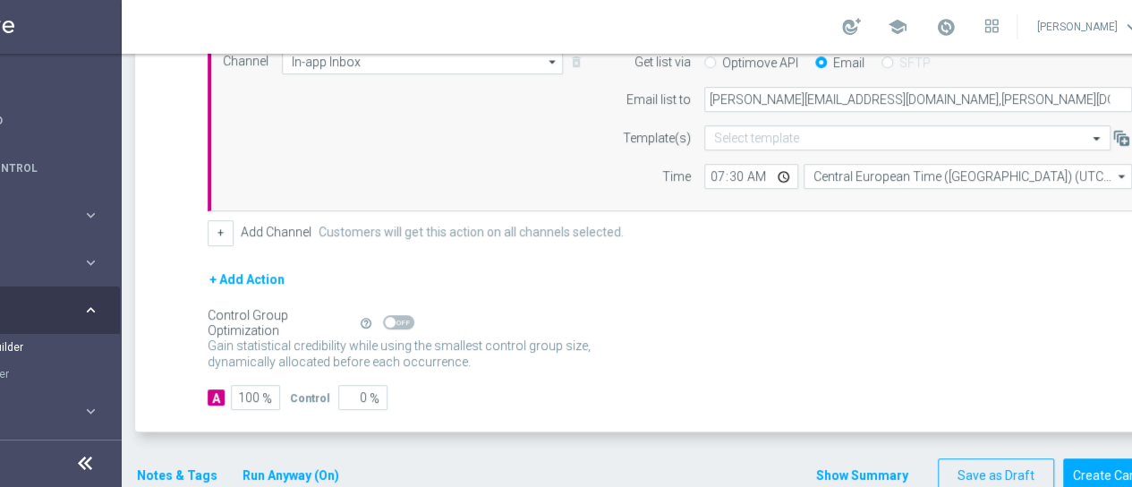
click at [857, 291] on div "+ Add Action" at bounding box center [681, 291] width 947 height 45
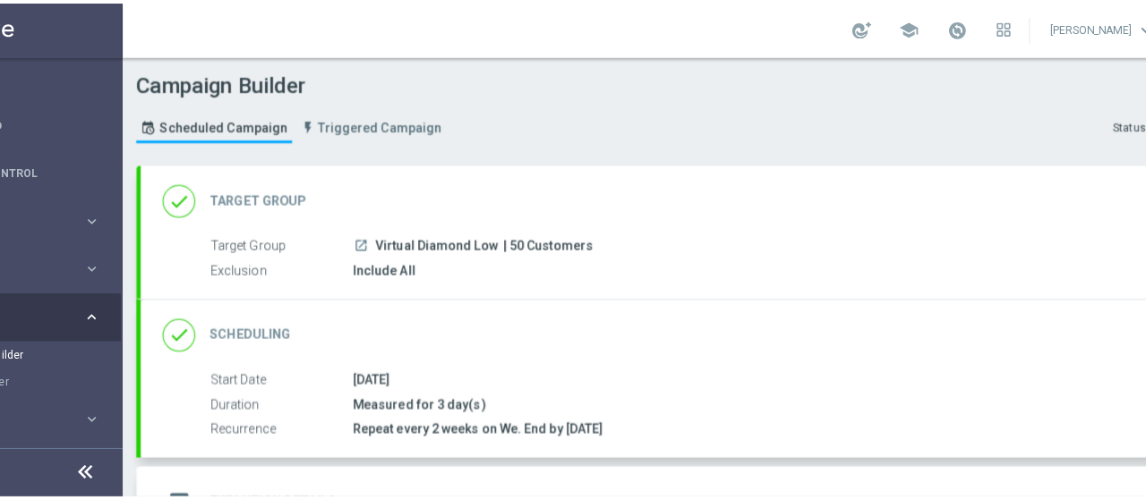
scroll to position [559, 0]
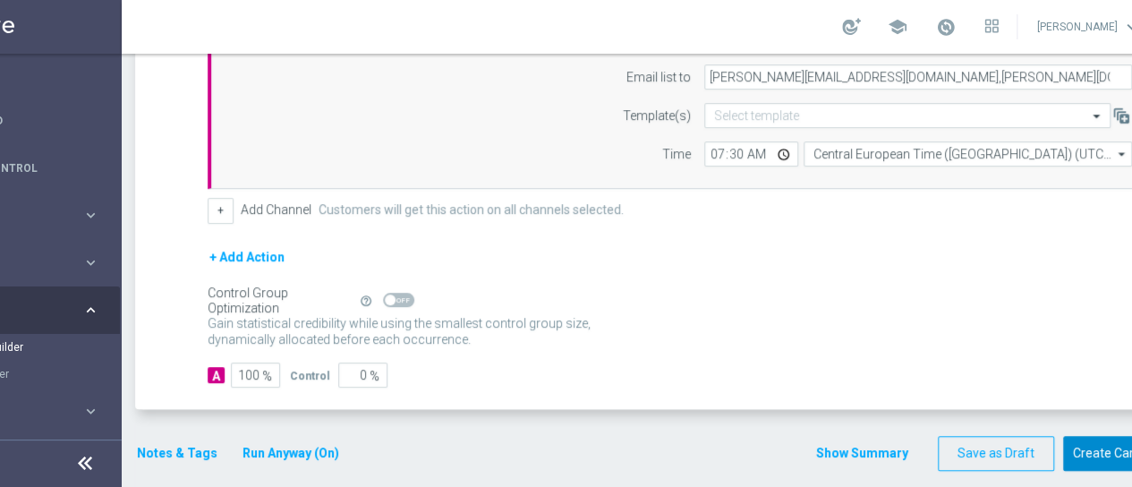
click at [1101, 453] on button "Create Campaign" at bounding box center [1122, 453] width 119 height 35
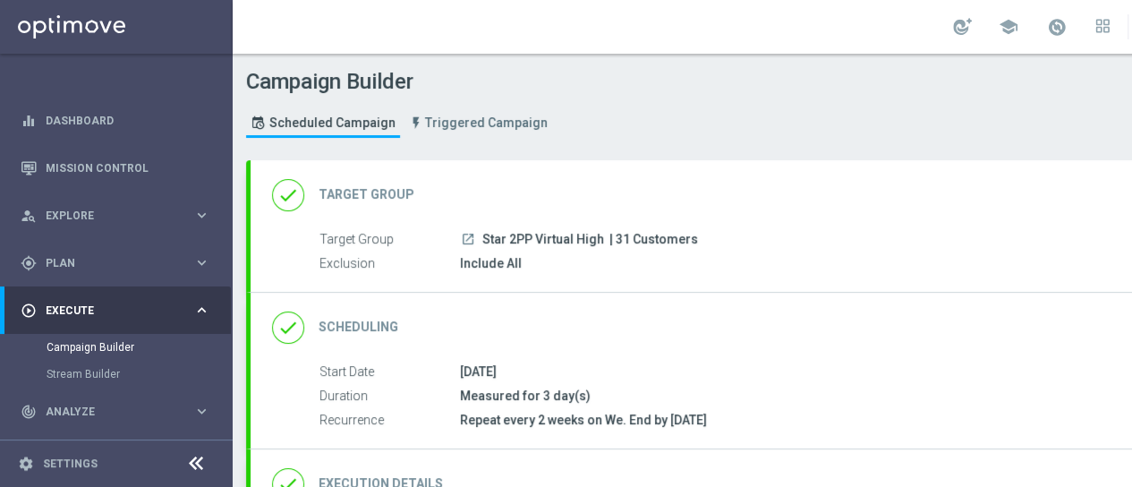
click at [389, 194] on h2 "Target Group" at bounding box center [367, 194] width 96 height 17
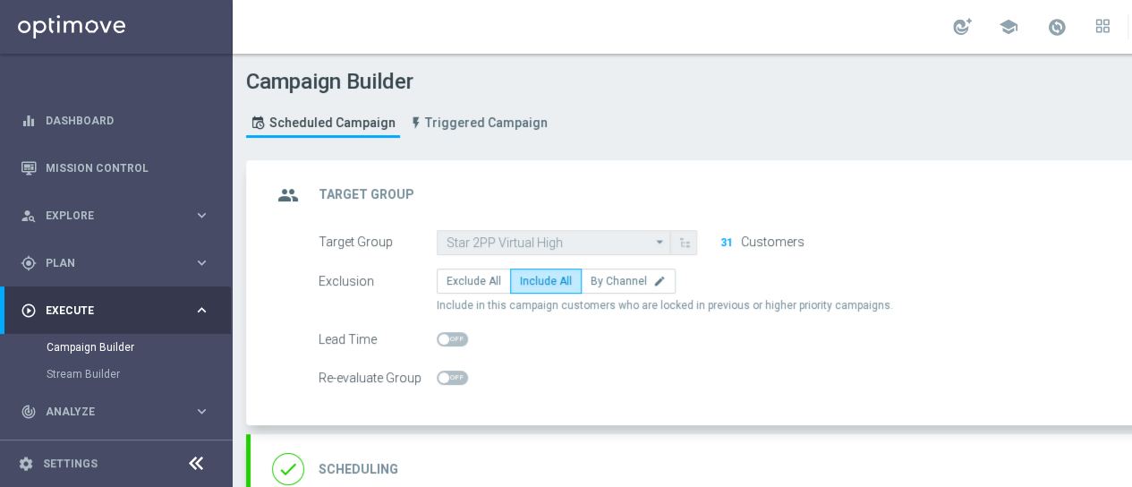
click at [657, 239] on icon "arrow_drop_down" at bounding box center [661, 242] width 18 height 22
click at [655, 191] on div "group Target Group keyboard_arrow_up" at bounding box center [772, 195] width 1000 height 34
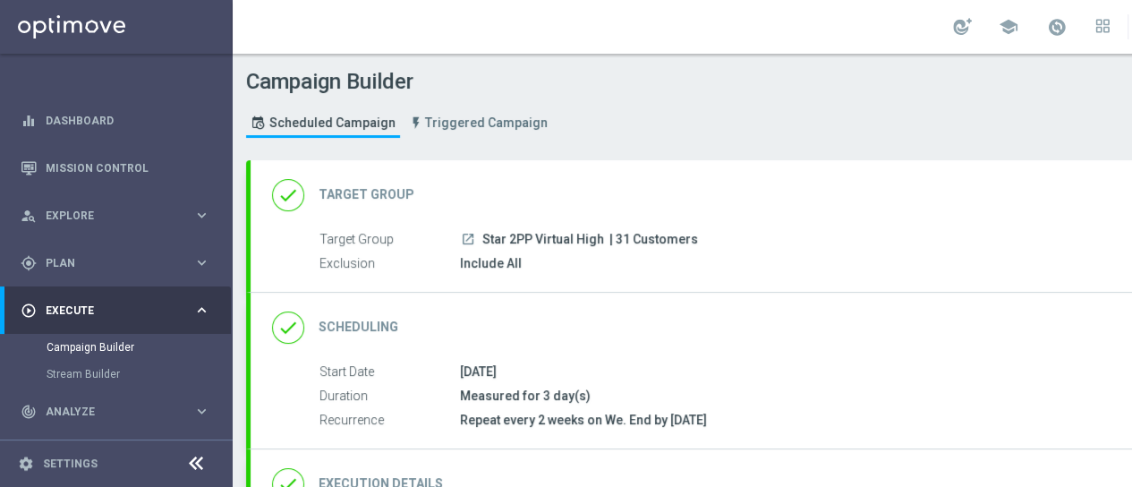
click at [367, 189] on h2 "Target Group" at bounding box center [367, 194] width 96 height 17
click at [338, 183] on div "done Target Group" at bounding box center [343, 195] width 142 height 32
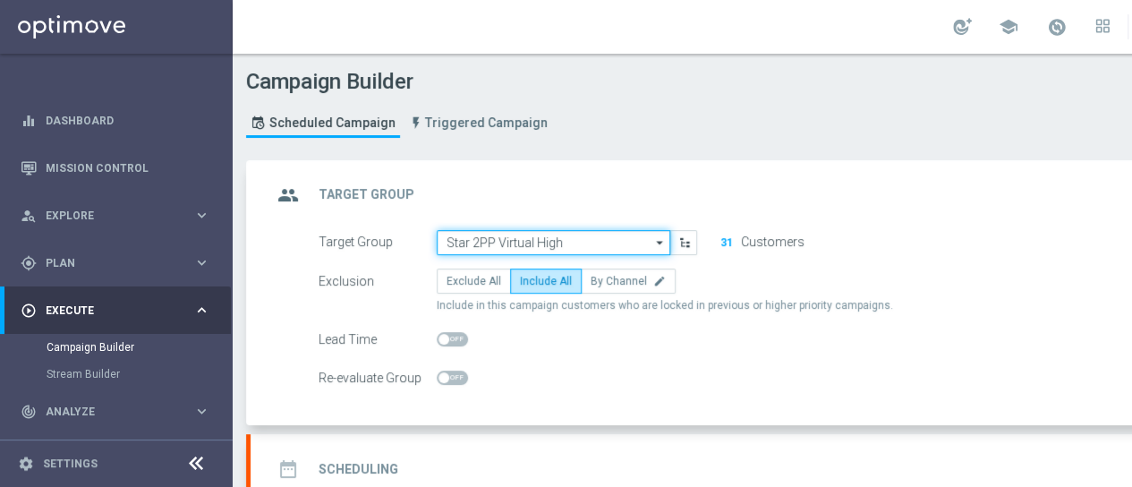
click at [532, 235] on input "Star 2PP Virtual High" at bounding box center [554, 242] width 234 height 25
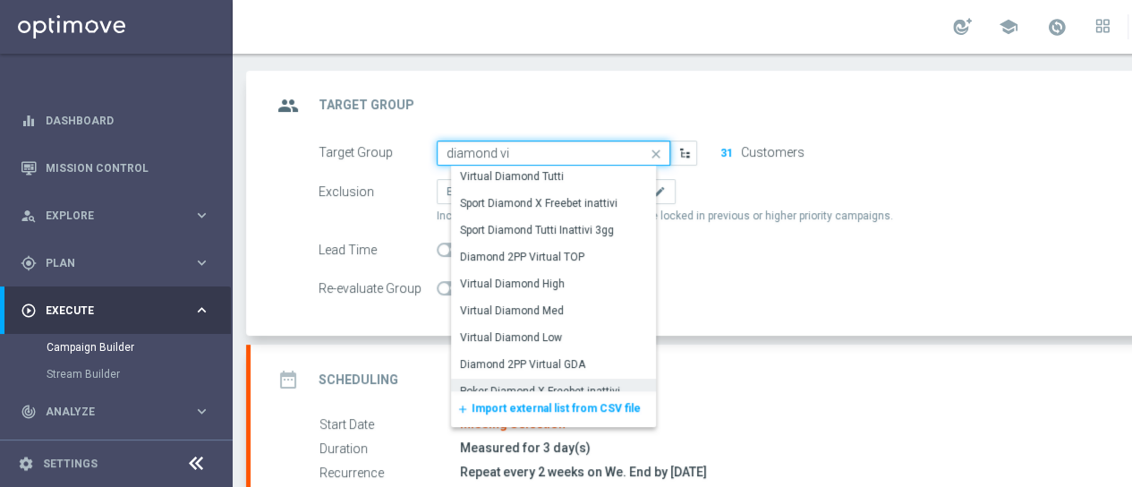
scroll to position [52, 0]
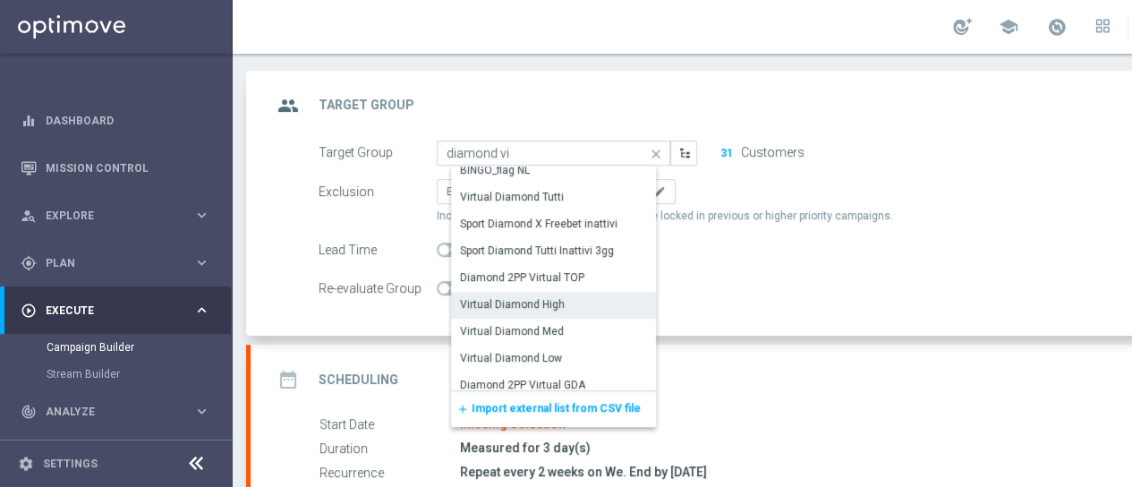
click at [537, 305] on div "Virtual Diamond High" at bounding box center [512, 304] width 105 height 16
type input "Virtual Diamond High"
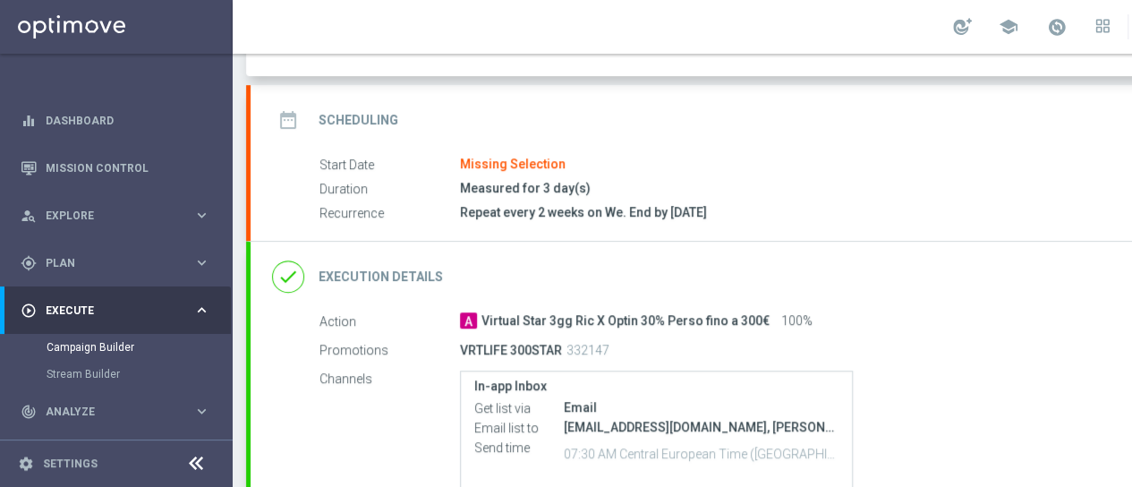
scroll to position [358, 0]
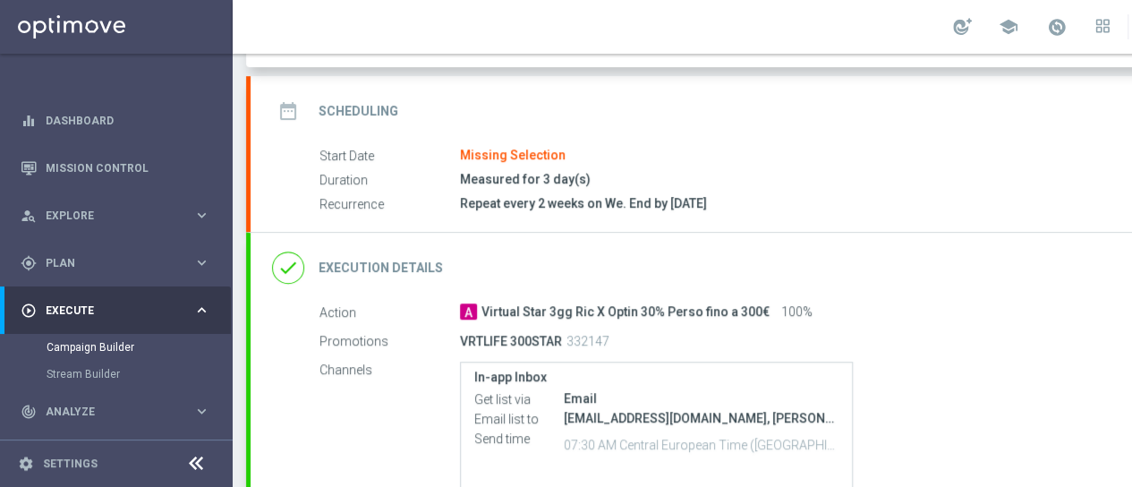
click at [358, 107] on h2 "Scheduling" at bounding box center [359, 111] width 80 height 17
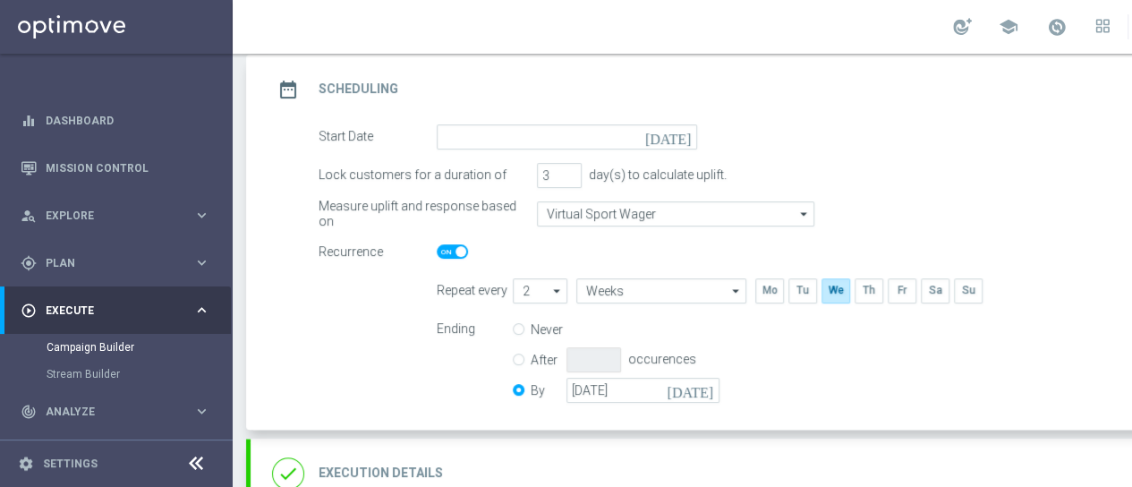
scroll to position [89, 0]
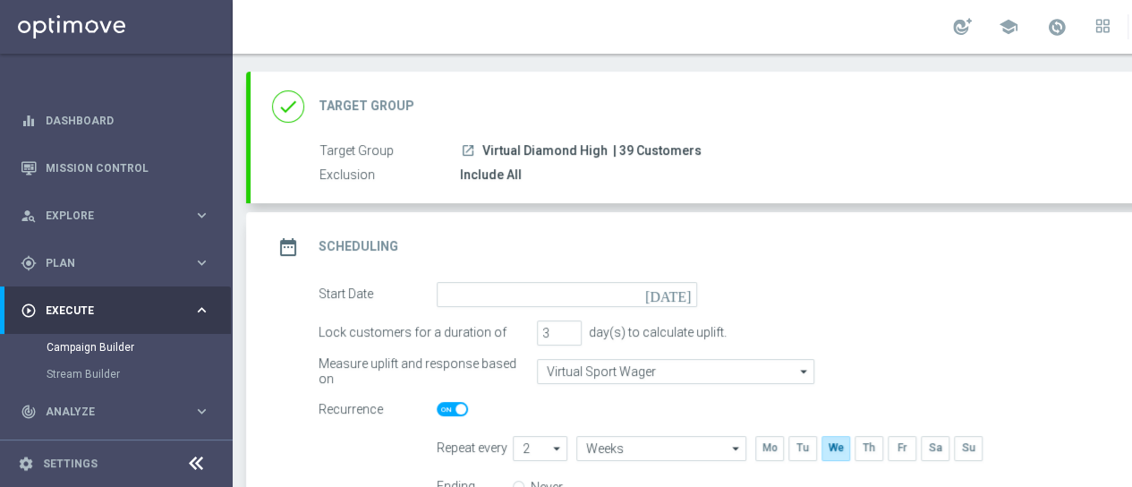
click at [682, 287] on icon "[DATE]" at bounding box center [671, 292] width 53 height 20
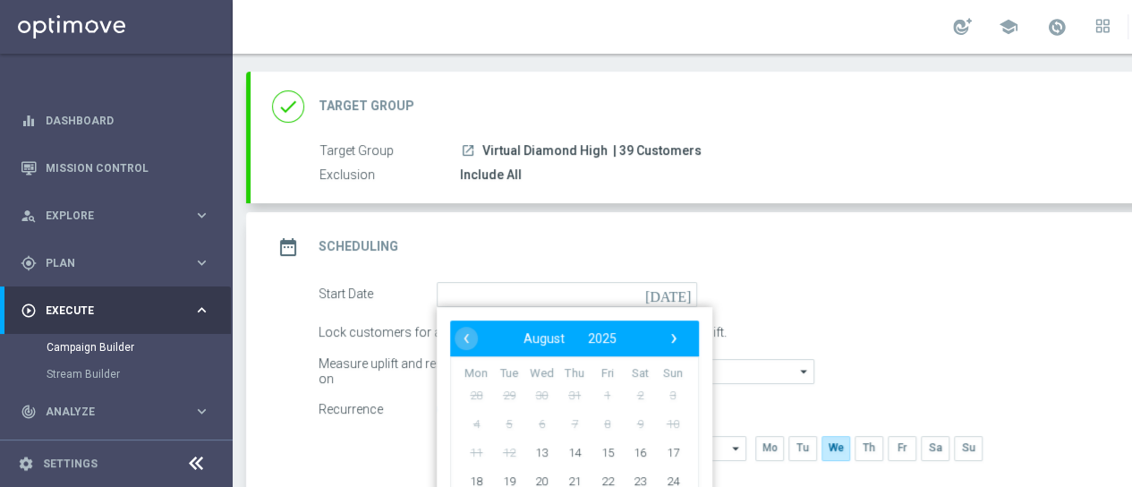
scroll to position [178, 0]
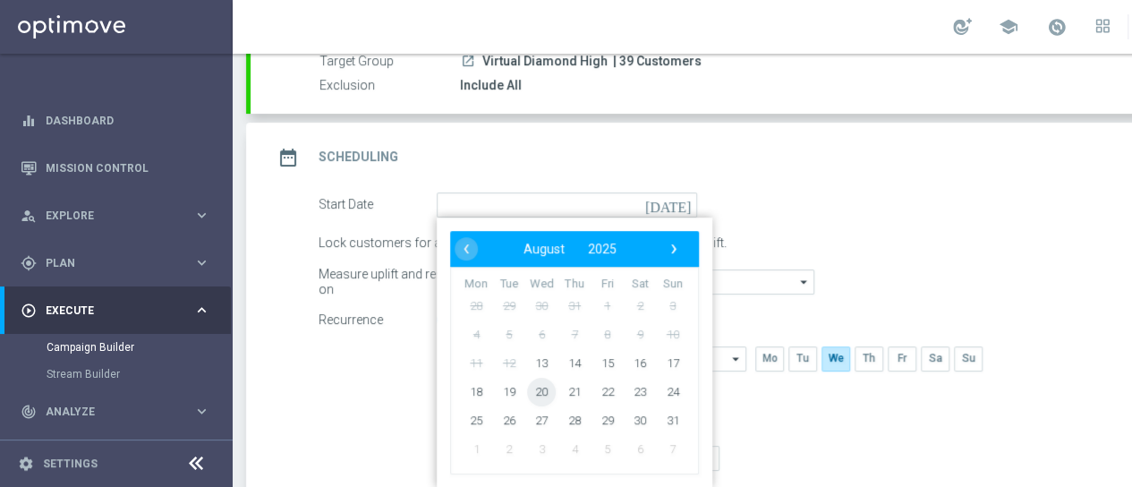
click at [537, 389] on span "20" at bounding box center [541, 391] width 29 height 29
type input "[DATE]"
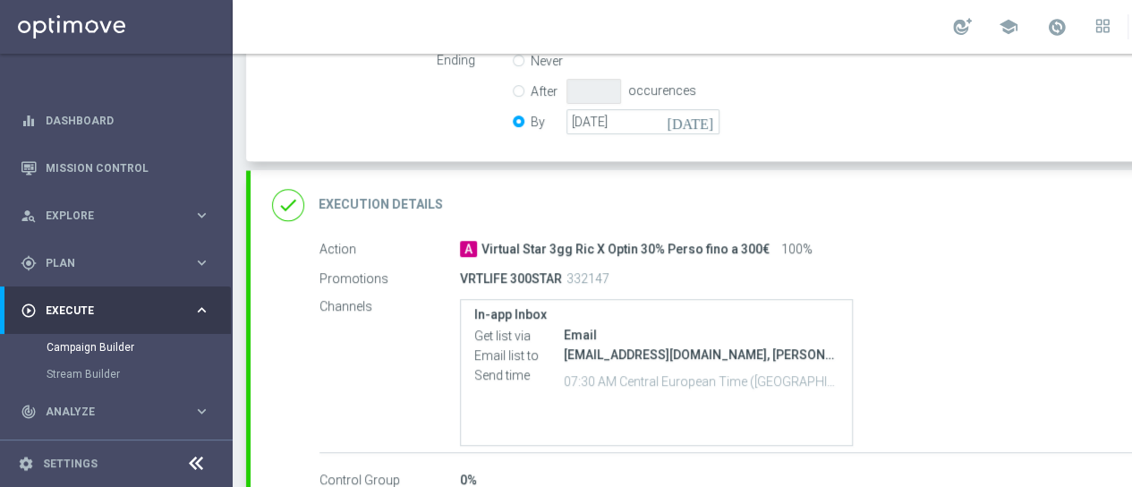
scroll to position [536, 0]
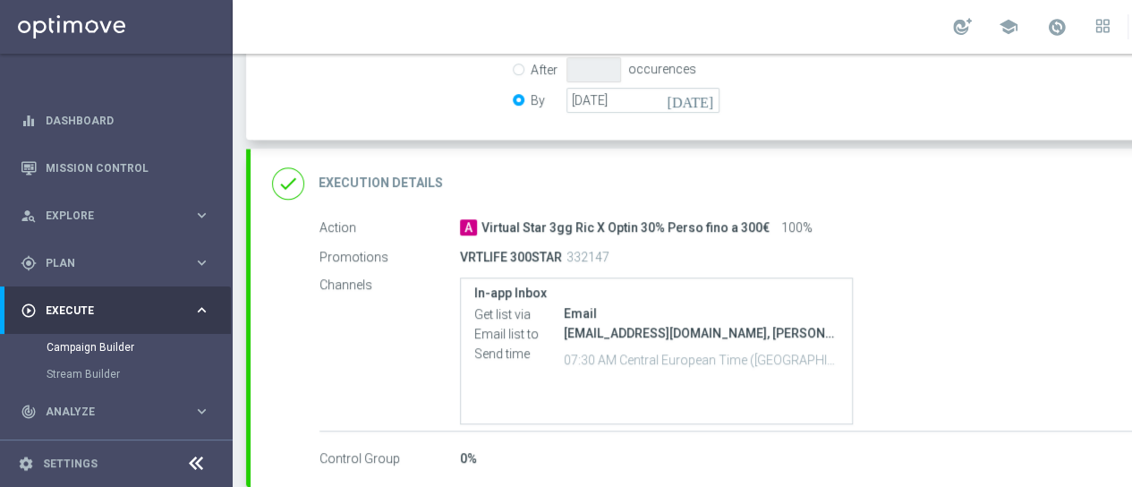
click at [395, 180] on h2 "Execution Details" at bounding box center [381, 183] width 124 height 17
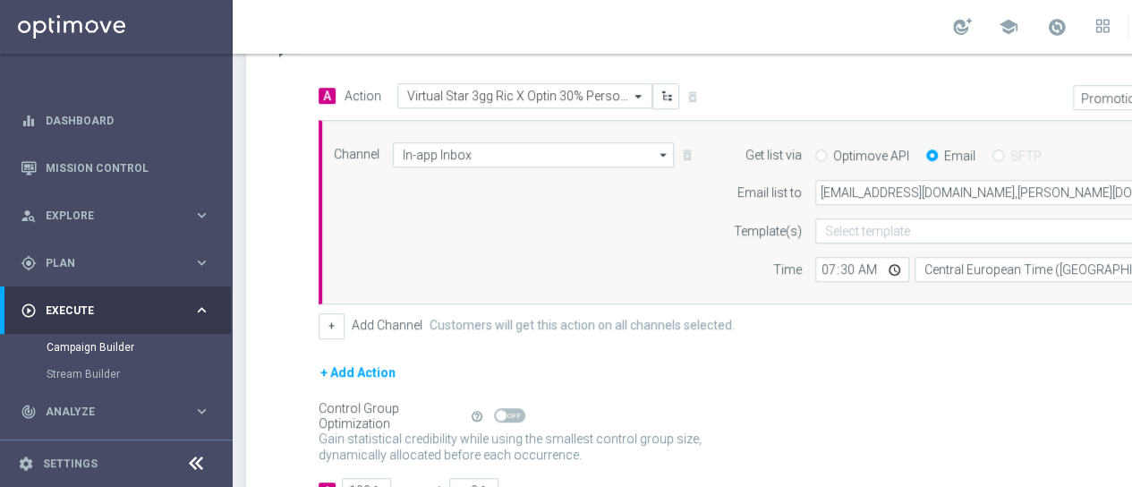
scroll to position [357, 0]
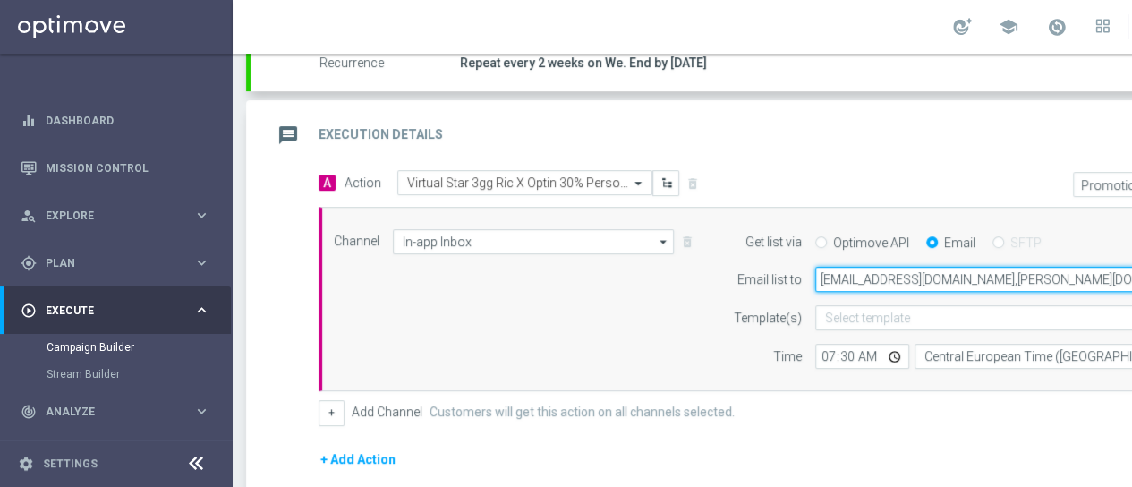
drag, startPoint x: 821, startPoint y: 280, endPoint x: 944, endPoint y: 277, distance: 123.6
click at [944, 277] on input "[EMAIL_ADDRESS][DOMAIN_NAME],[PERSON_NAME][DOMAIN_NAME][EMAIL_ADDRESS][PERSON_N…" at bounding box center [1029, 279] width 428 height 25
paste input "miliano.ludovici@sisal"
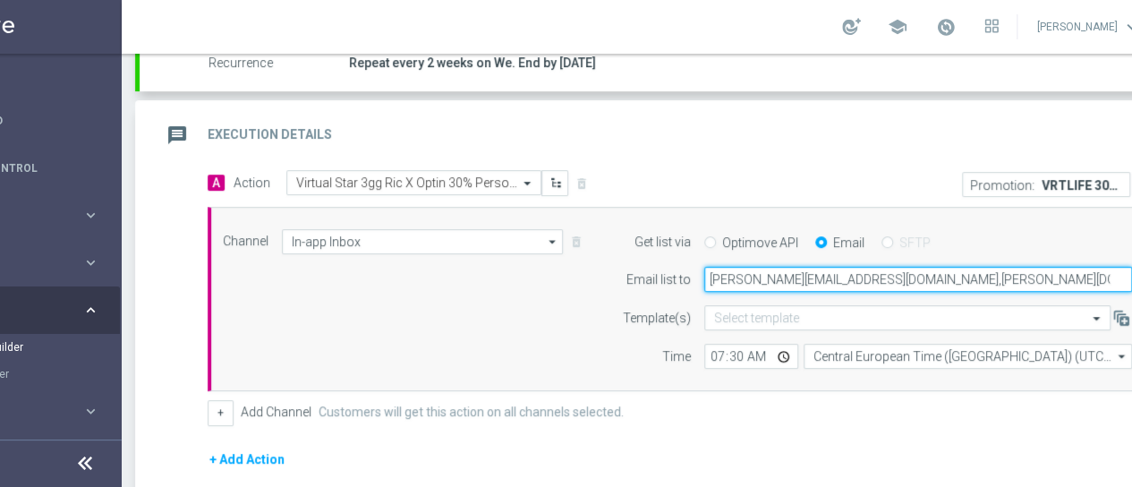
type input "massimiliano.ludovici@sisal.it,dario.fraccascia@sisal.it,giorgio.dima@sisal.it,…"
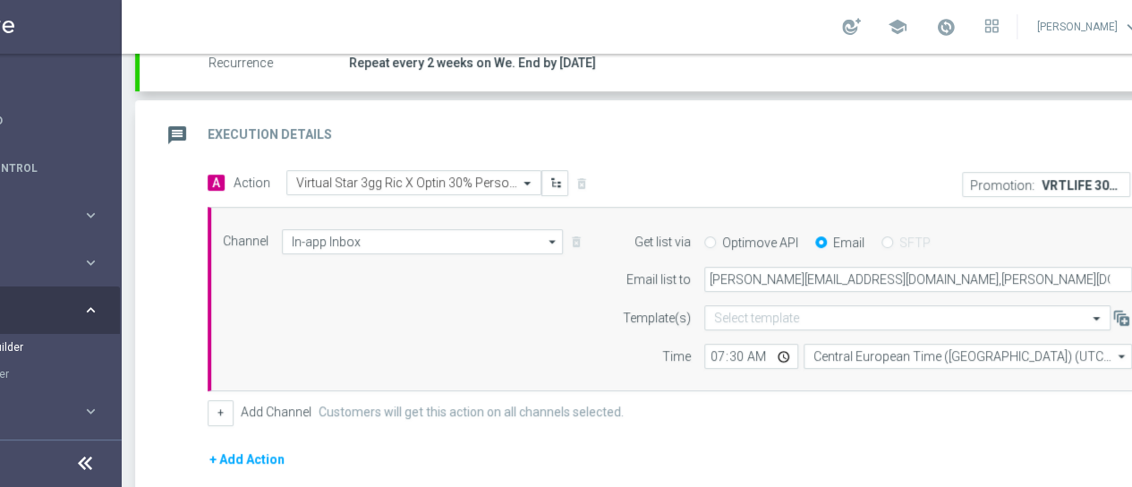
click at [820, 427] on form "A Action Select action Virtual Star 3gg Ric X Optin 30% Perso fino a 300€ delet…" at bounding box center [681, 380] width 947 height 420
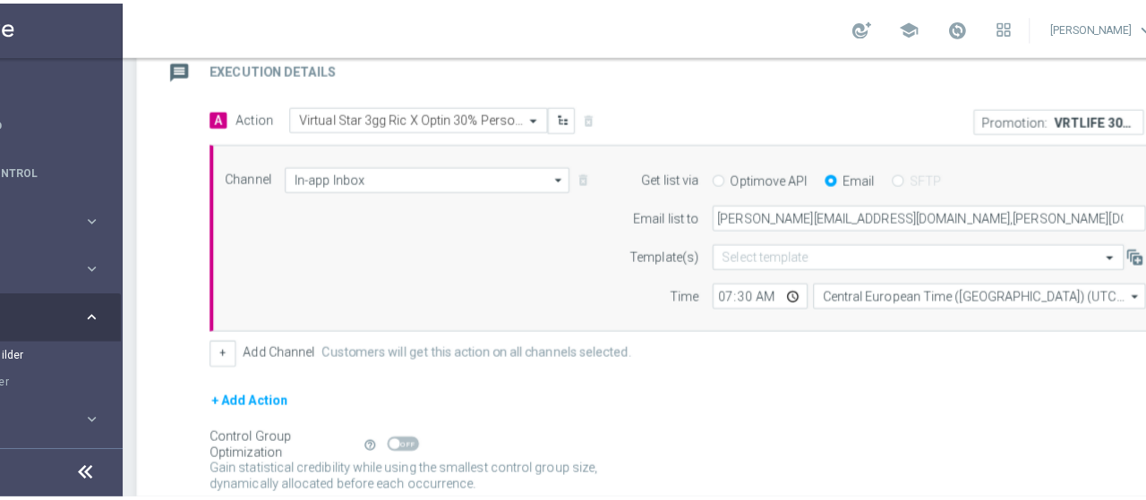
scroll to position [559, 0]
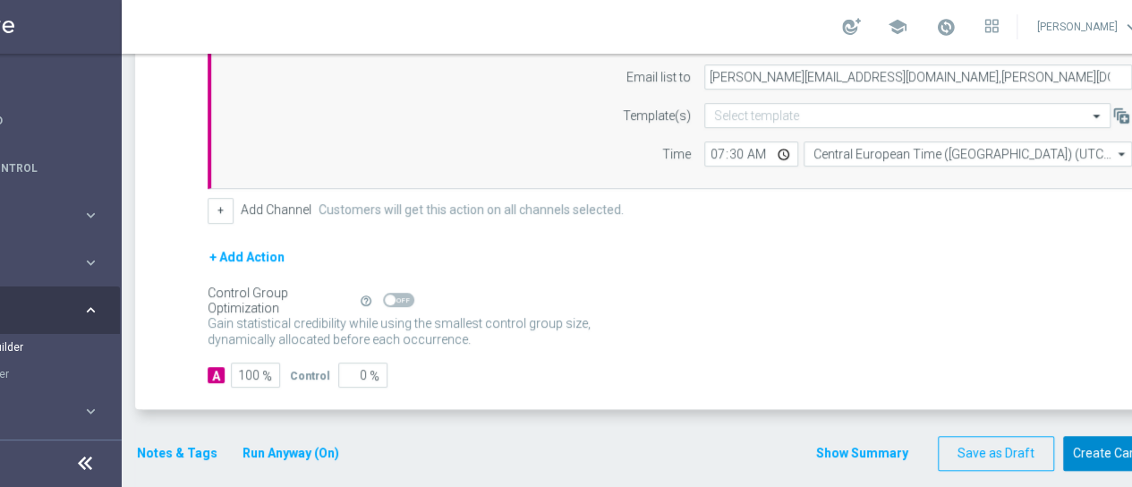
click at [1103, 449] on button "Create Campaign" at bounding box center [1122, 453] width 119 height 35
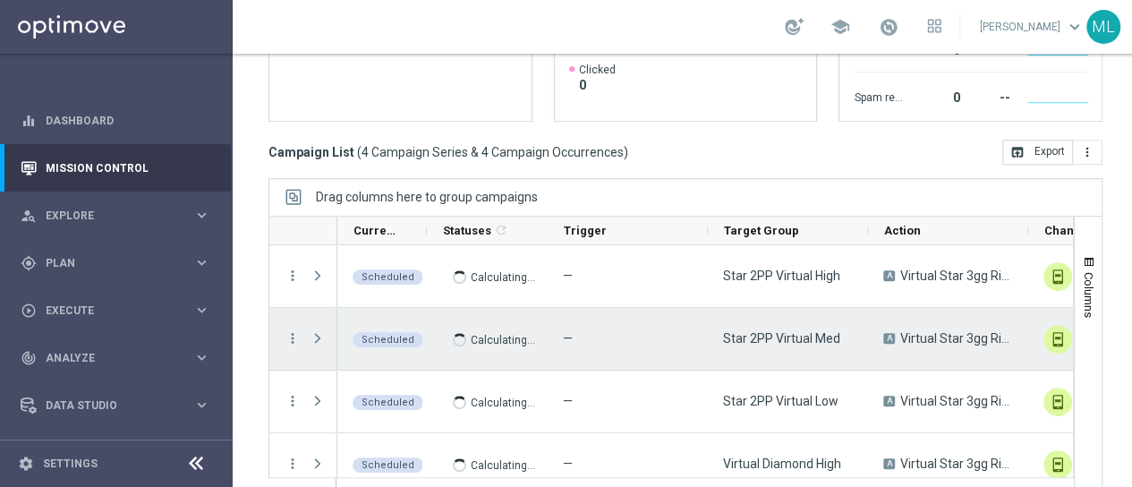
scroll to position [429, 0]
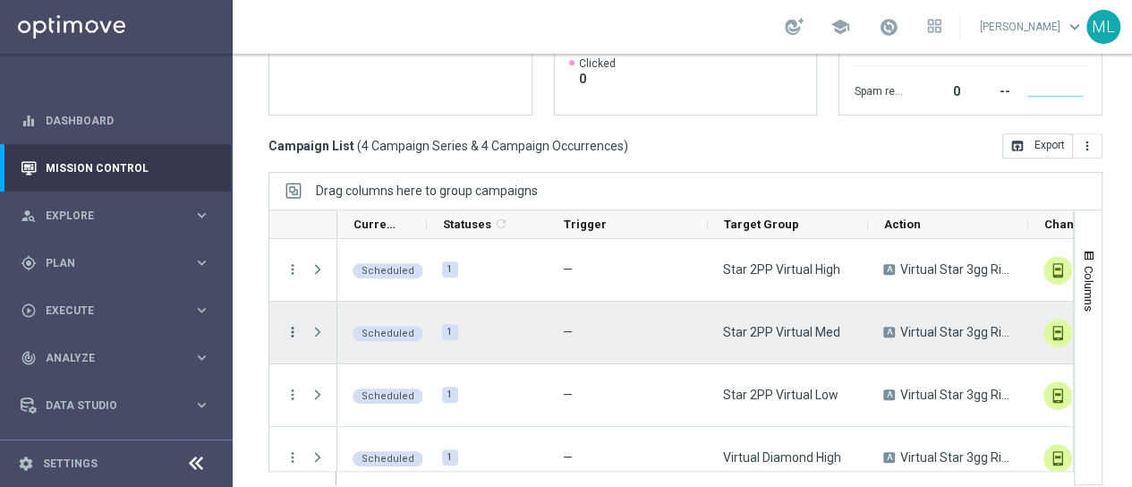
click at [294, 329] on icon "more_vert" at bounding box center [293, 332] width 16 height 16
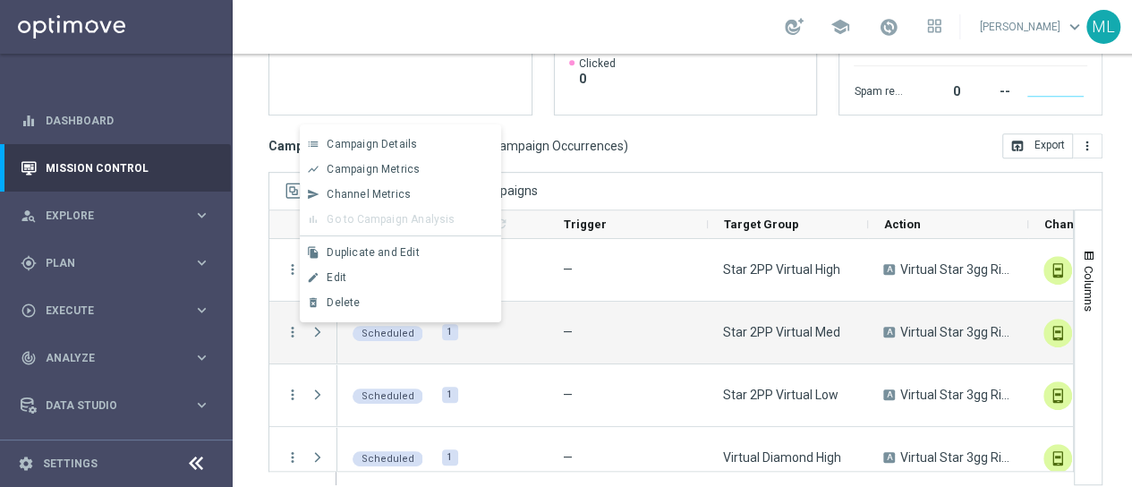
click at [695, 133] on div "Campaign List ( 4 Campaign Series & 4 Campaign Occurrences ) open_in_browser Ex…" at bounding box center [686, 145] width 834 height 25
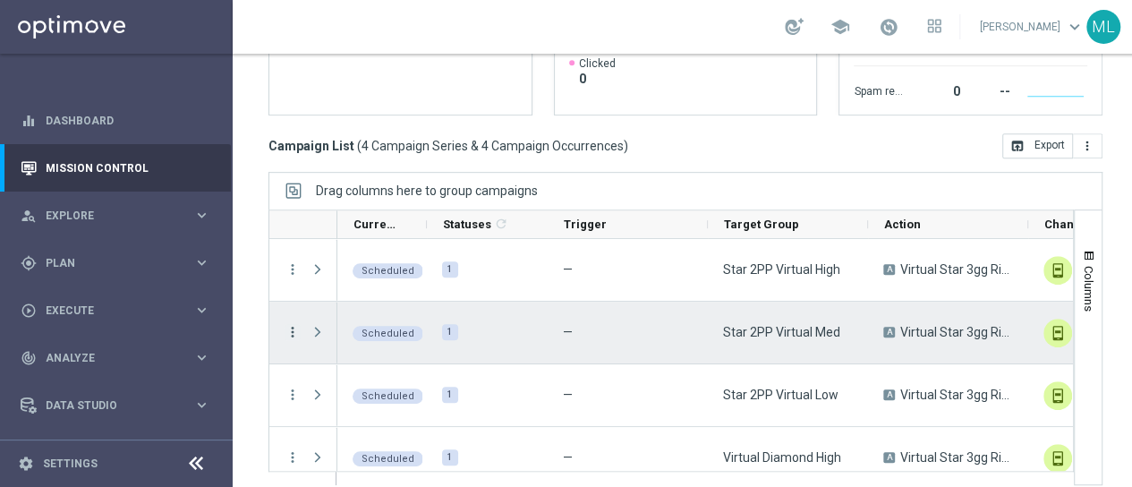
click at [292, 332] on icon "more_vert" at bounding box center [293, 332] width 16 height 16
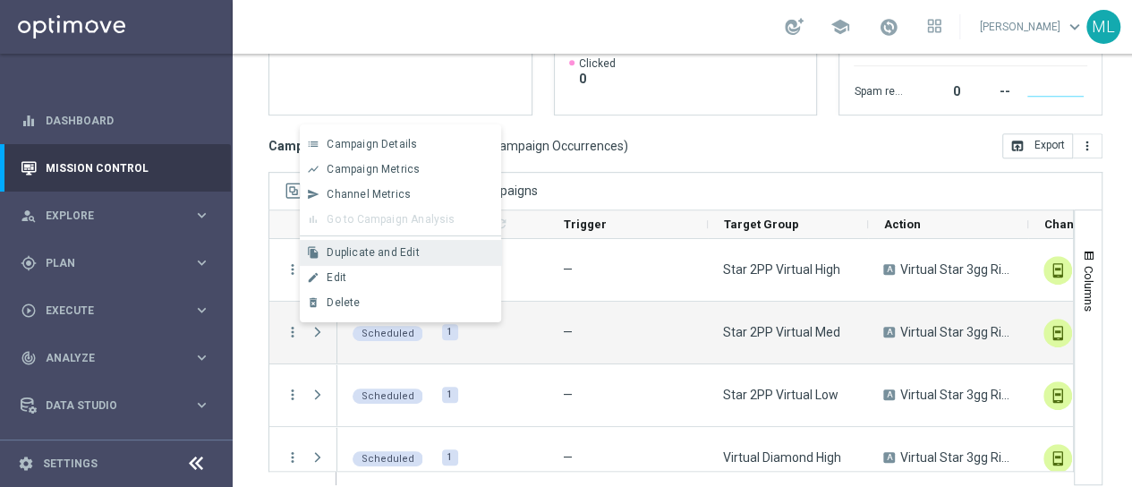
click at [372, 247] on span "Duplicate and Edit" at bounding box center [373, 252] width 92 height 13
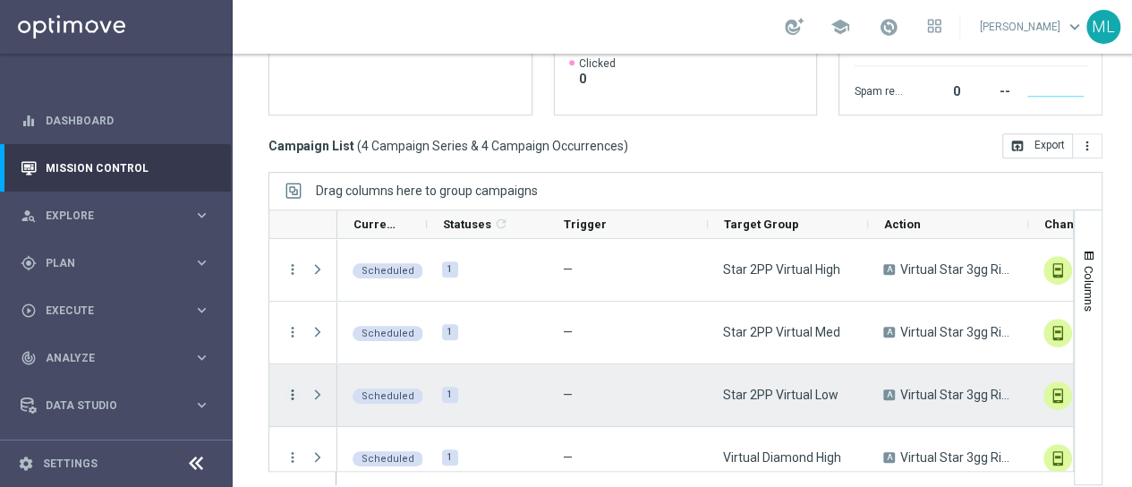
click at [292, 392] on icon "more_vert" at bounding box center [293, 395] width 16 height 16
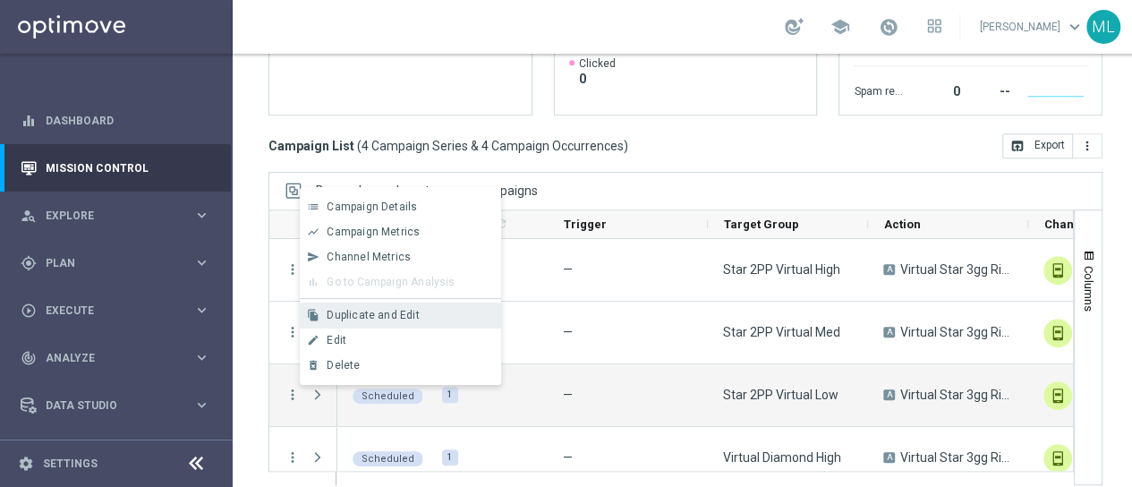
click at [359, 314] on span "Duplicate and Edit" at bounding box center [373, 315] width 92 height 13
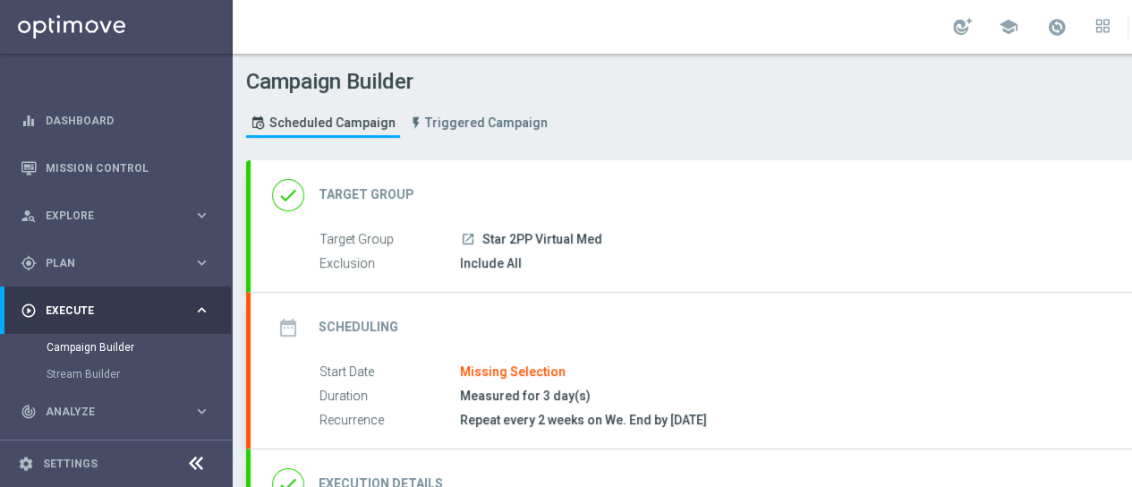
click at [383, 199] on h2 "Target Group" at bounding box center [367, 194] width 96 height 17
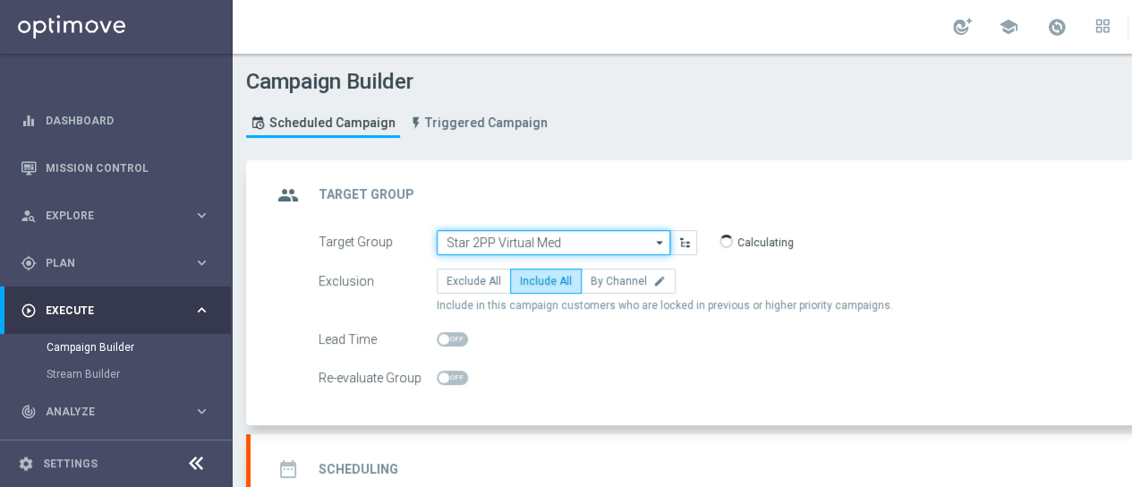
click at [559, 244] on input "Star 2PP Virtual Med" at bounding box center [554, 242] width 234 height 25
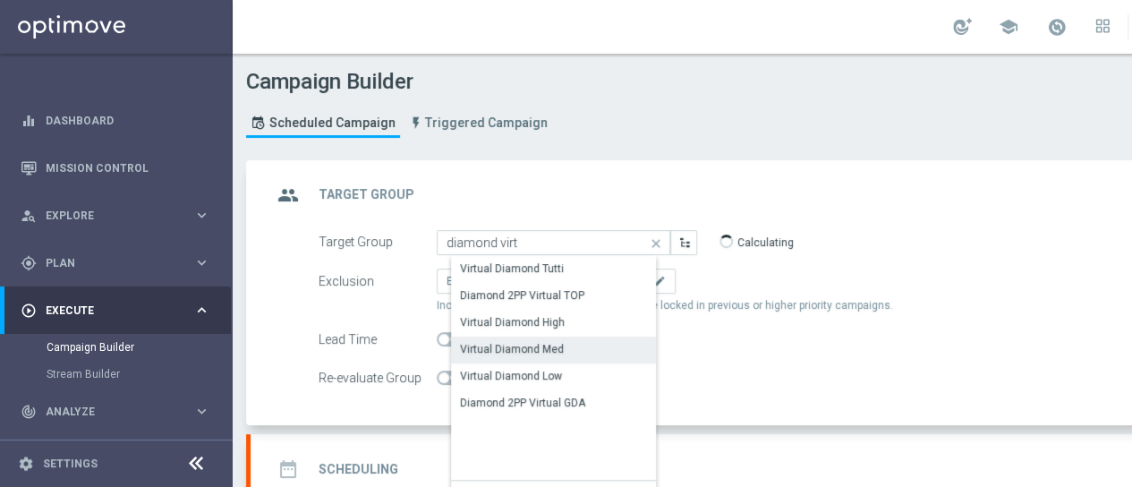
click at [524, 345] on div "Virtual Diamond Med" at bounding box center [512, 349] width 104 height 16
type input "Virtual Diamond Med"
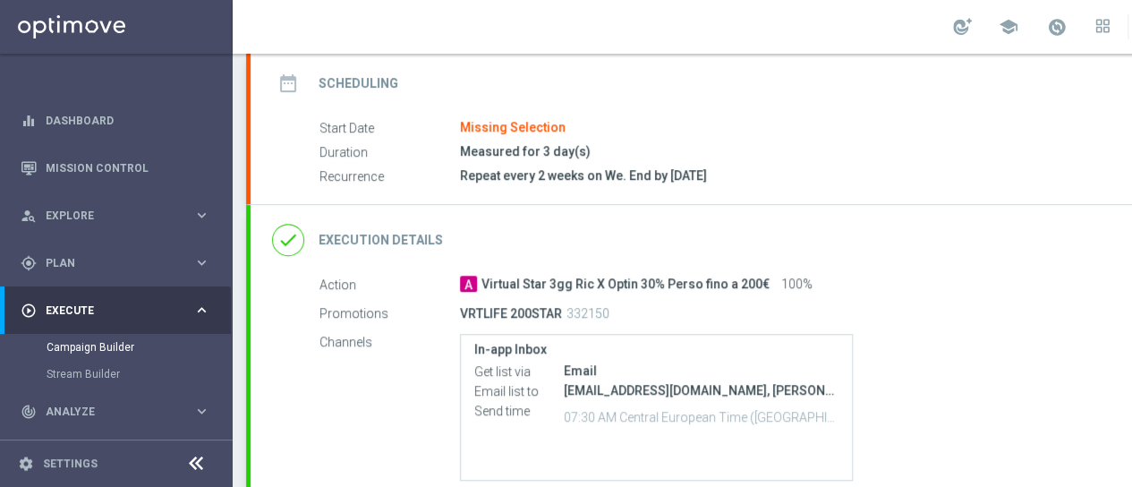
scroll to position [358, 0]
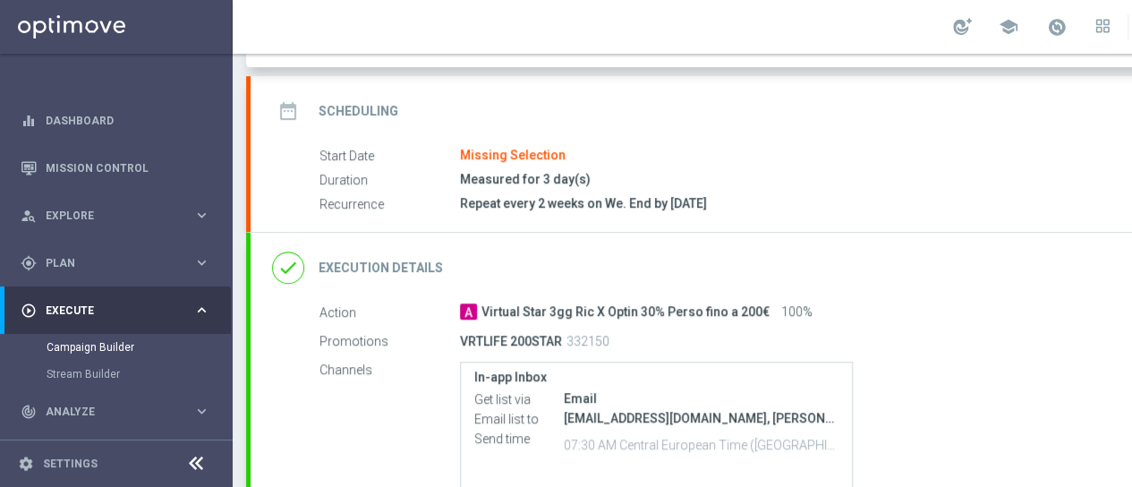
click at [362, 110] on h2 "Scheduling" at bounding box center [359, 111] width 80 height 17
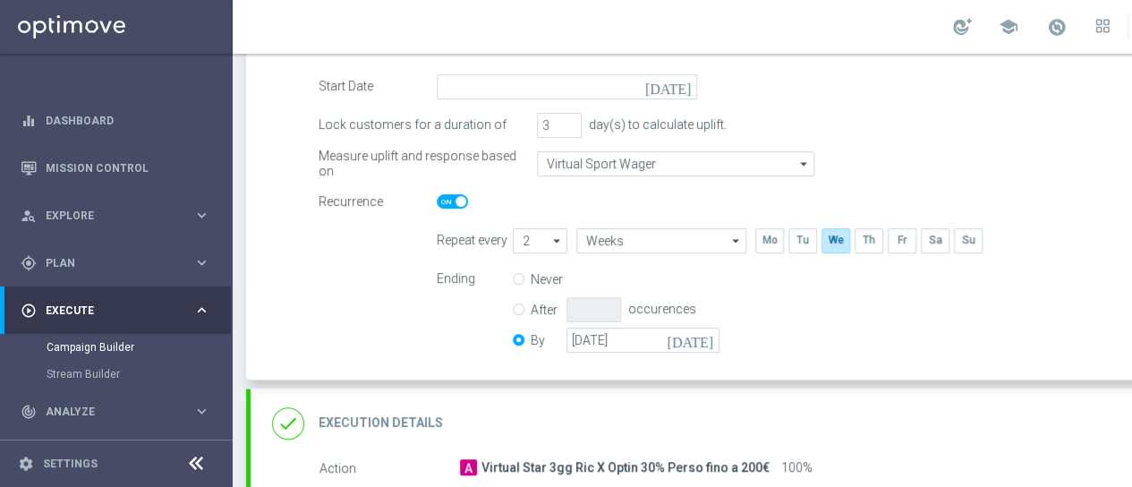
scroll to position [269, 0]
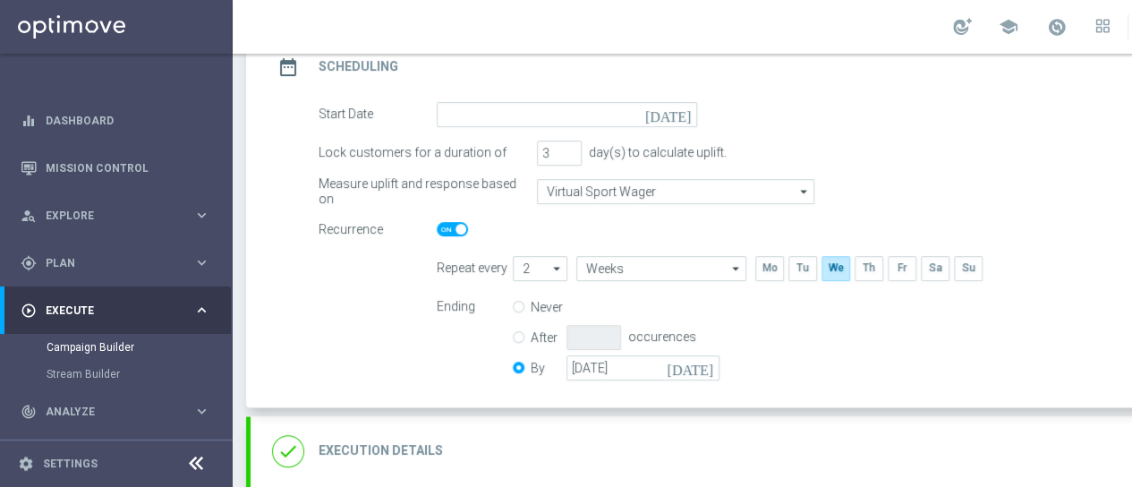
click at [684, 108] on icon "[DATE]" at bounding box center [671, 112] width 53 height 20
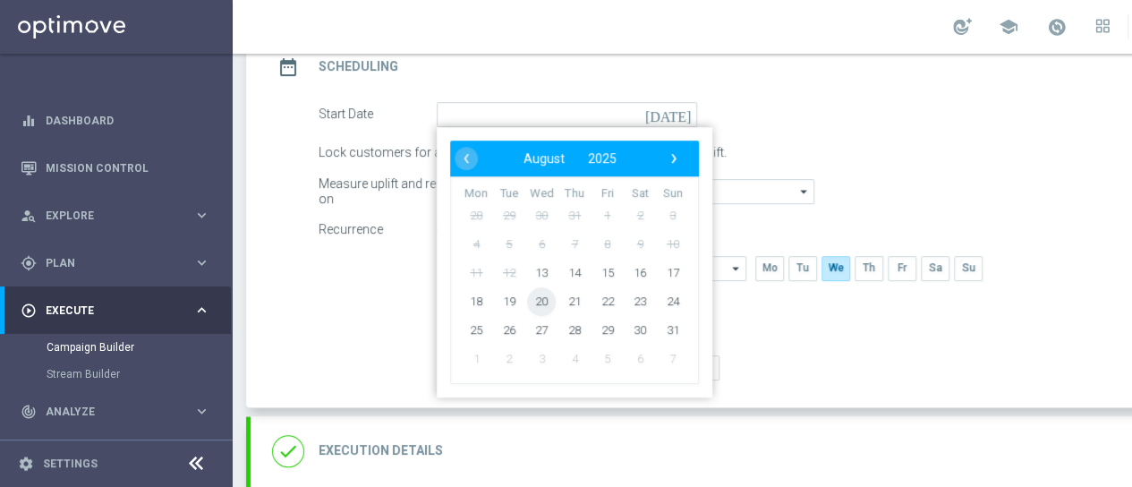
click at [538, 301] on span "20" at bounding box center [541, 300] width 29 height 29
type input "20 Aug 2025"
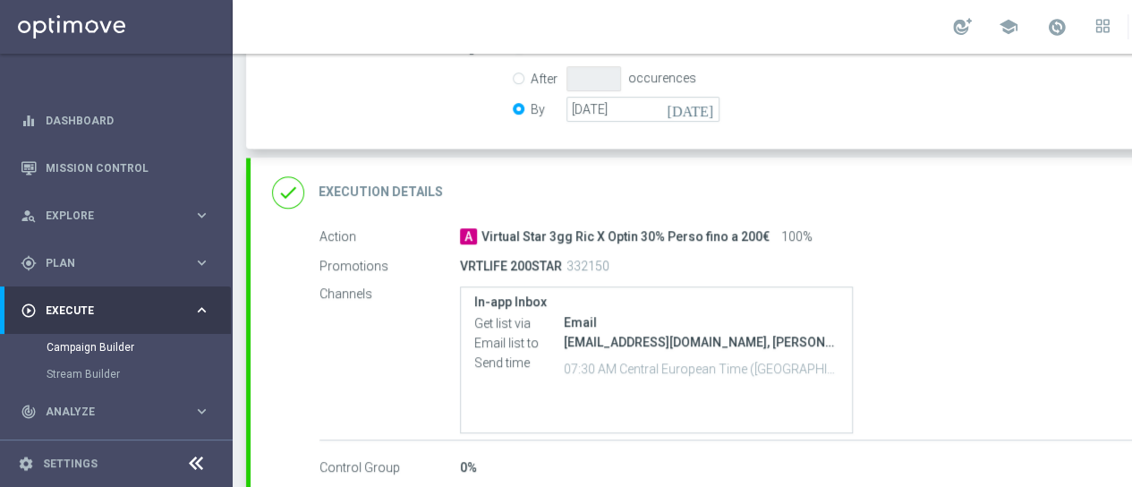
scroll to position [616, 0]
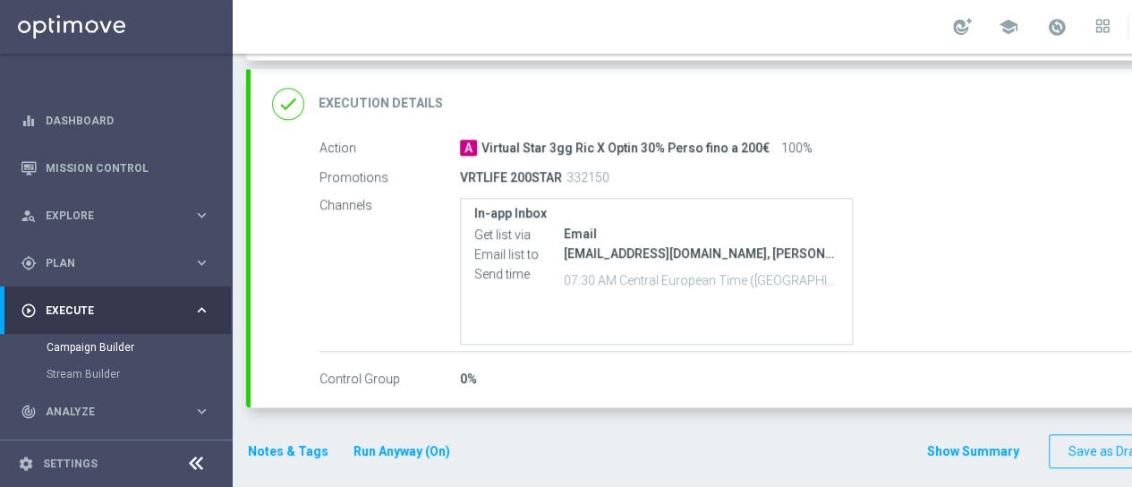
click at [405, 107] on h2 "Execution Details" at bounding box center [381, 103] width 124 height 17
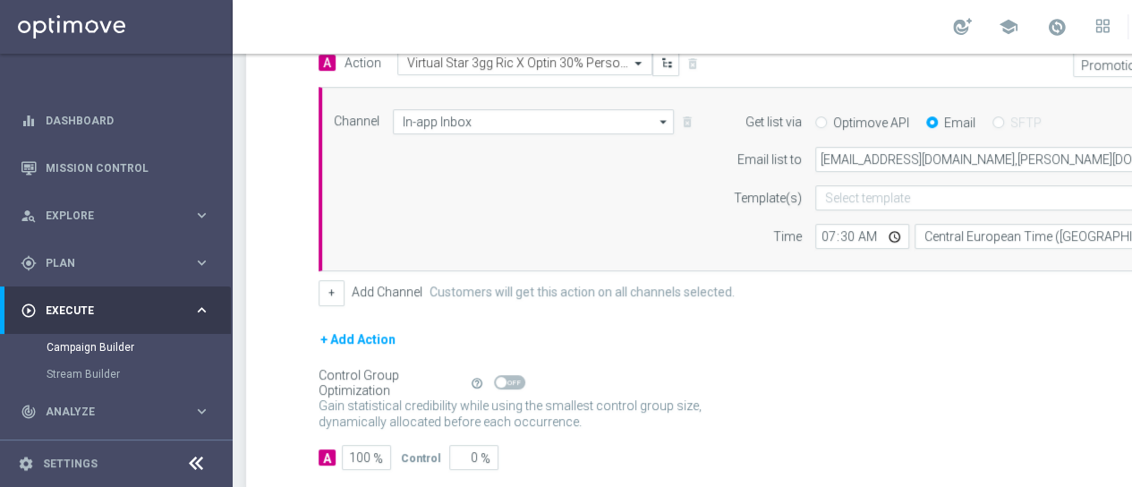
scroll to position [380, 0]
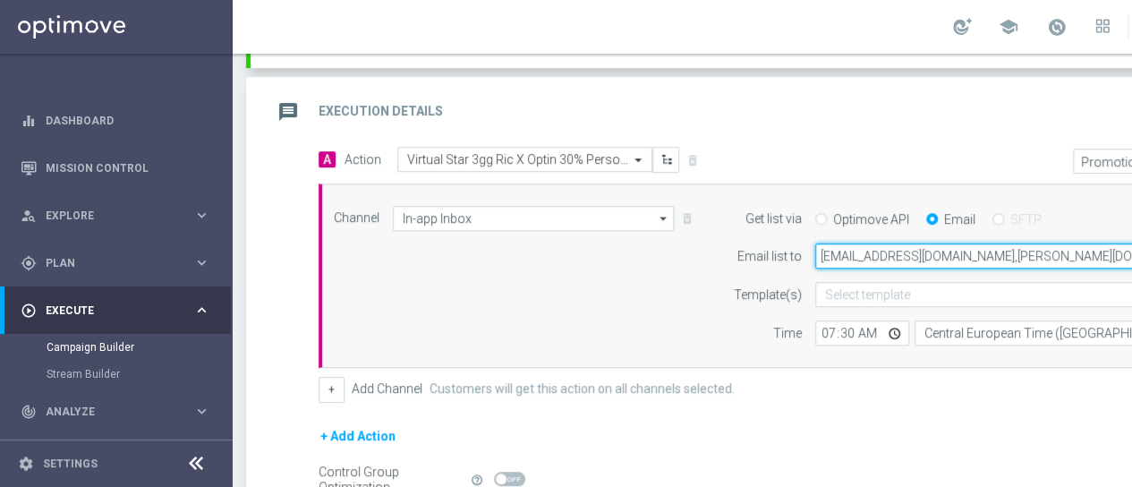
drag, startPoint x: 820, startPoint y: 255, endPoint x: 945, endPoint y: 256, distance: 125.3
click at [945, 256] on input "massiludovici@libero.it,dario.fraccascia@sisal.it,giorgio.dima@sisal.it,marina.…" at bounding box center [1029, 255] width 428 height 25
paste input "miliano.ludovici@sisal"
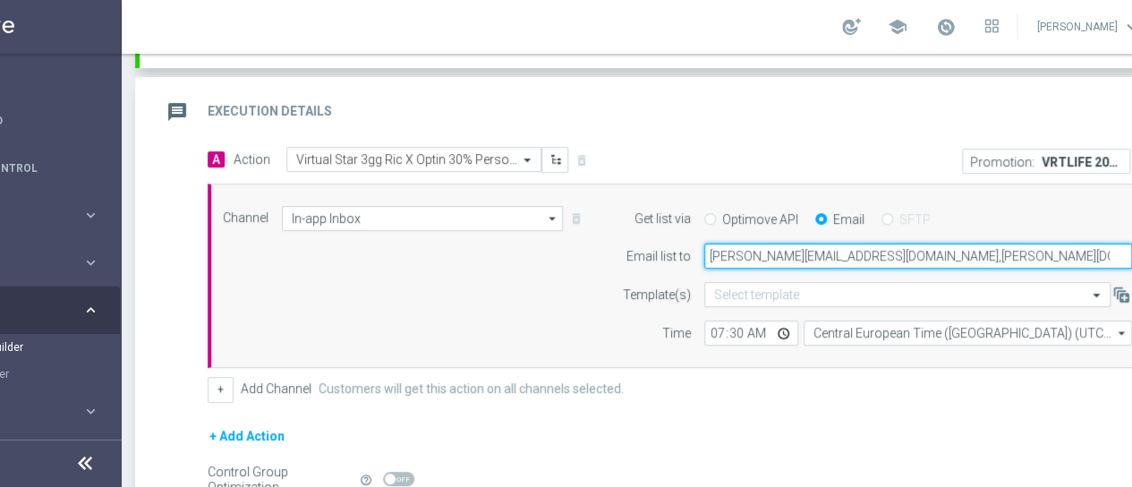
type input "massimiliano.ludovici@sisal.it,dario.fraccascia@sisal.it,giorgio.dima@sisal.it,…"
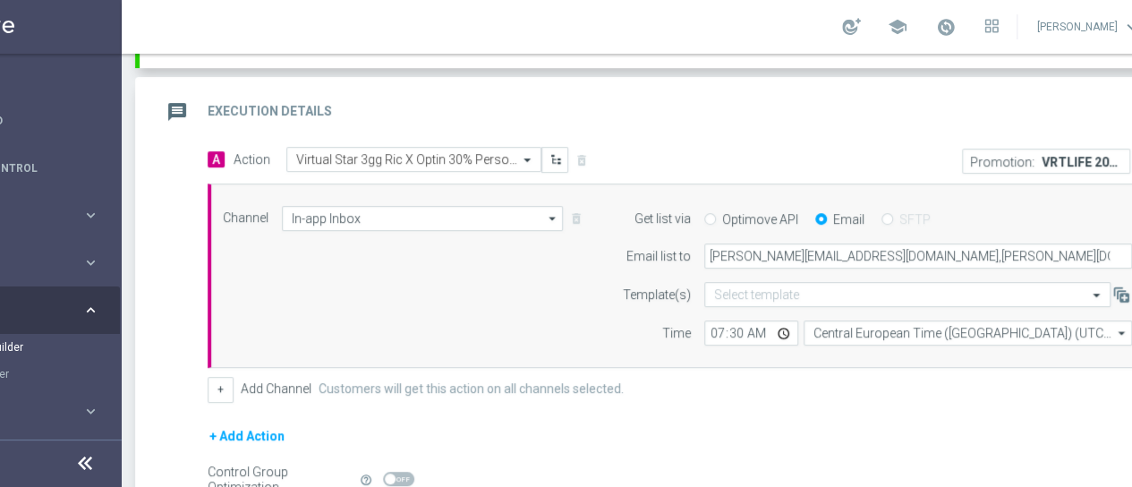
click at [849, 400] on form "A Action Select action Virtual Star 3gg Ric X Optin 30% Perso fino a 200€ delet…" at bounding box center [681, 357] width 947 height 420
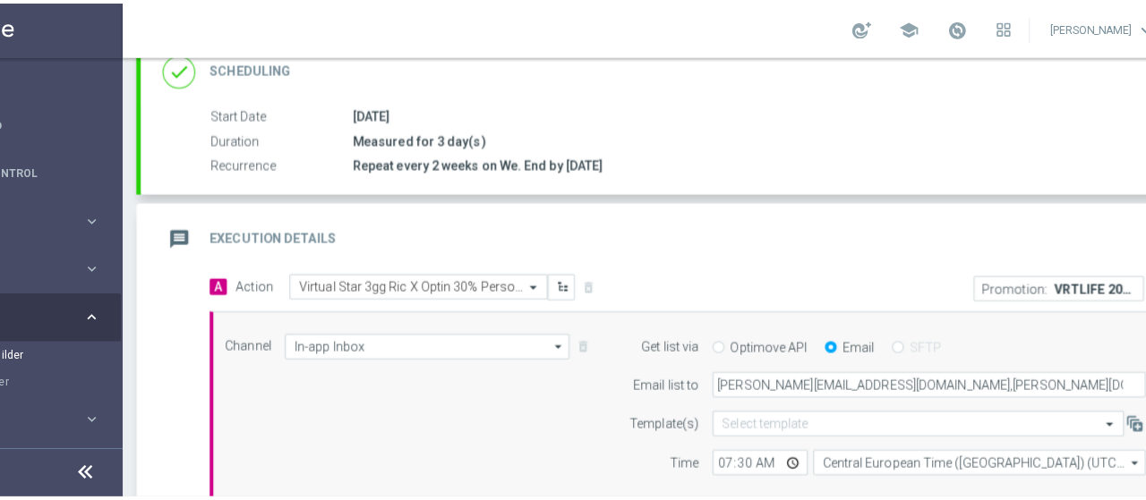
scroll to position [559, 0]
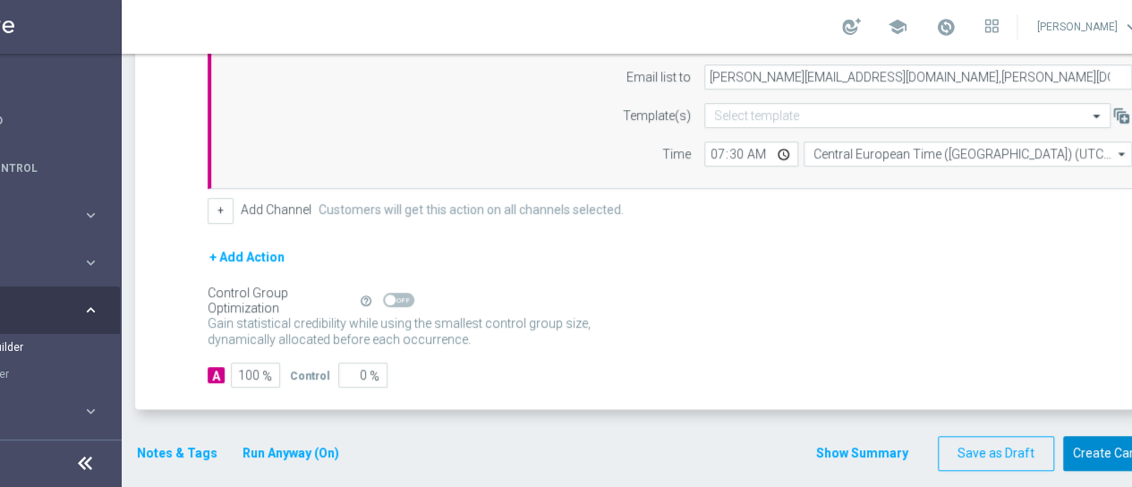
click at [1093, 452] on button "Create Campaign" at bounding box center [1122, 453] width 119 height 35
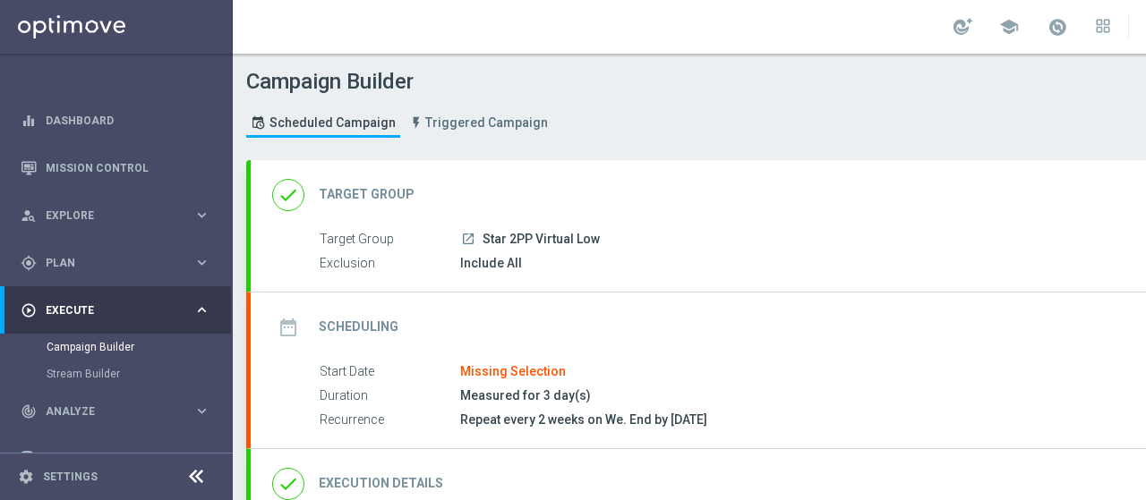
type input "Star 2PP Virtual Low"
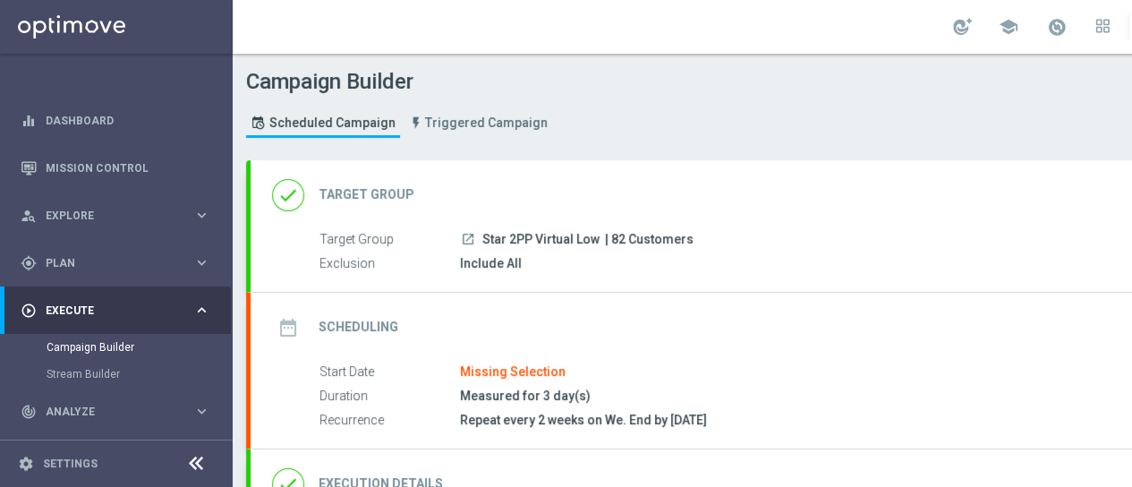
click at [367, 196] on h2 "Target Group" at bounding box center [367, 194] width 96 height 17
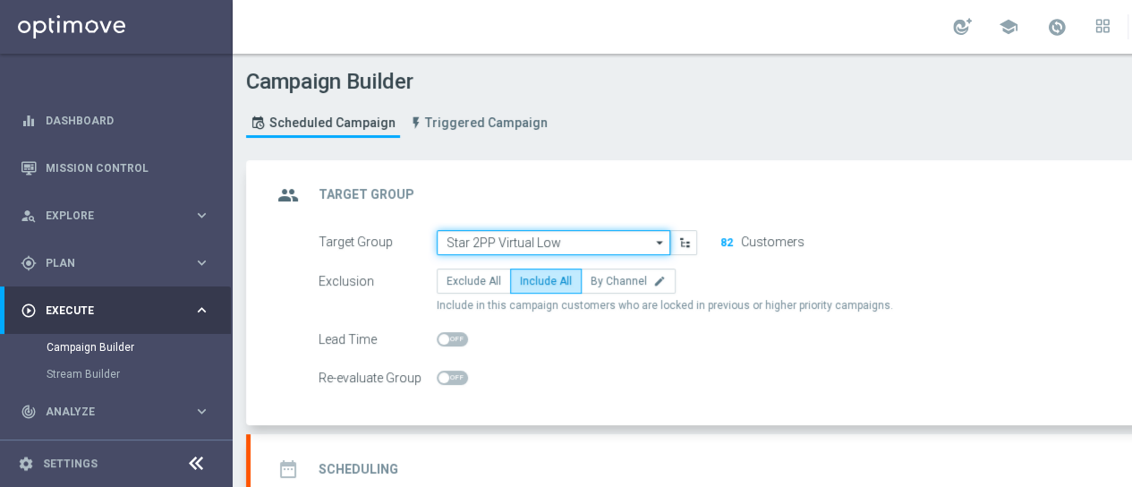
click at [496, 244] on input "Star 2PP Virtual Low" at bounding box center [554, 242] width 234 height 25
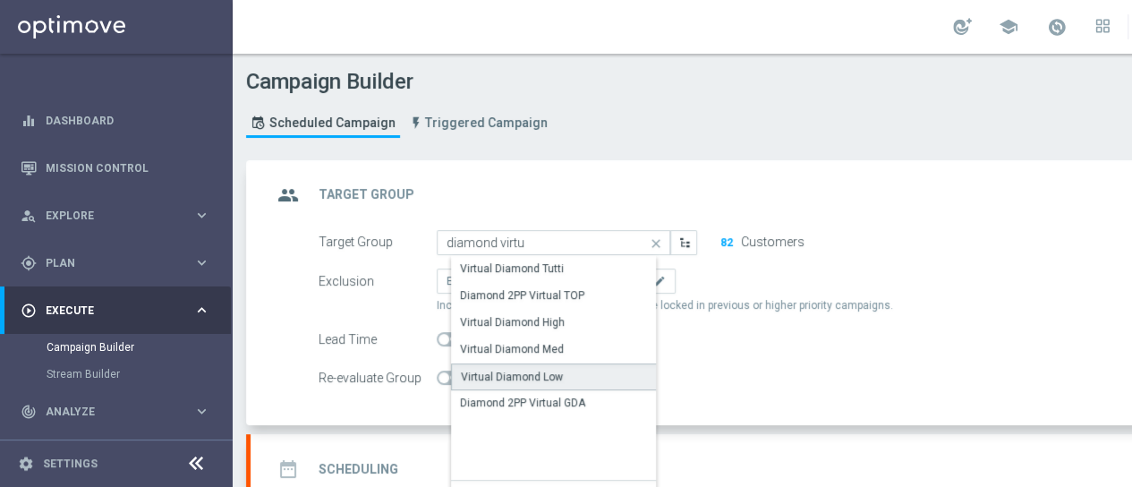
click at [507, 382] on div "Virtual Diamond Low" at bounding box center [568, 376] width 234 height 27
type input "Virtual Diamond Low"
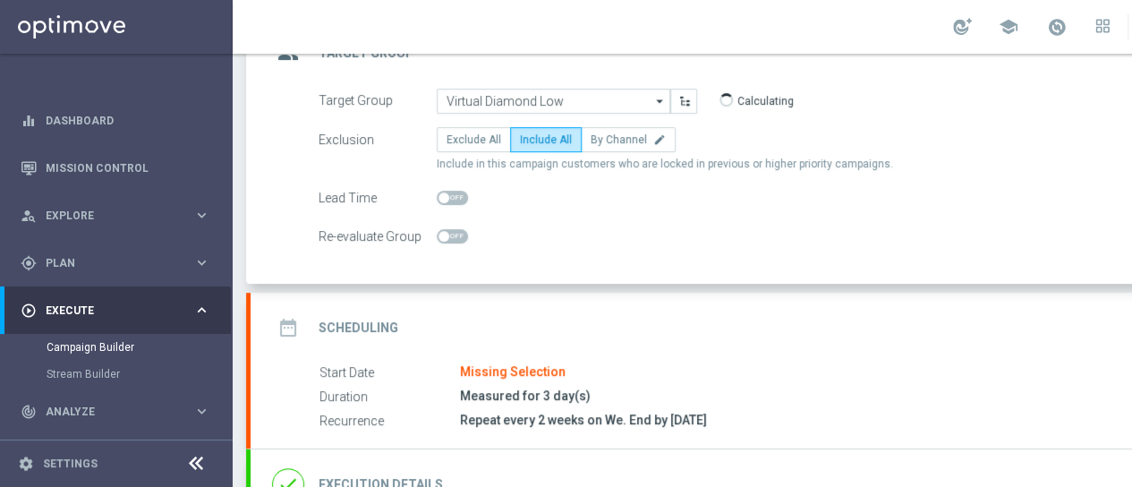
scroll to position [269, 0]
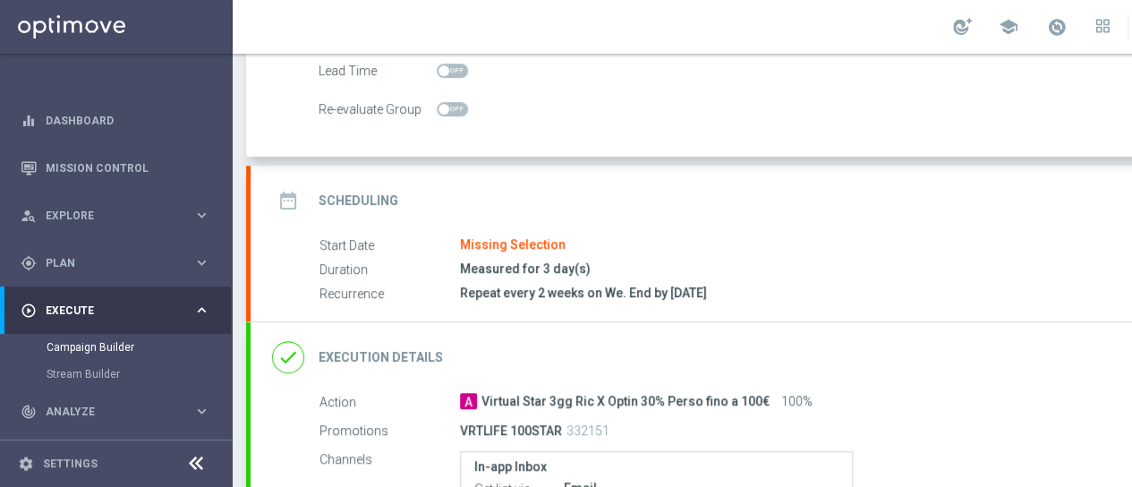
click at [362, 201] on h2 "Scheduling" at bounding box center [359, 200] width 80 height 17
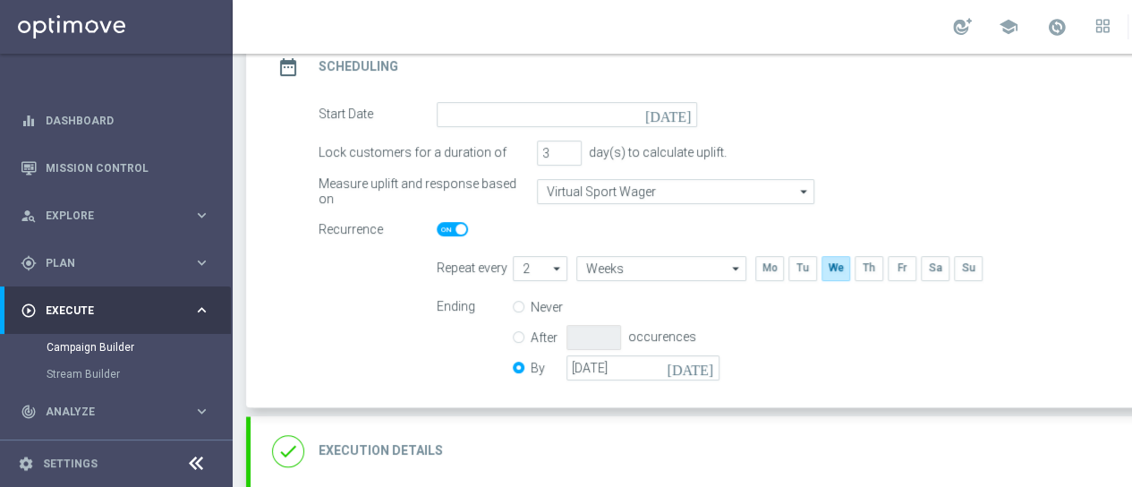
click at [682, 109] on icon "[DATE]" at bounding box center [671, 112] width 53 height 20
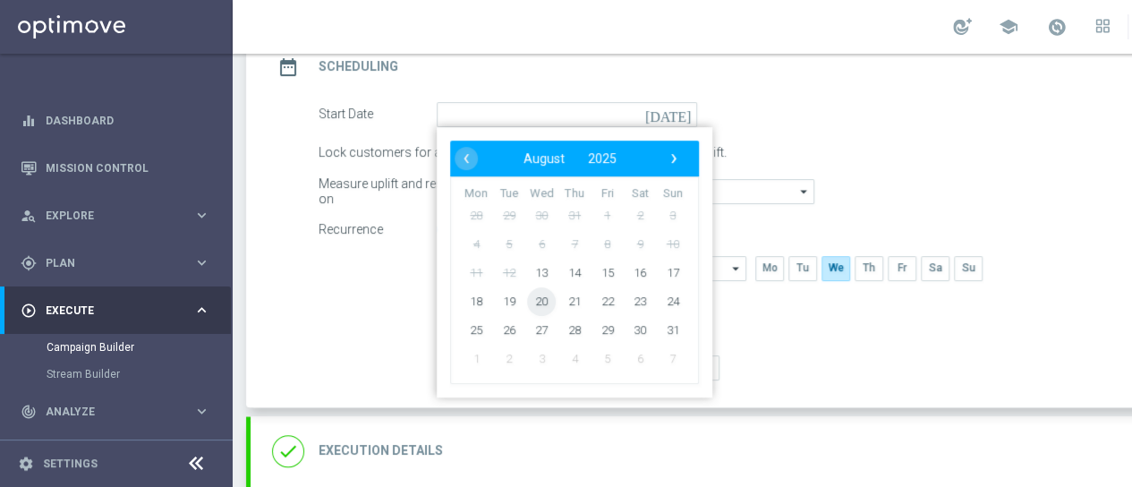
click at [544, 297] on span "20" at bounding box center [541, 300] width 29 height 29
type input "[DATE]"
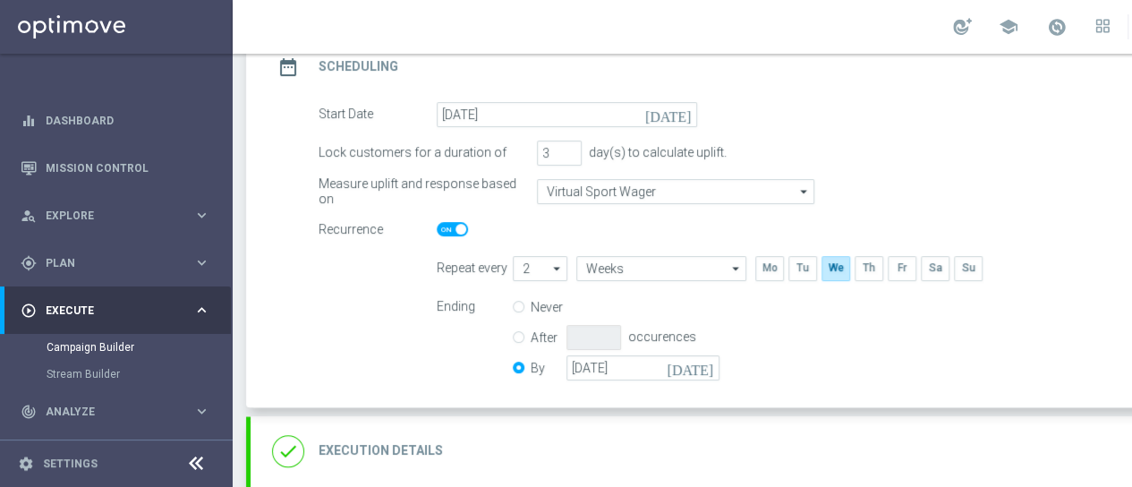
click at [888, 151] on div "Lock customers for a duration of 3 day(s) to calculate uplift." at bounding box center [792, 153] width 974 height 25
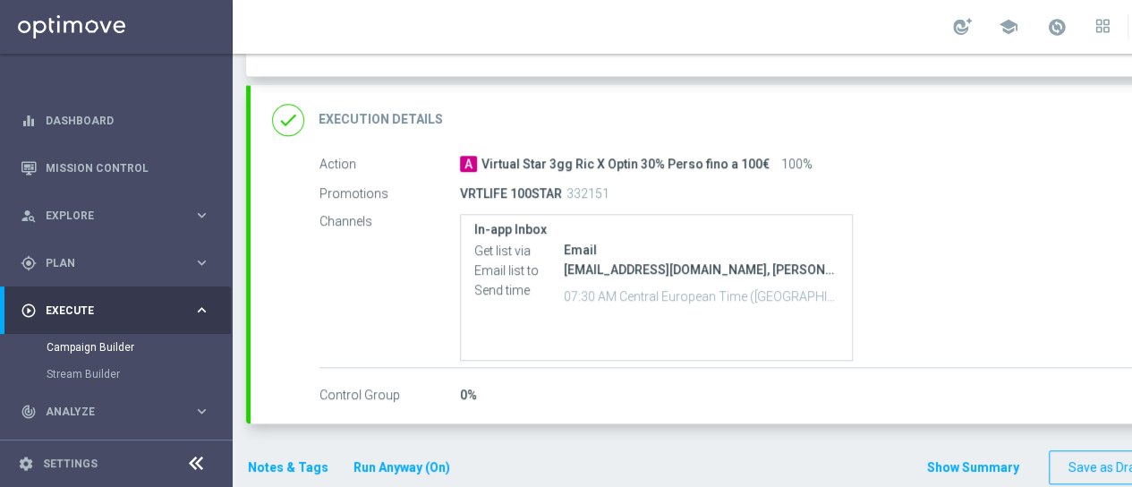
scroll to position [616, 0]
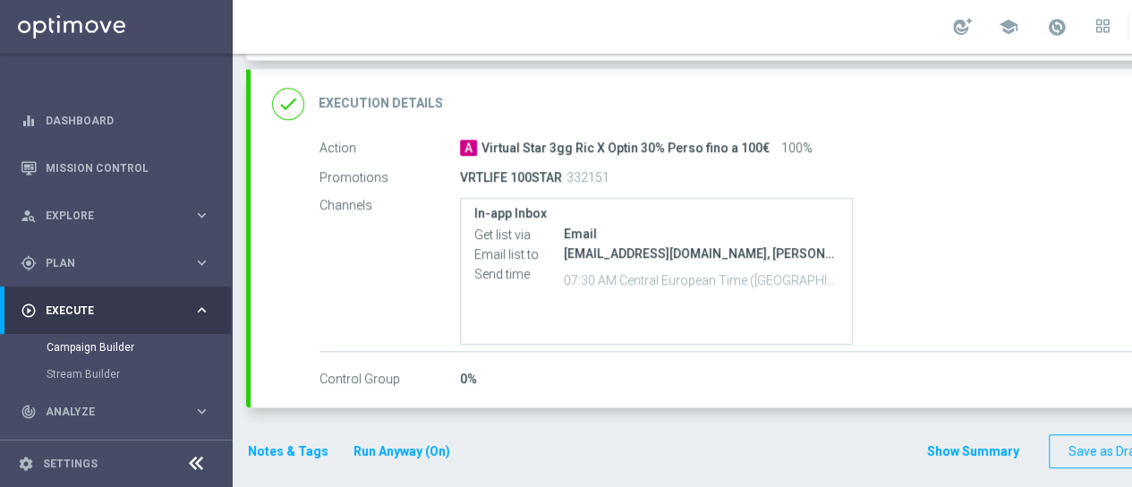
click at [418, 101] on h2 "Execution Details" at bounding box center [381, 103] width 124 height 17
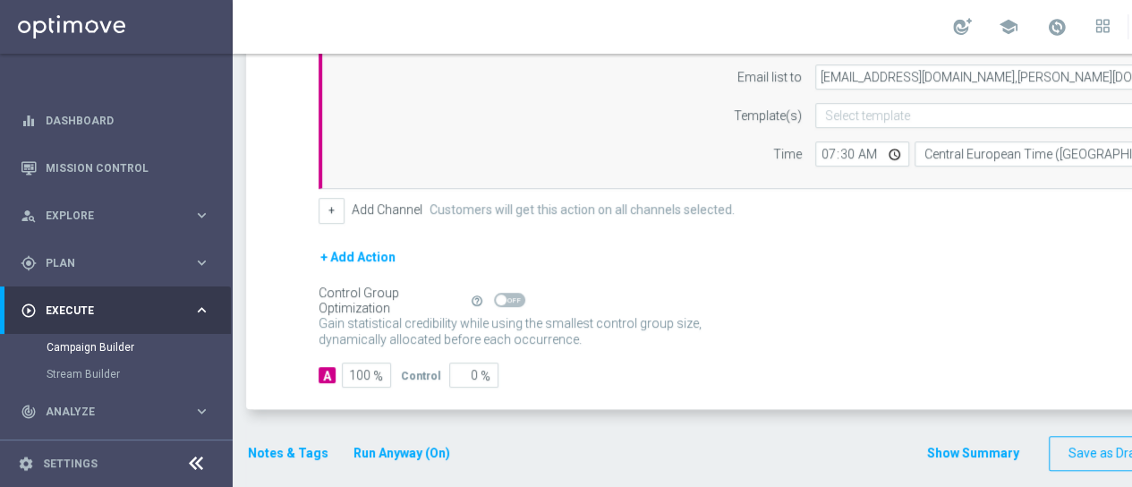
scroll to position [380, 0]
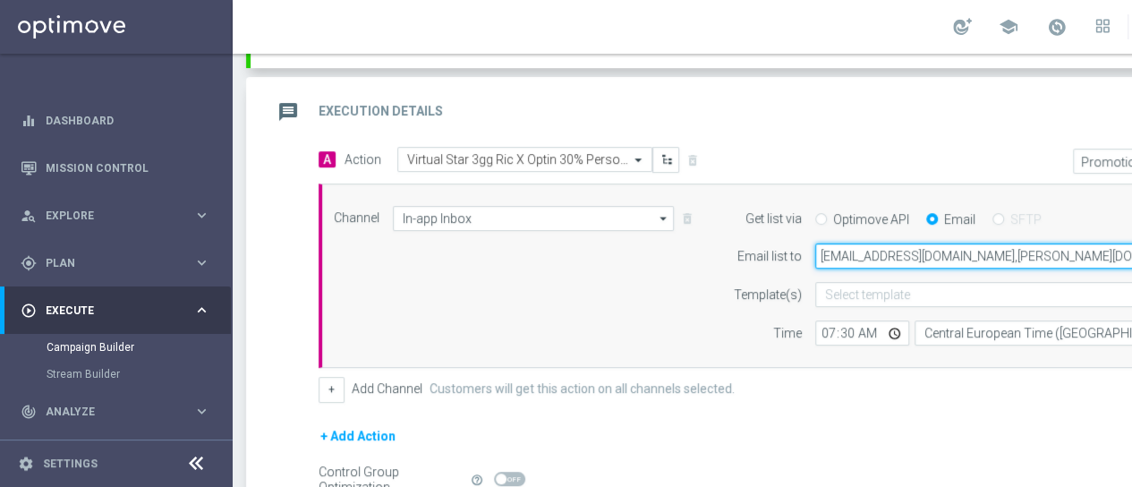
drag, startPoint x: 819, startPoint y: 253, endPoint x: 947, endPoint y: 250, distance: 128.0
click at [947, 250] on input "[EMAIL_ADDRESS][DOMAIN_NAME],[PERSON_NAME][DOMAIN_NAME][EMAIL_ADDRESS][PERSON_N…" at bounding box center [1029, 255] width 428 height 25
paste input "[PERSON_NAME].[PERSON_NAME]@sisal"
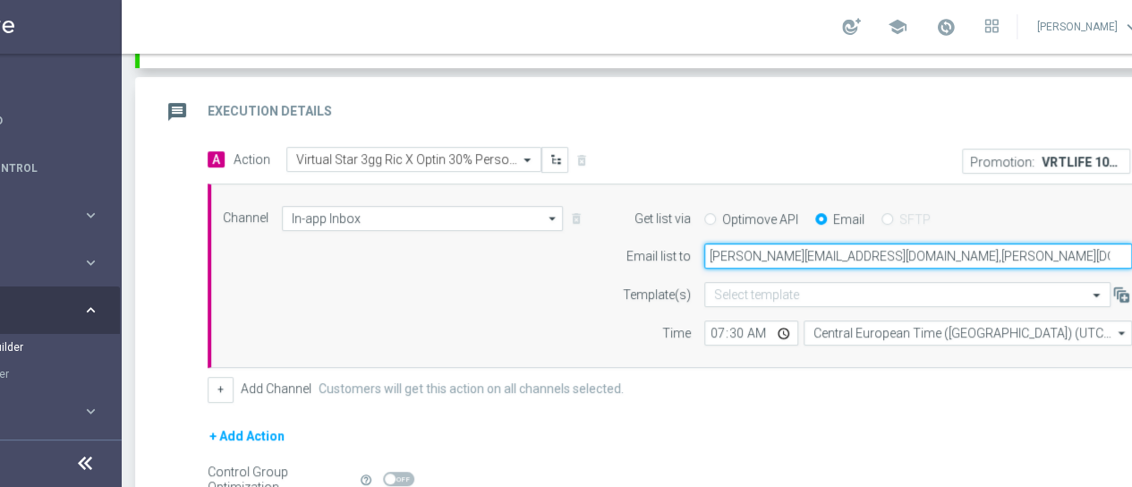
type input "[PERSON_NAME][EMAIL_ADDRESS][DOMAIN_NAME],[PERSON_NAME][DOMAIN_NAME][EMAIL_ADDR…"
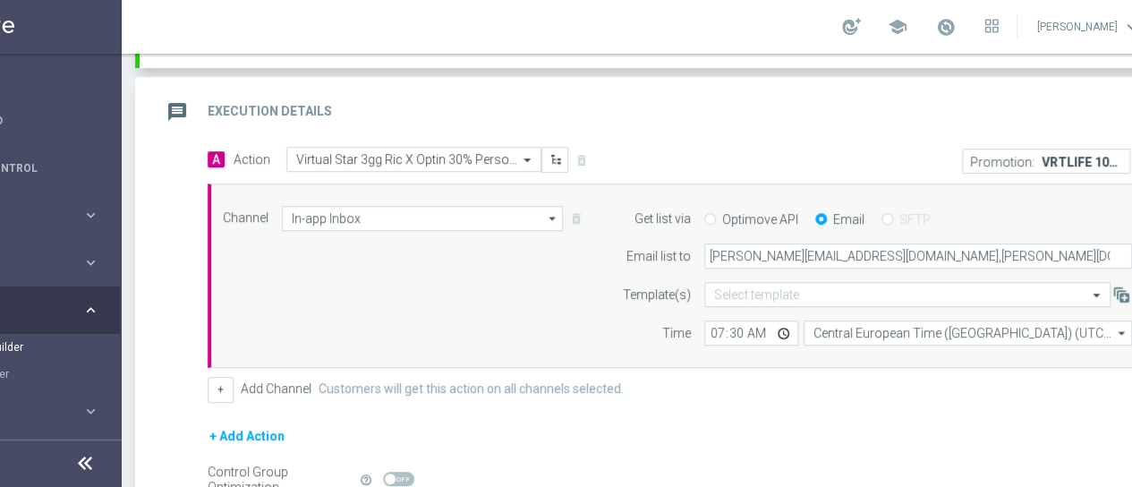
click at [915, 397] on div "+ Add Channel Customers will get this action on all channels selected." at bounding box center [681, 389] width 947 height 25
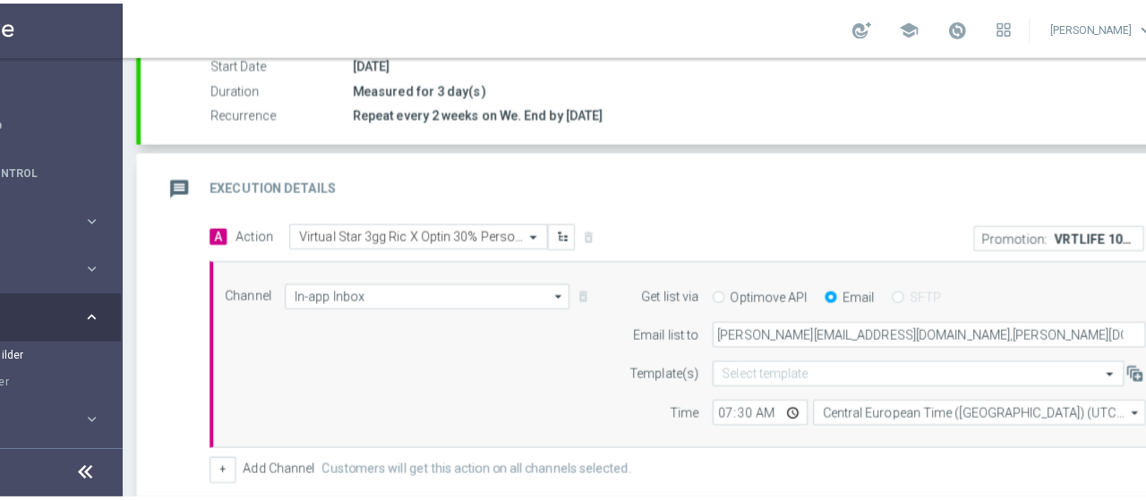
scroll to position [559, 0]
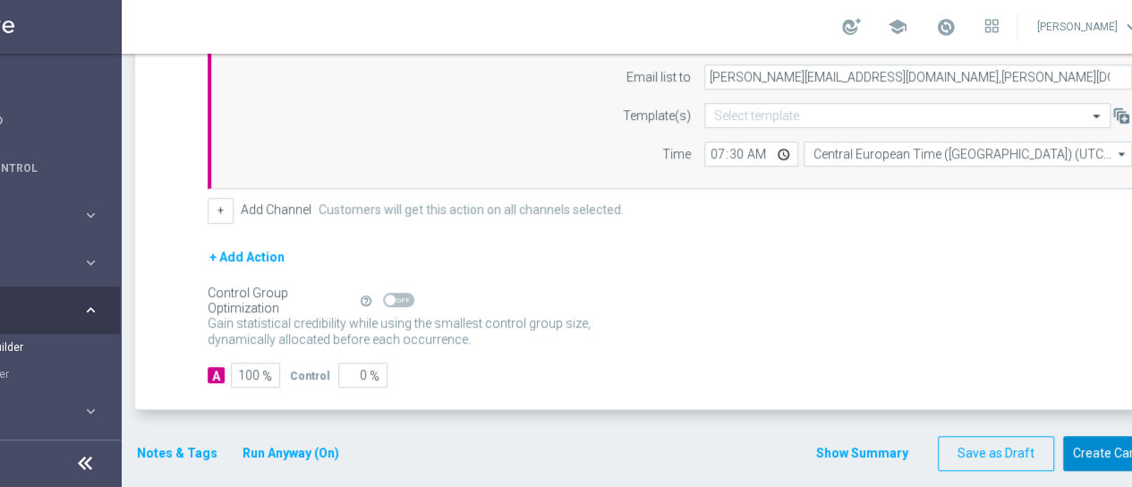
click at [1083, 436] on button "Create Campaign" at bounding box center [1122, 453] width 119 height 35
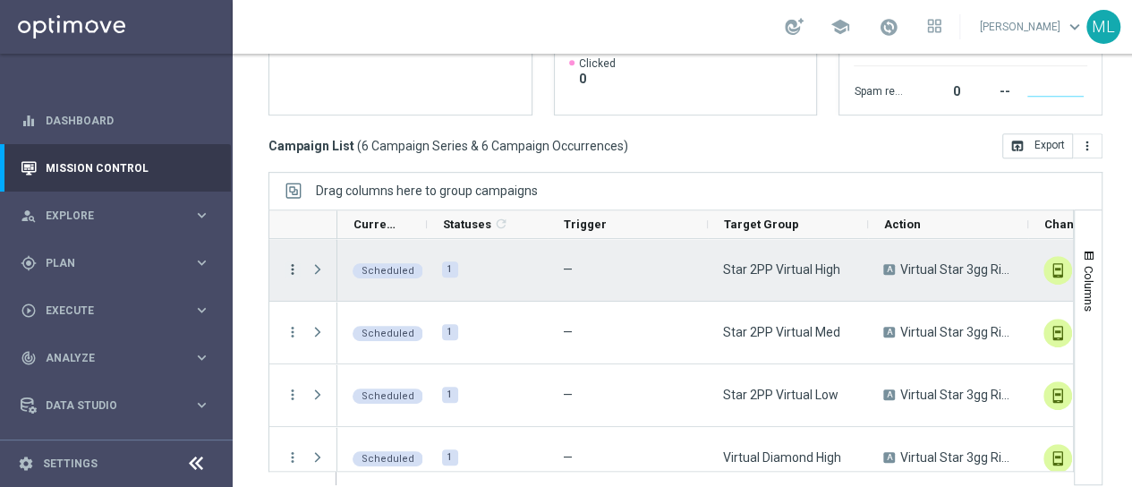
click at [292, 261] on icon "more_vert" at bounding box center [293, 269] width 16 height 16
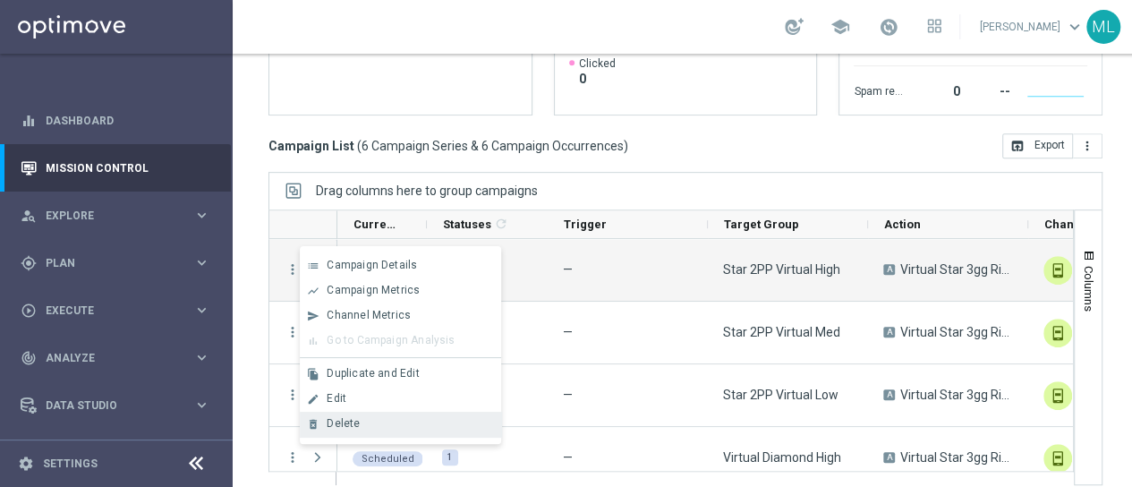
click at [341, 414] on div "delete_forever Delete" at bounding box center [400, 424] width 201 height 25
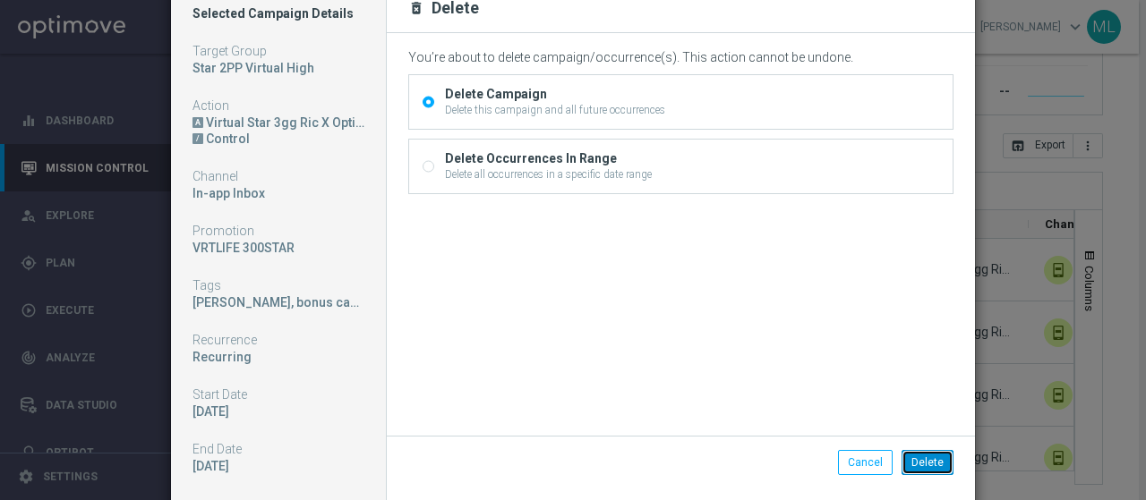
click at [927, 463] on button "Delete" at bounding box center [927, 462] width 52 height 25
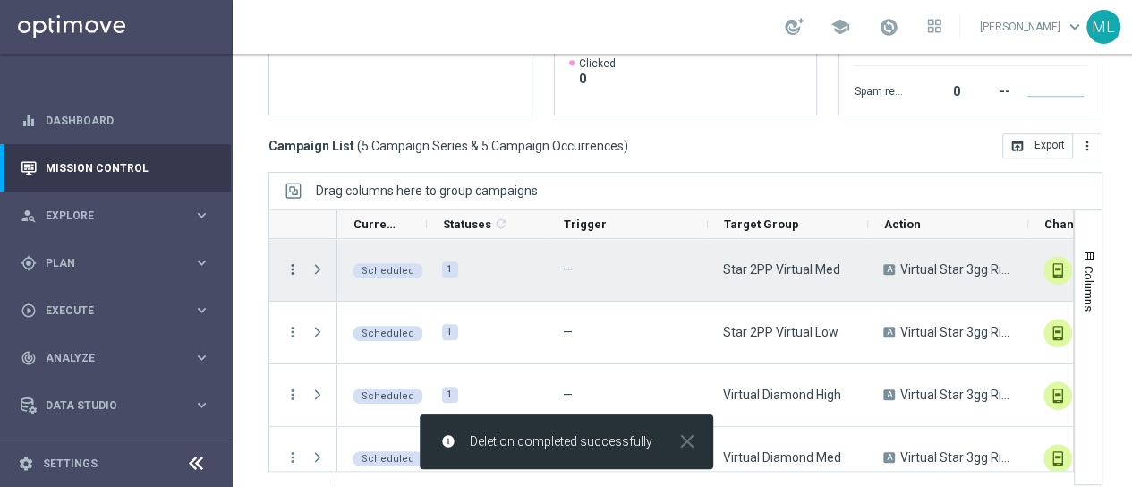
click at [288, 268] on icon "more_vert" at bounding box center [293, 269] width 16 height 16
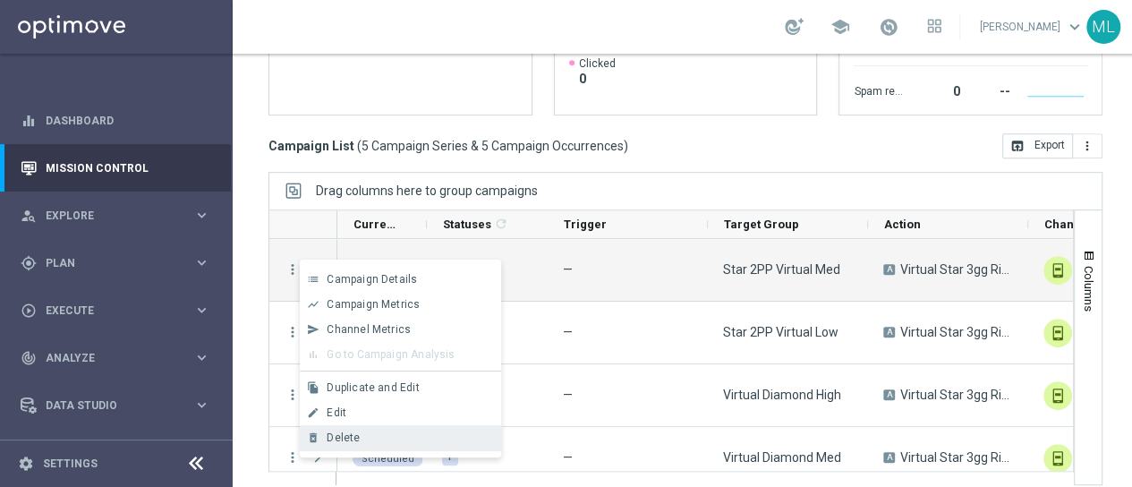
click at [345, 431] on span "Delete" at bounding box center [343, 437] width 33 height 13
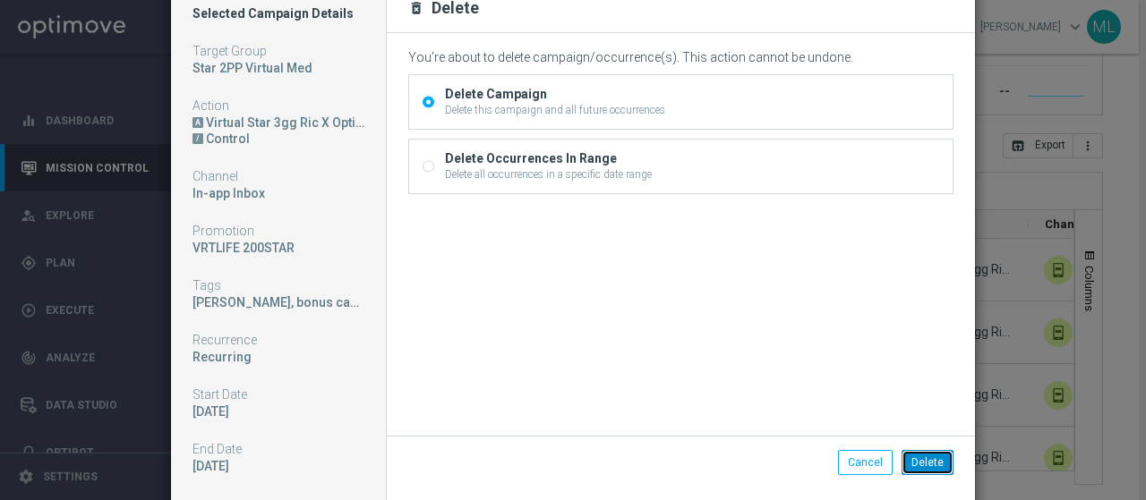
click at [927, 461] on button "Delete" at bounding box center [927, 462] width 52 height 25
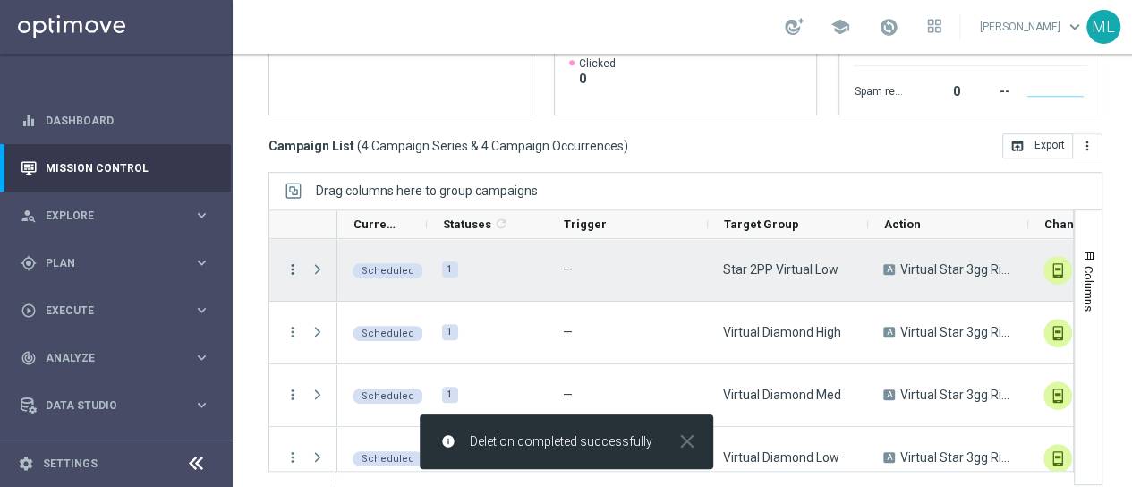
click at [292, 269] on icon "more_vert" at bounding box center [293, 269] width 16 height 16
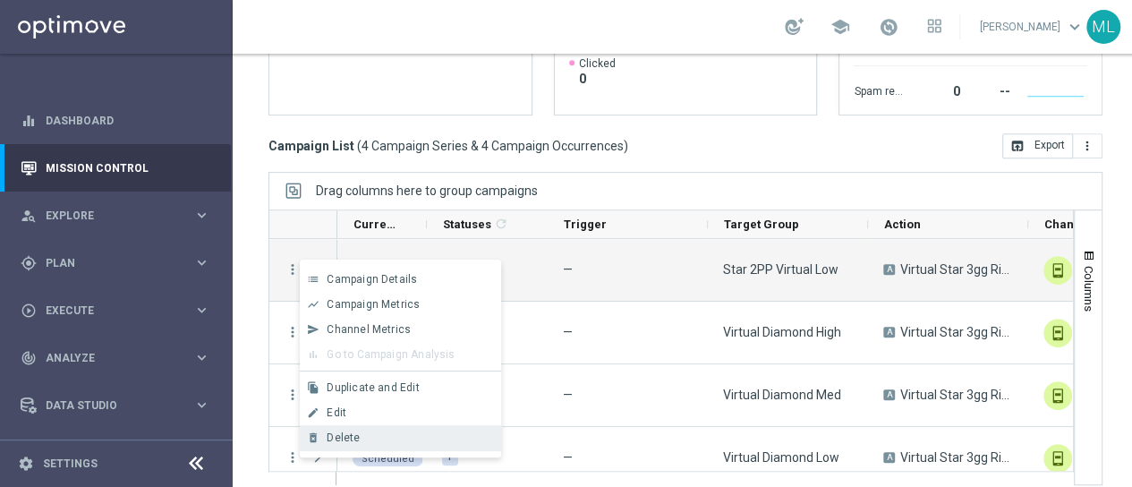
click at [356, 431] on span "Delete" at bounding box center [343, 437] width 33 height 13
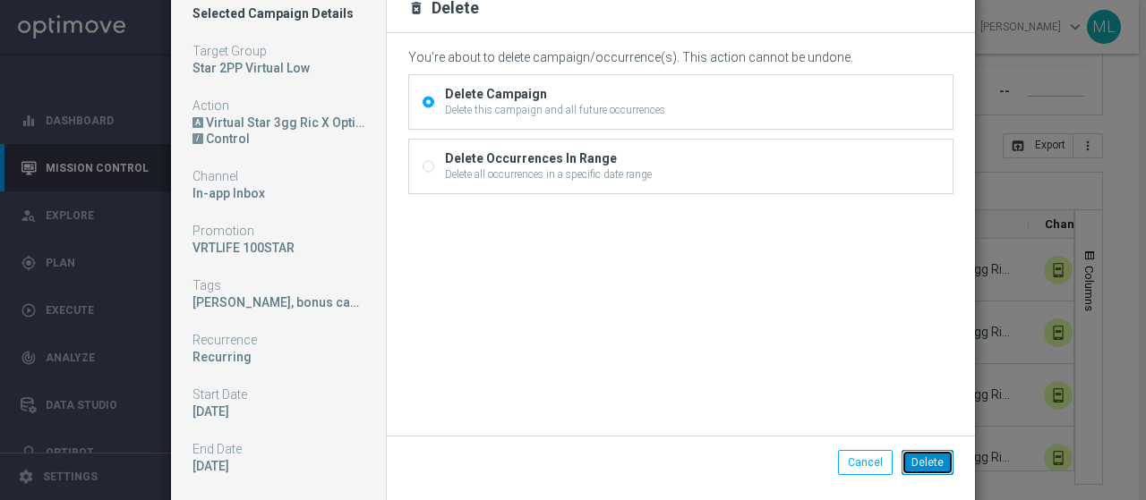
click at [924, 456] on button "Delete" at bounding box center [927, 462] width 52 height 25
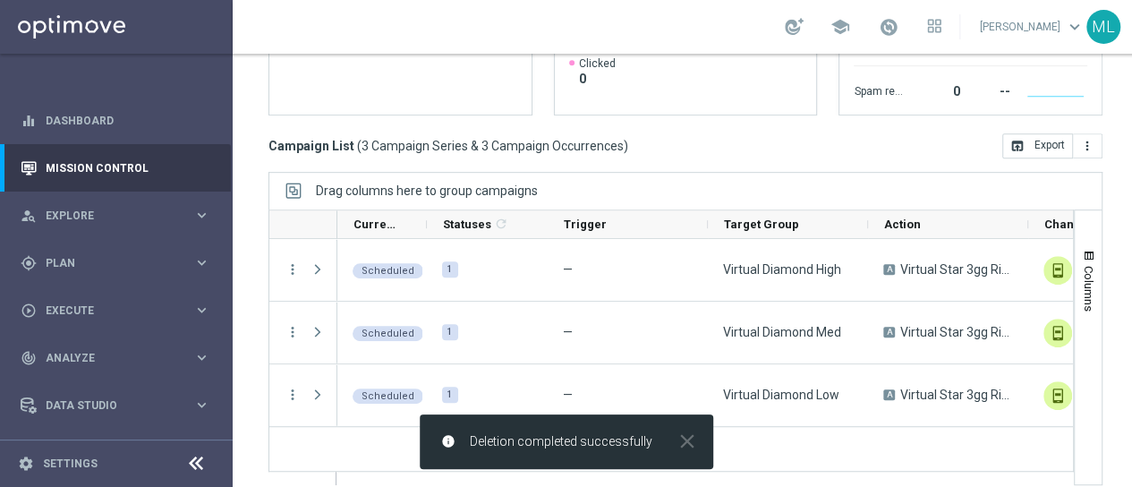
click at [680, 138] on div "Campaign List ( 3 Campaign Series & 3 Campaign Occurrences ) open_in_browser Ex…" at bounding box center [686, 145] width 834 height 25
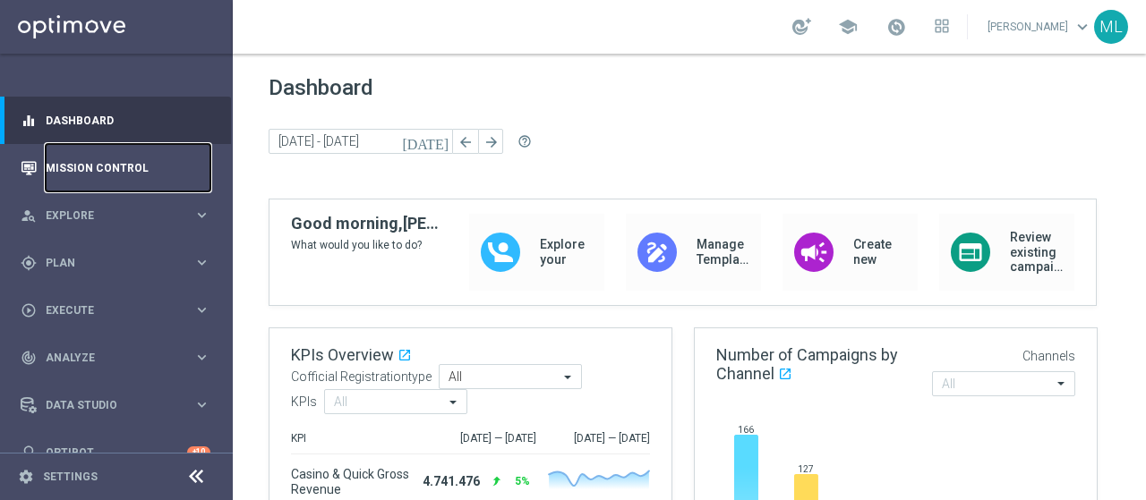
click at [91, 166] on link "Mission Control" at bounding box center [128, 167] width 165 height 47
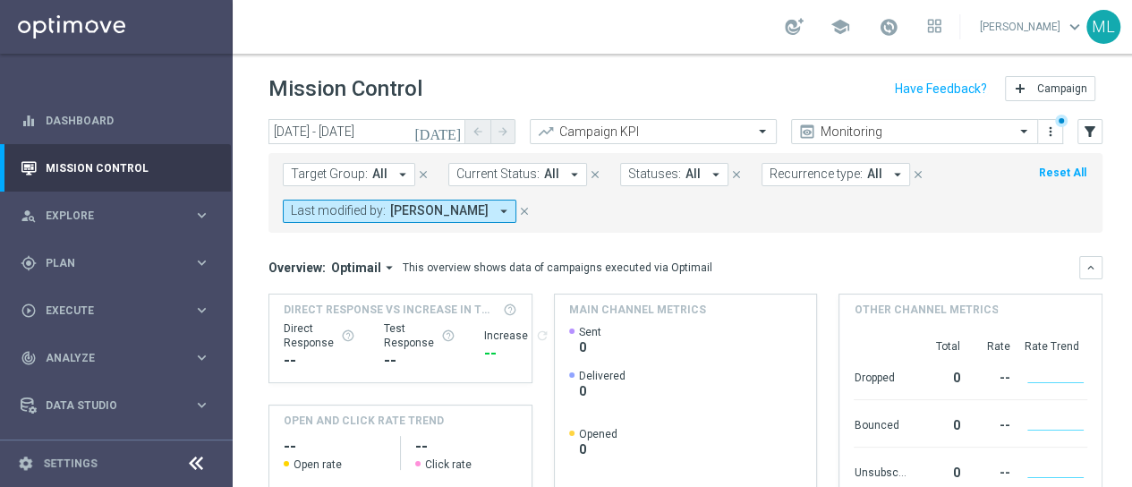
click at [451, 128] on icon "[DATE]" at bounding box center [438, 132] width 48 height 16
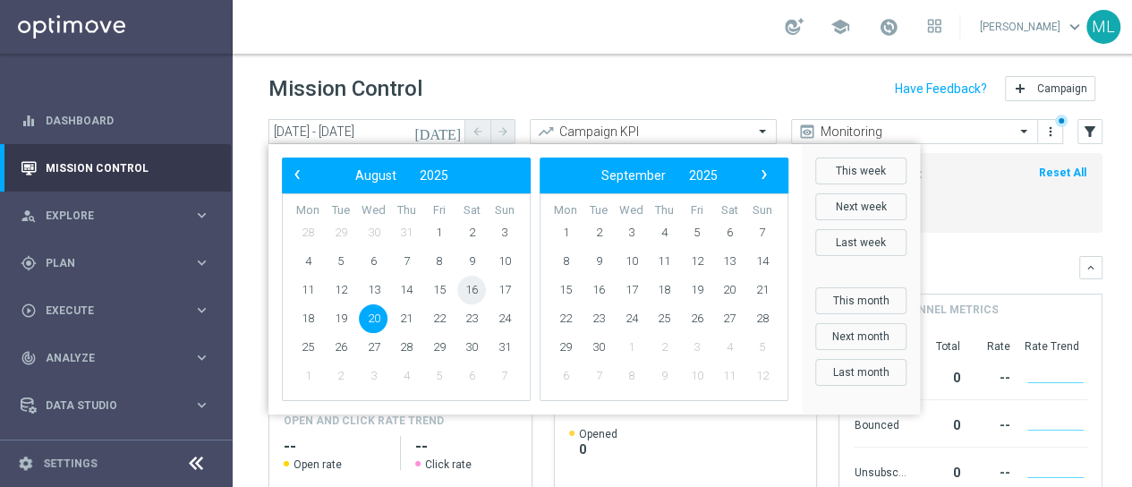
click at [470, 287] on span "16" at bounding box center [471, 290] width 29 height 29
type input "[DATE] - [DATE]"
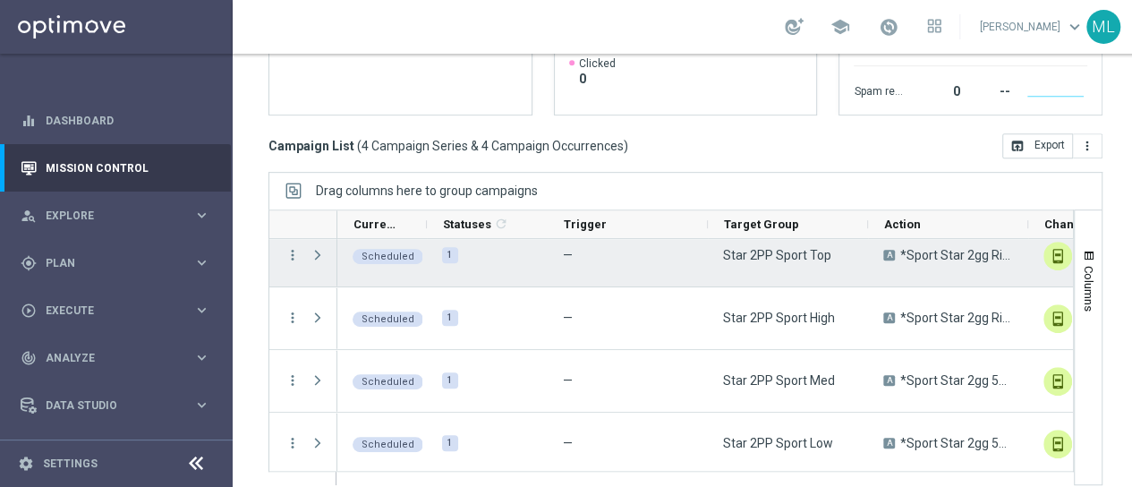
scroll to position [18, 0]
